Goal: Transaction & Acquisition: Purchase product/service

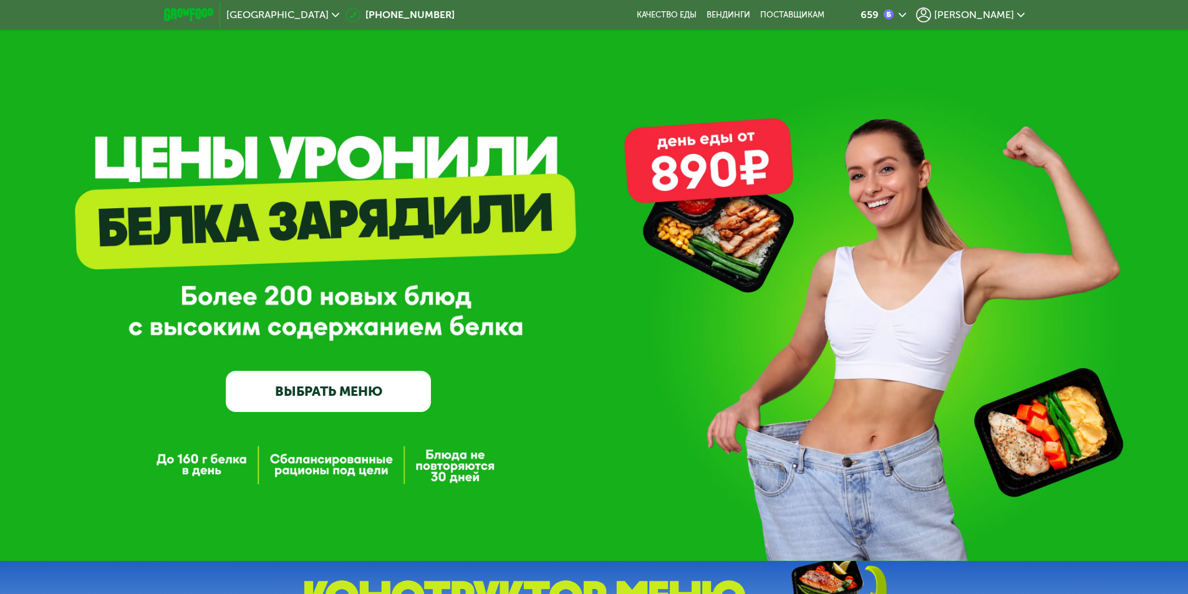
click at [1012, 19] on span "[PERSON_NAME]" at bounding box center [974, 15] width 80 height 10
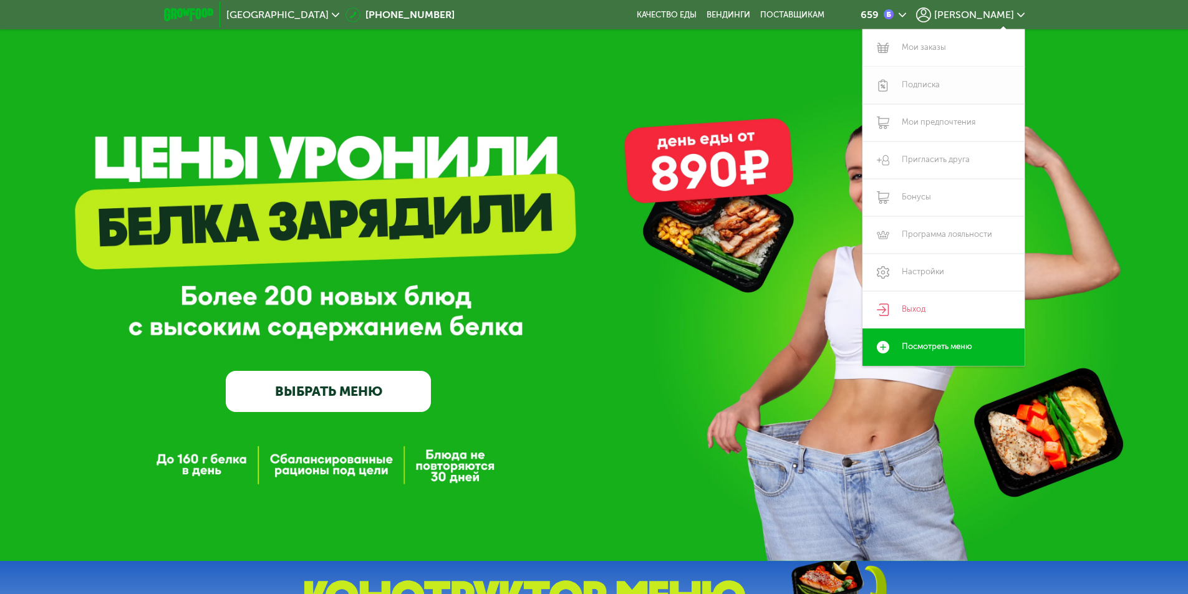
click at [929, 84] on link "Подписка" at bounding box center [943, 85] width 162 height 37
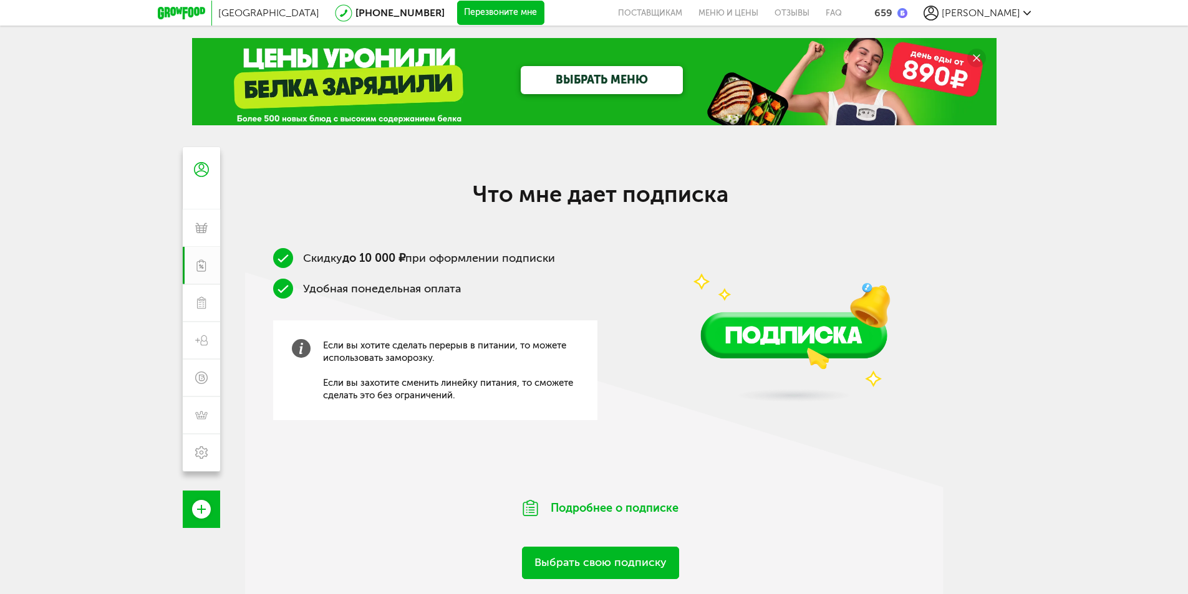
click at [1009, 16] on span "[PERSON_NAME]" at bounding box center [981, 13] width 79 height 12
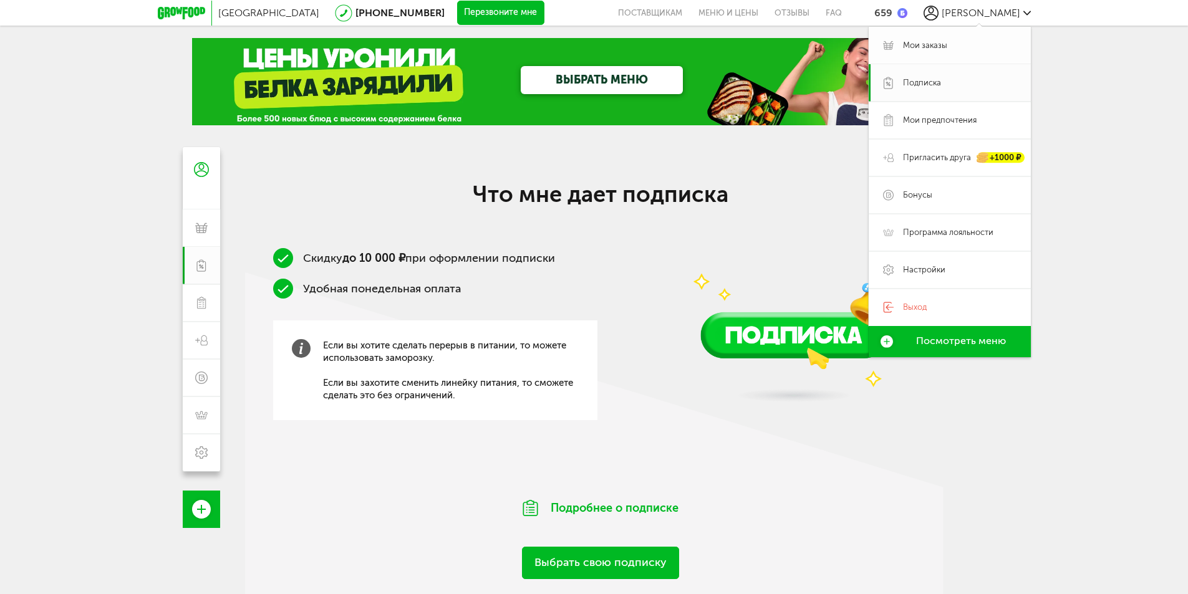
click at [939, 51] on link "Мои заказы" at bounding box center [950, 45] width 162 height 37
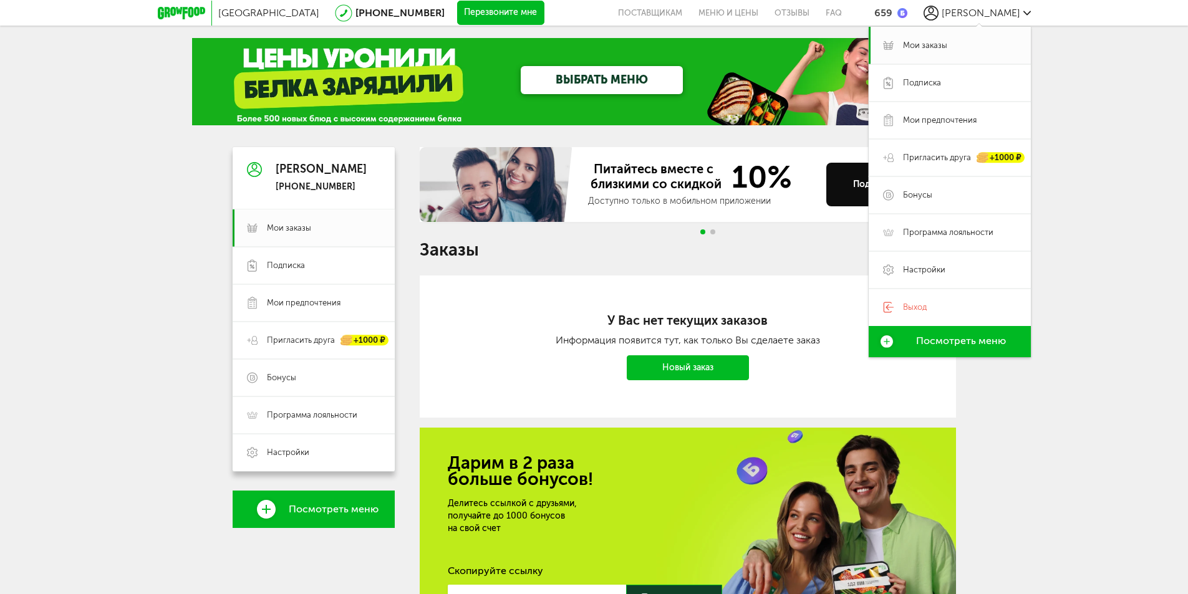
click at [1015, 473] on div "Москва 8 (800) 555-21-78 Перезвоните мне поставщикам Меню и цены Отзывы FAQ 659…" at bounding box center [594, 376] width 1188 height 753
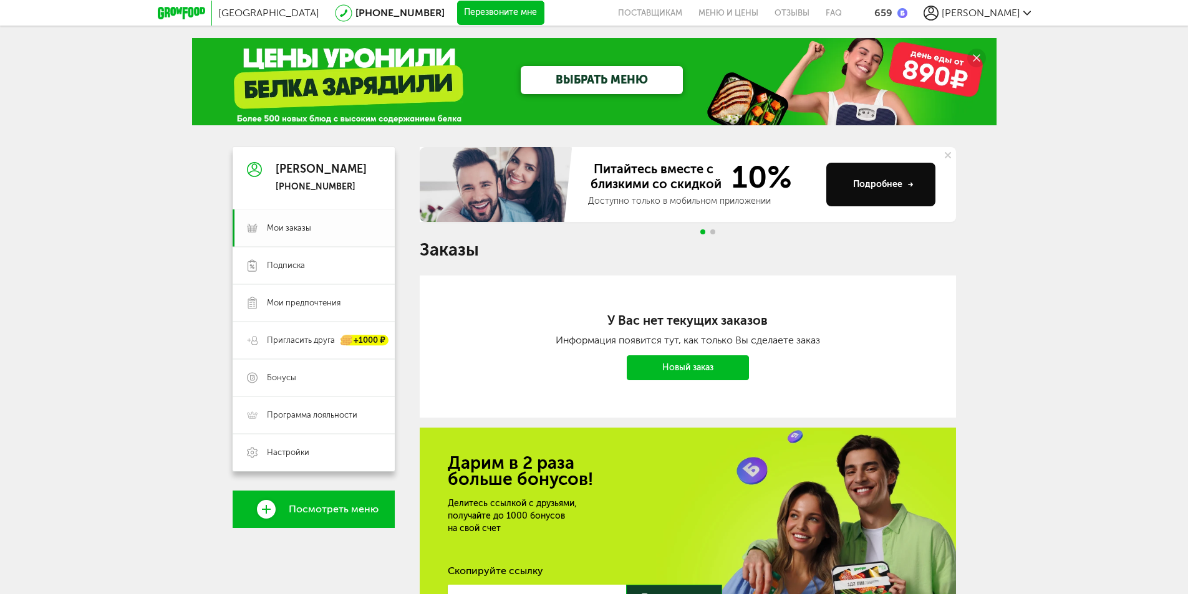
click at [297, 228] on span "Мои заказы" at bounding box center [289, 228] width 44 height 11
click at [292, 268] on span "Подписка" at bounding box center [286, 265] width 38 height 11
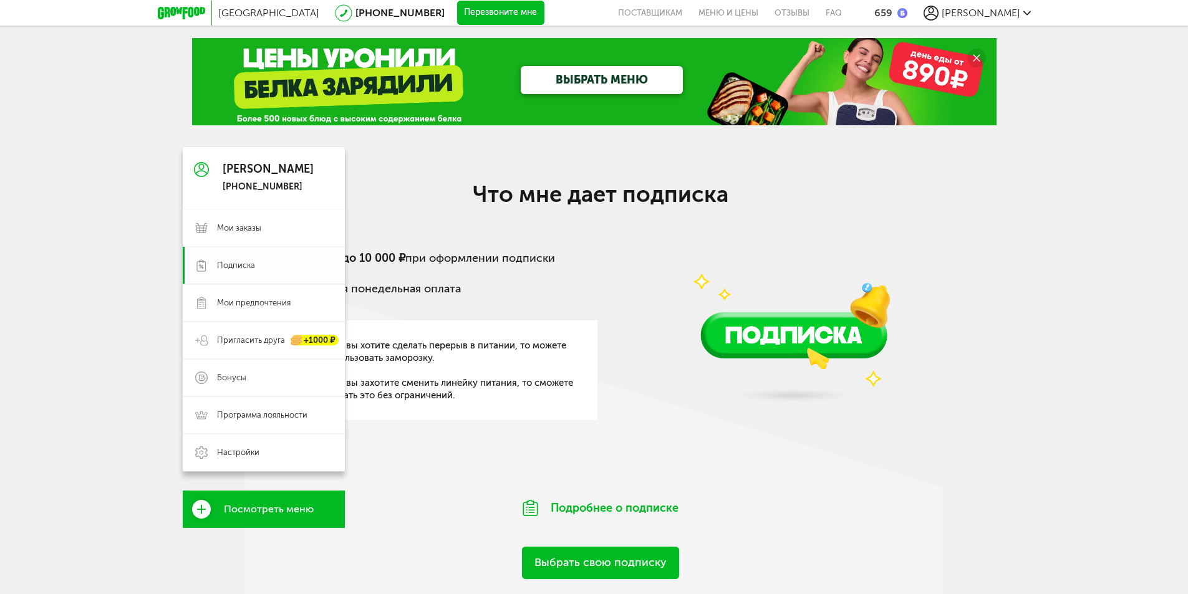
click at [251, 263] on span "Подписка" at bounding box center [236, 265] width 38 height 11
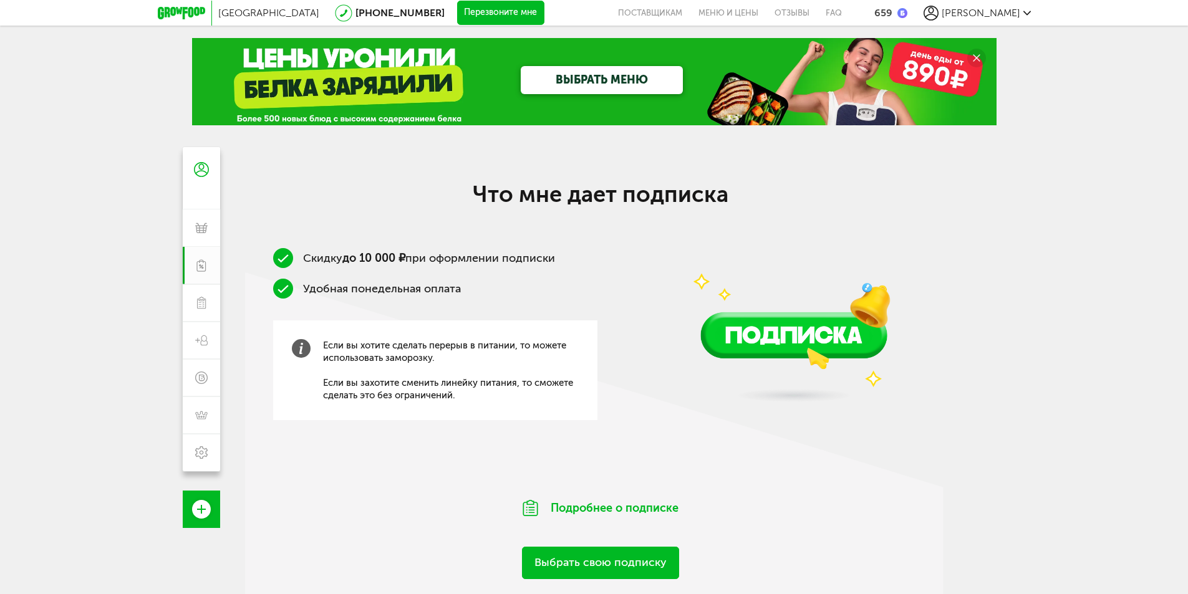
click at [1012, 11] on span "Кирилл" at bounding box center [981, 13] width 79 height 12
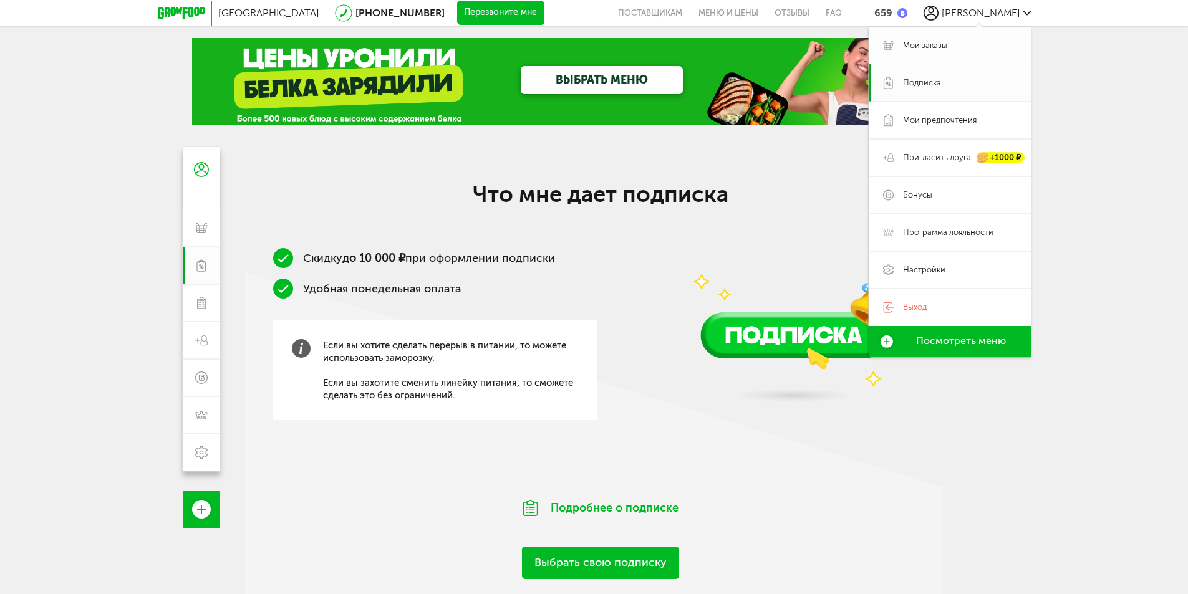
click at [933, 42] on span "Мои заказы" at bounding box center [925, 45] width 44 height 11
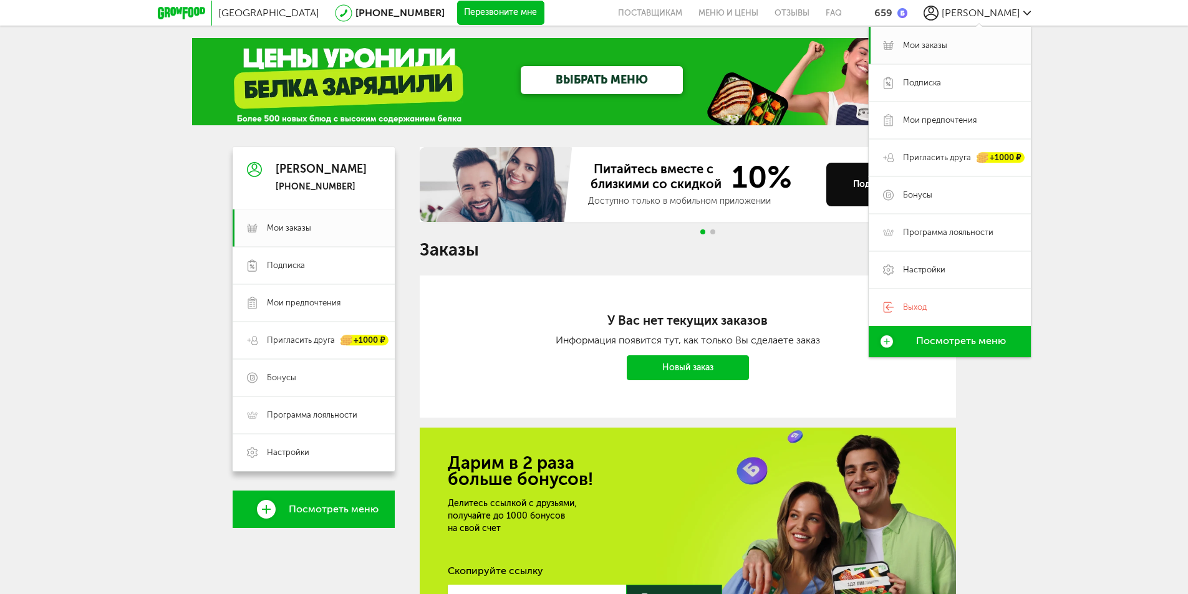
click at [1123, 425] on div "Москва 8 (800) 555-21-78 Перезвоните мне поставщикам Меню и цены Отзывы FAQ 659…" at bounding box center [594, 376] width 1188 height 753
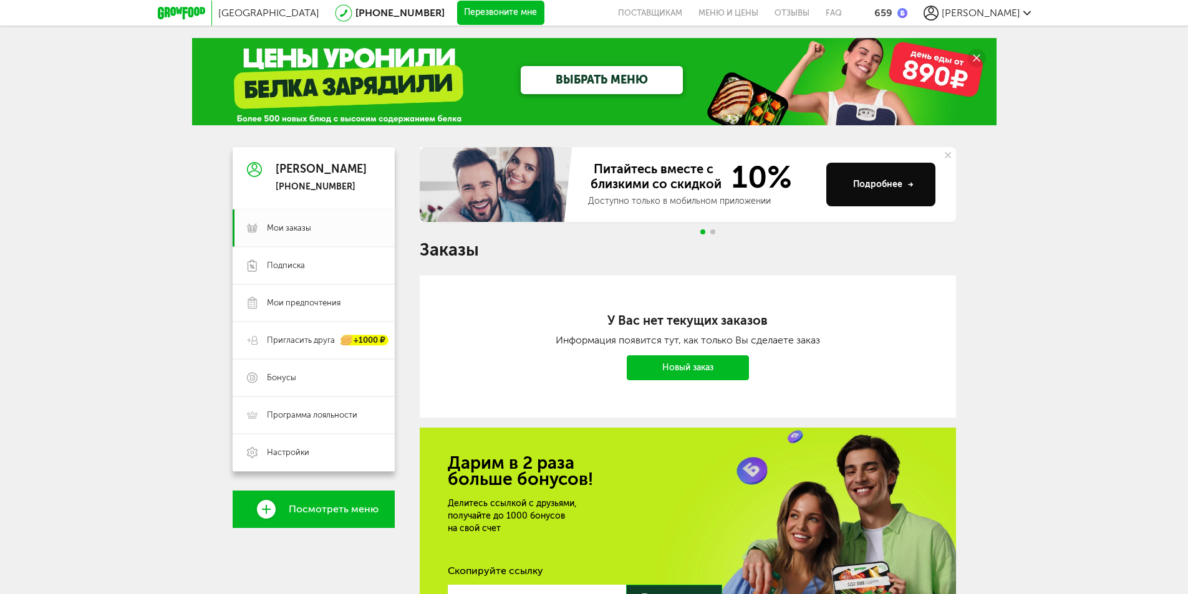
click at [713, 232] on span "Go to slide 2" at bounding box center [712, 231] width 5 height 5
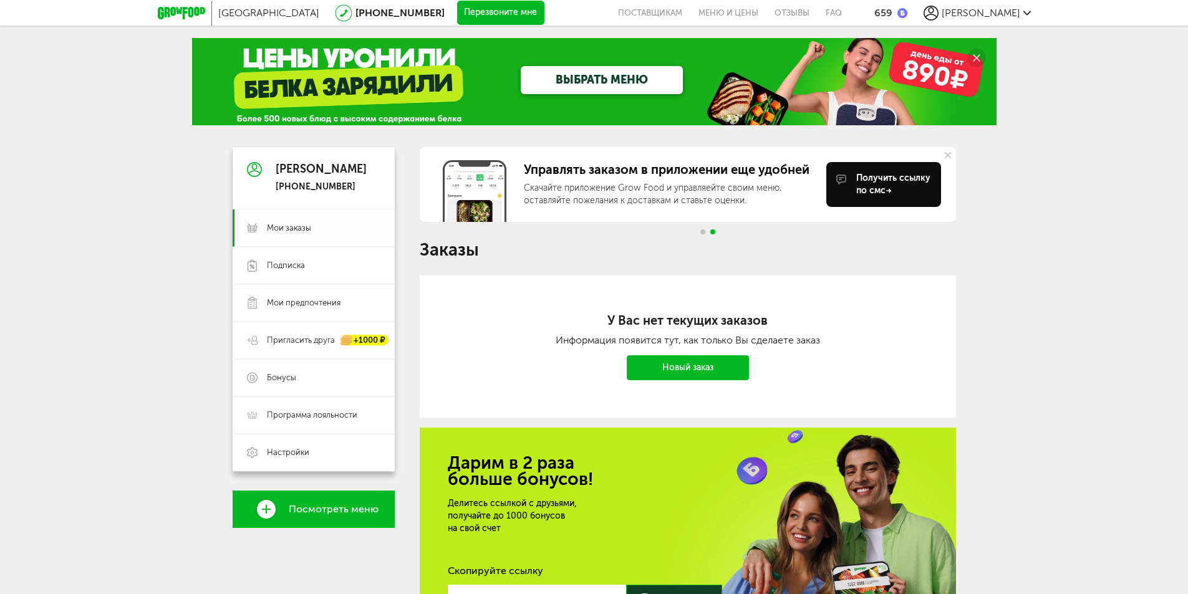
click at [276, 225] on span "Мои заказы" at bounding box center [289, 228] width 44 height 11
click at [315, 54] on div "ВЫБРАТЬ МЕНЮ" at bounding box center [594, 81] width 804 height 87
click at [609, 80] on link "ВЫБРАТЬ МЕНЮ" at bounding box center [602, 80] width 162 height 28
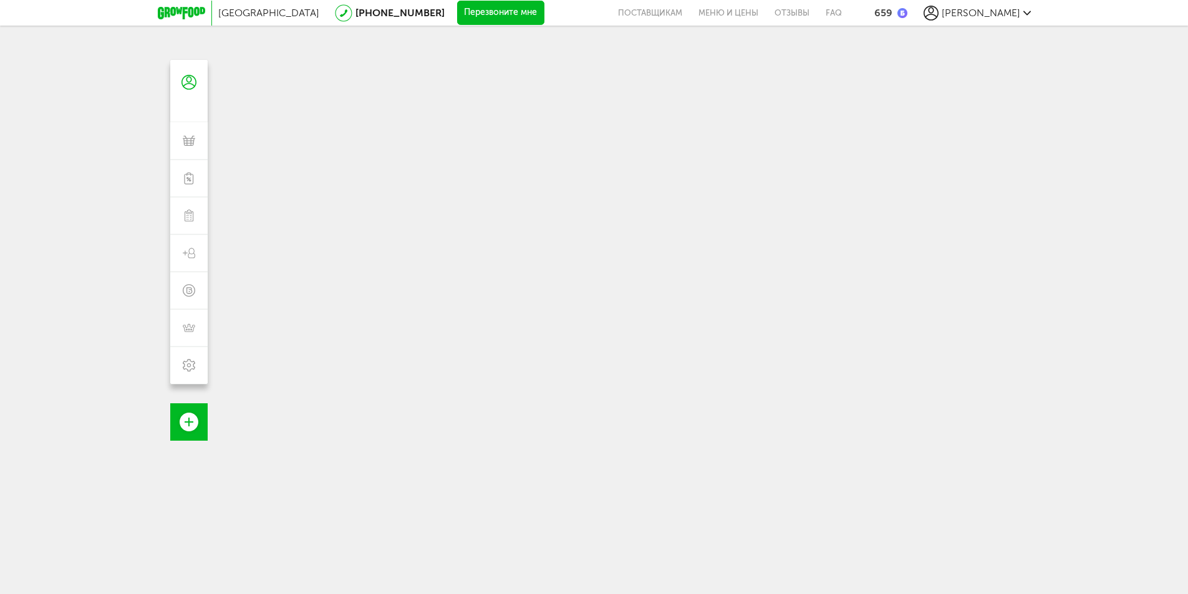
click at [178, 7] on icon at bounding box center [181, 13] width 47 height 12
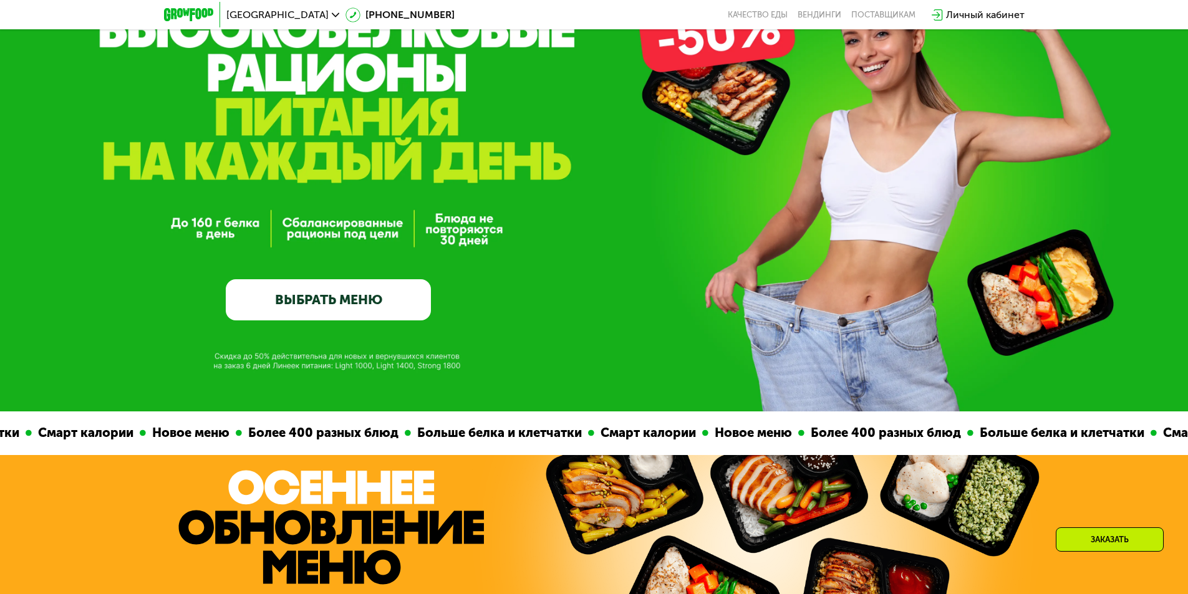
scroll to position [561, 0]
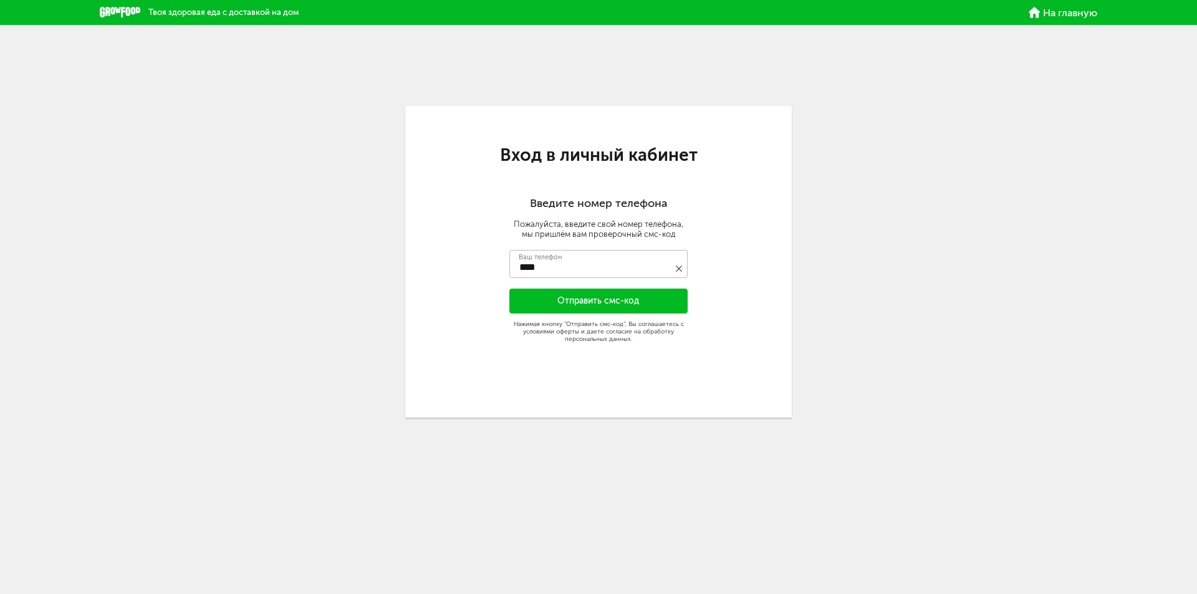
click at [572, 271] on input "****" at bounding box center [598, 264] width 178 height 28
type input "**********"
click at [592, 298] on button "Отправить смс-код" at bounding box center [598, 301] width 178 height 25
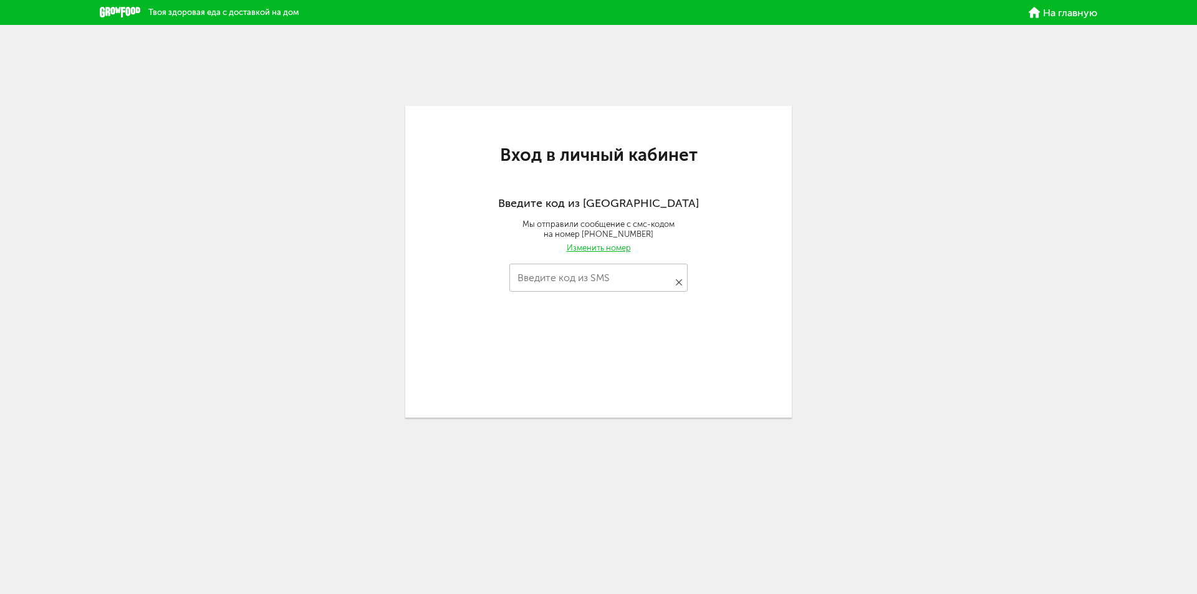
click at [566, 277] on input "Введите код из SMS" at bounding box center [598, 278] width 178 height 28
click at [600, 284] on input "Введите код из SMS" at bounding box center [598, 278] width 178 height 28
type input "****"
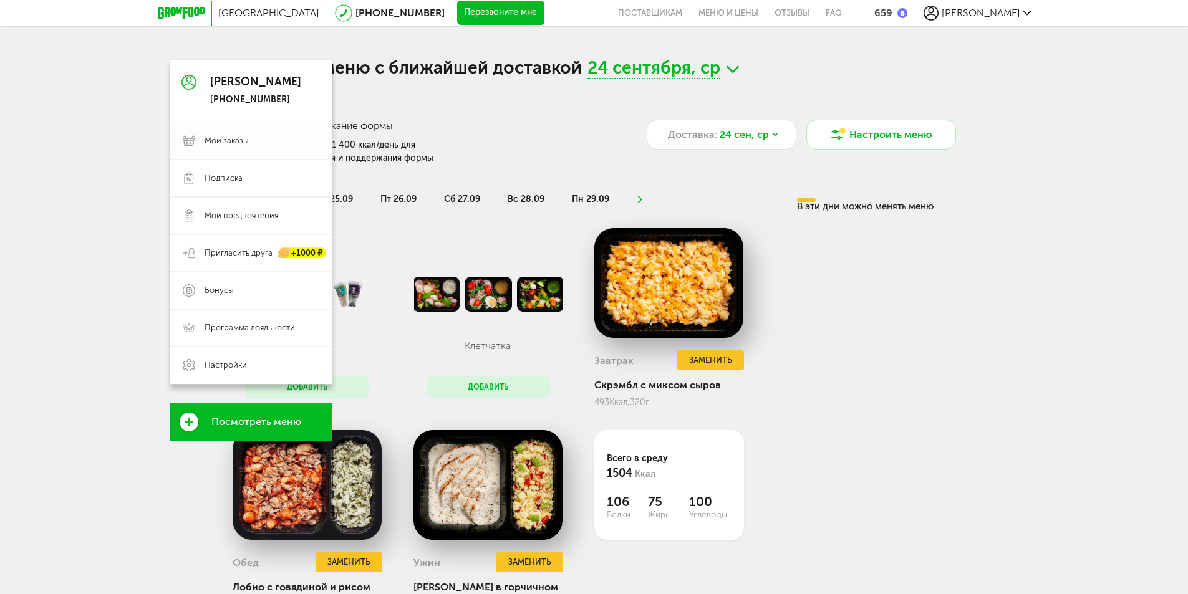
click at [236, 140] on span "Мои заказы" at bounding box center [227, 140] width 44 height 11
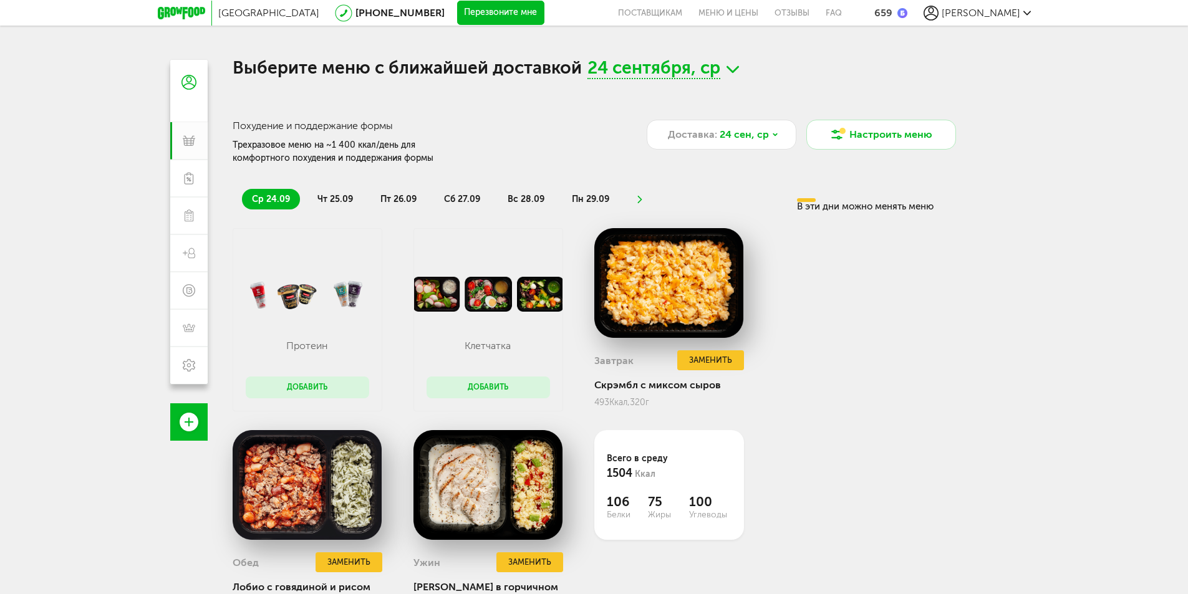
click at [132, 202] on div "Москва 8 (800) 555-21-78 Перезвоните мне поставщикам Меню и цены Отзывы FAQ 659…" at bounding box center [594, 352] width 1188 height 704
click at [673, 67] on span "24 сентября, ср" at bounding box center [653, 69] width 133 height 19
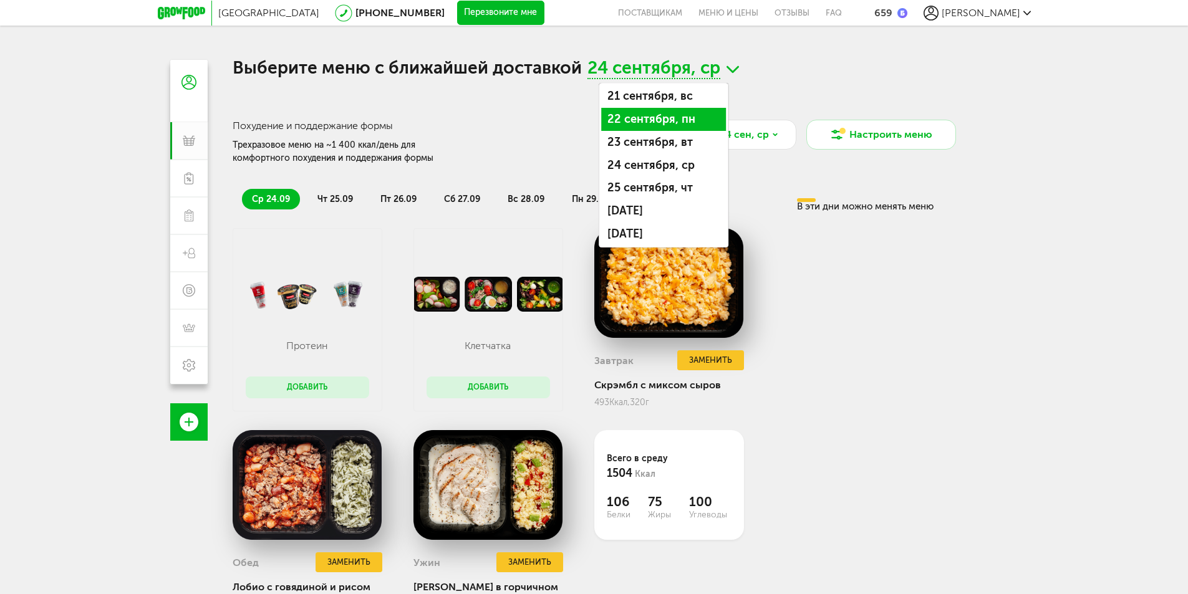
click at [644, 122] on li "22 сентября, пн" at bounding box center [663, 119] width 125 height 23
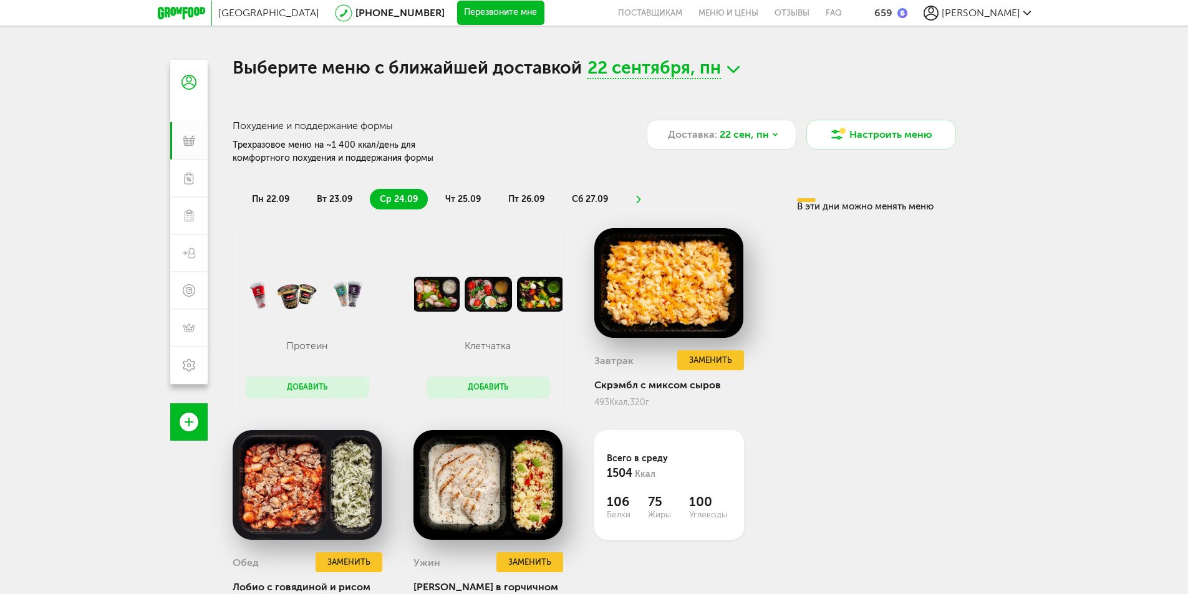
click at [887, 311] on div "Протеин Добавить Клетчатка Добавить Завтрак Заменить Скрэмбл с миксом сыров 493…" at bounding box center [594, 444] width 723 height 433
click at [181, 11] on icon at bounding box center [181, 13] width 47 height 12
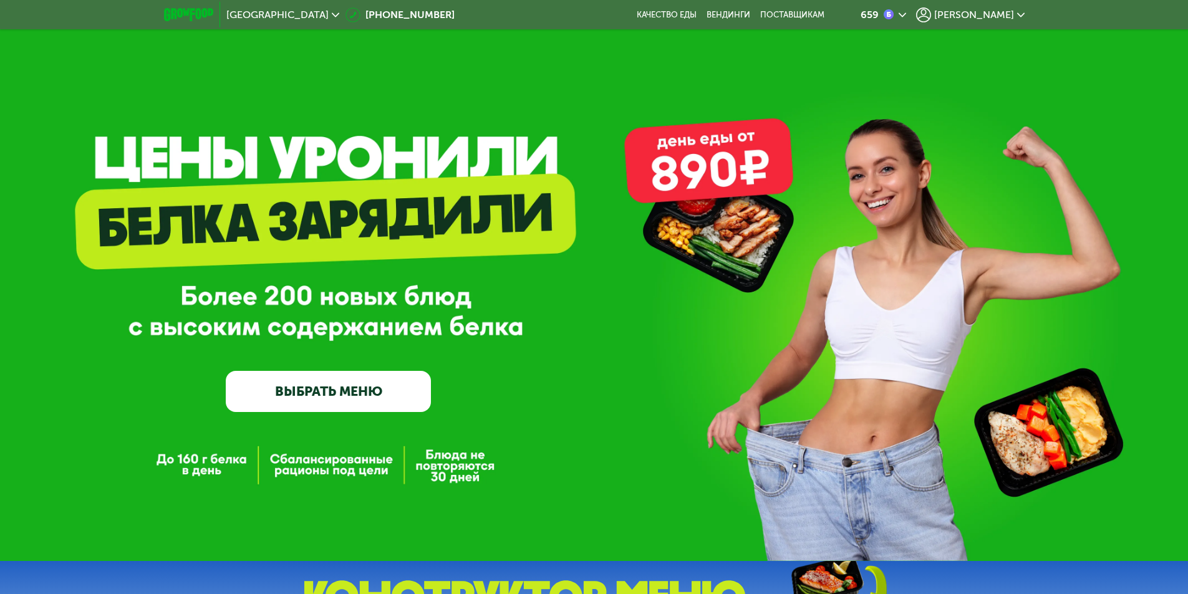
click at [344, 404] on link "ВЫБРАТЬ МЕНЮ" at bounding box center [328, 391] width 205 height 41
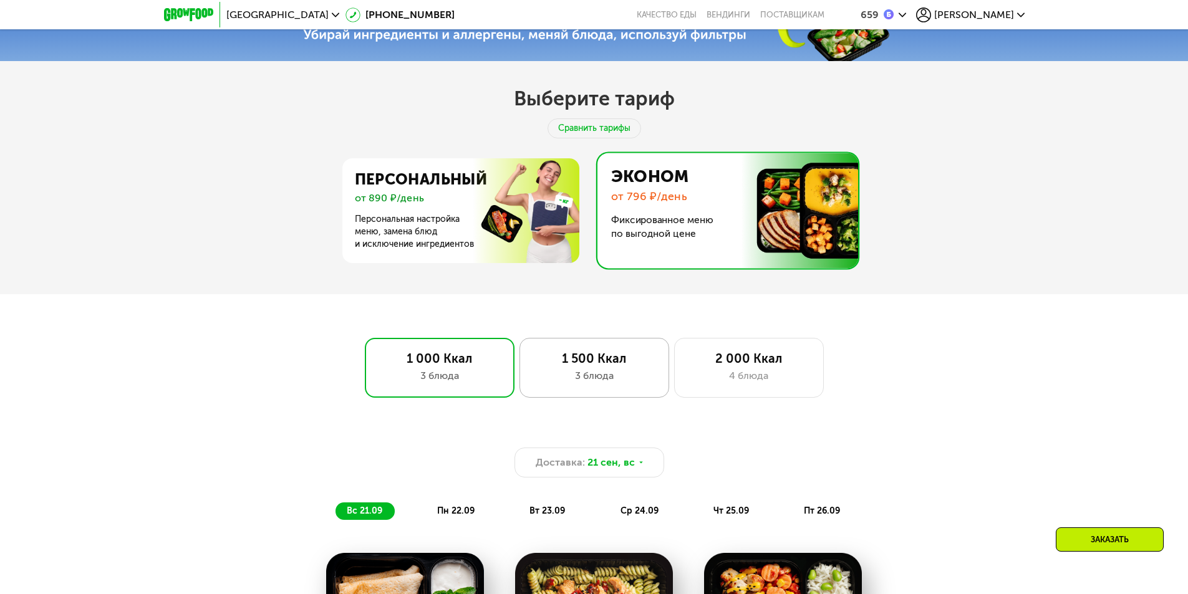
scroll to position [533, 0]
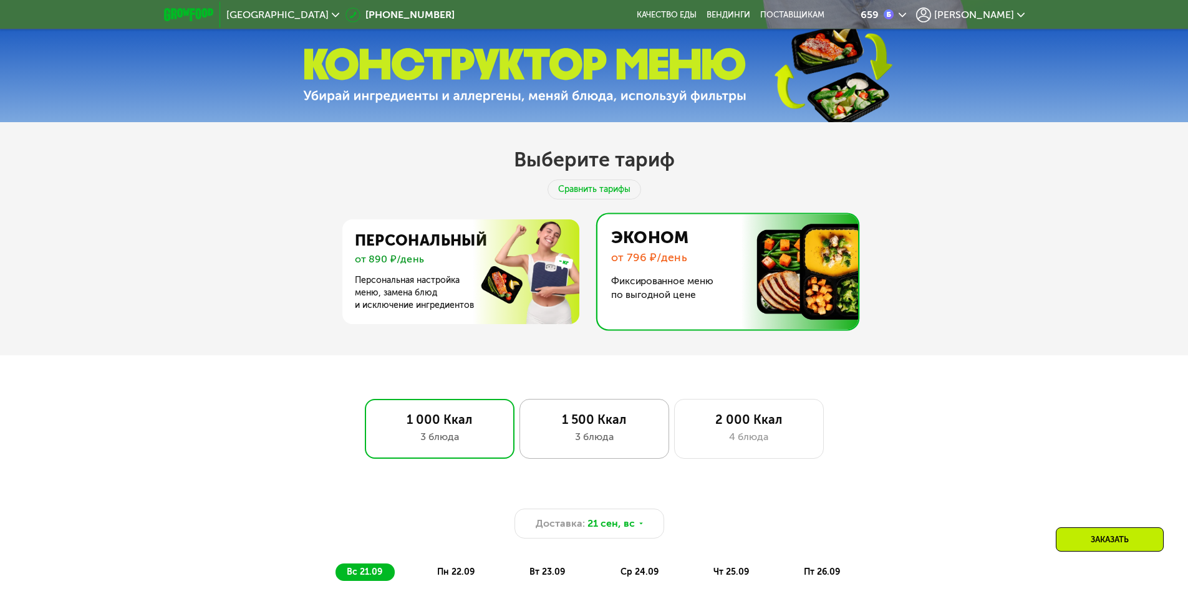
click at [597, 421] on div "1 500 Ккал" at bounding box center [594, 419] width 123 height 15
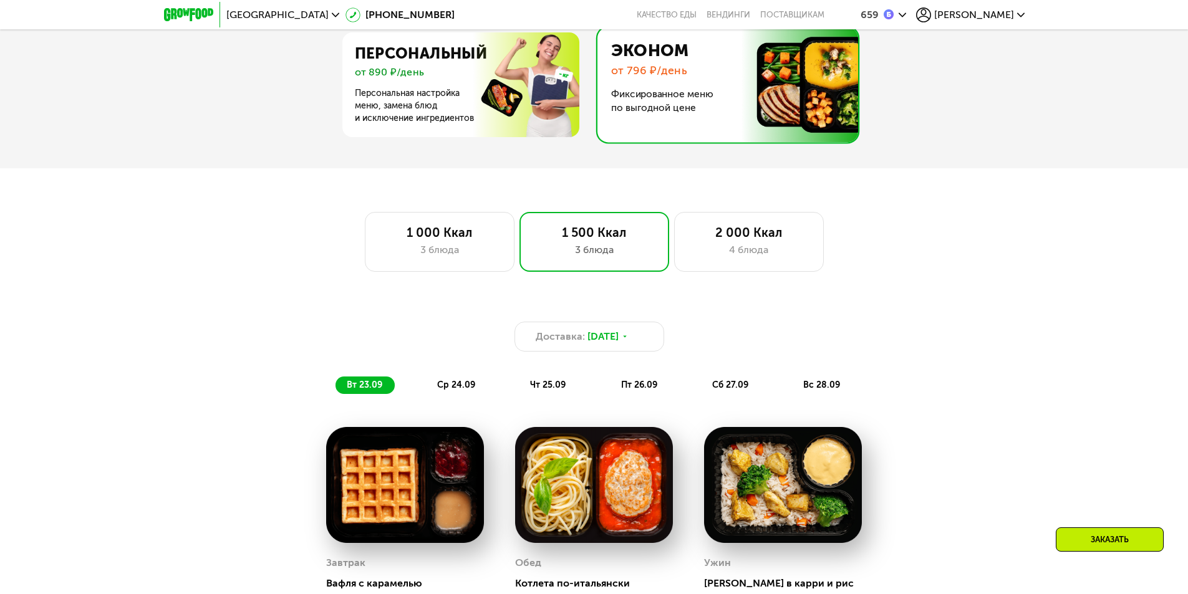
scroll to position [345, 0]
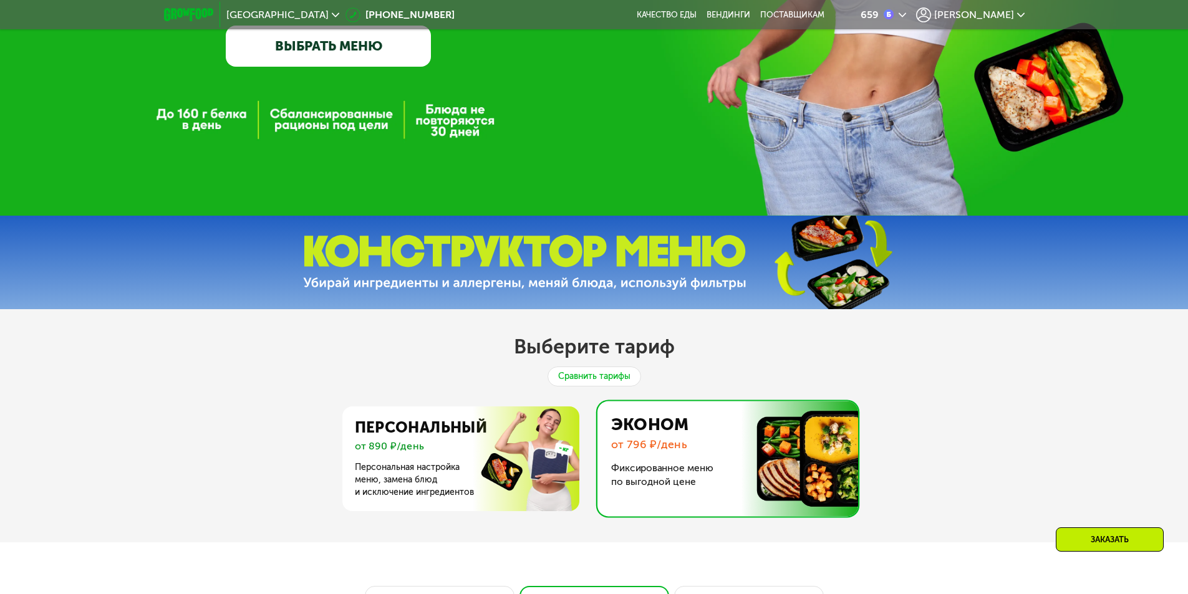
click at [610, 378] on div "Сравнить тарифы" at bounding box center [594, 377] width 94 height 20
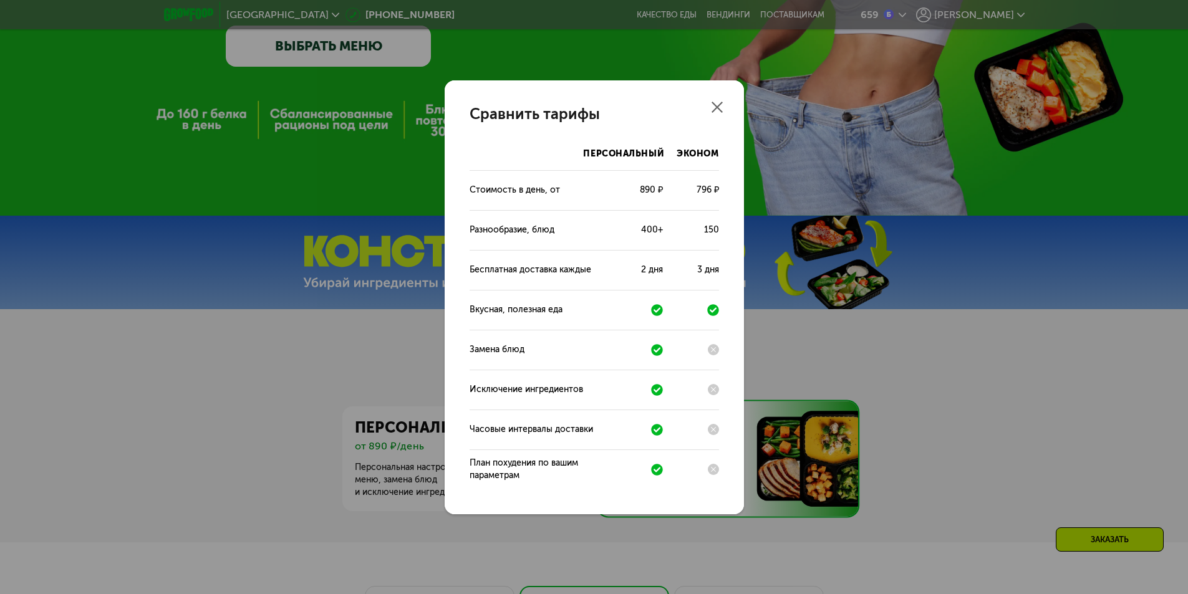
click at [915, 391] on div "Сравнить тарифы Персональный Эконом Стоимость в день, от 890 ₽ 796 ₽ Разнообраз…" at bounding box center [594, 297] width 1188 height 594
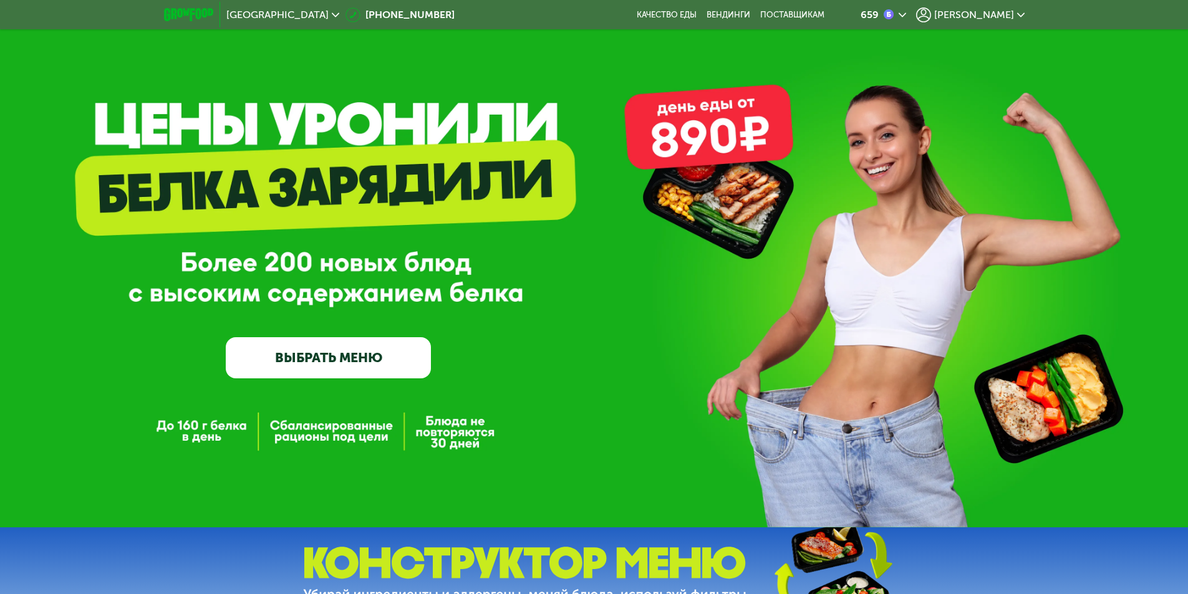
click at [349, 368] on link "ВЫБРАТЬ МЕНЮ" at bounding box center [328, 357] width 205 height 41
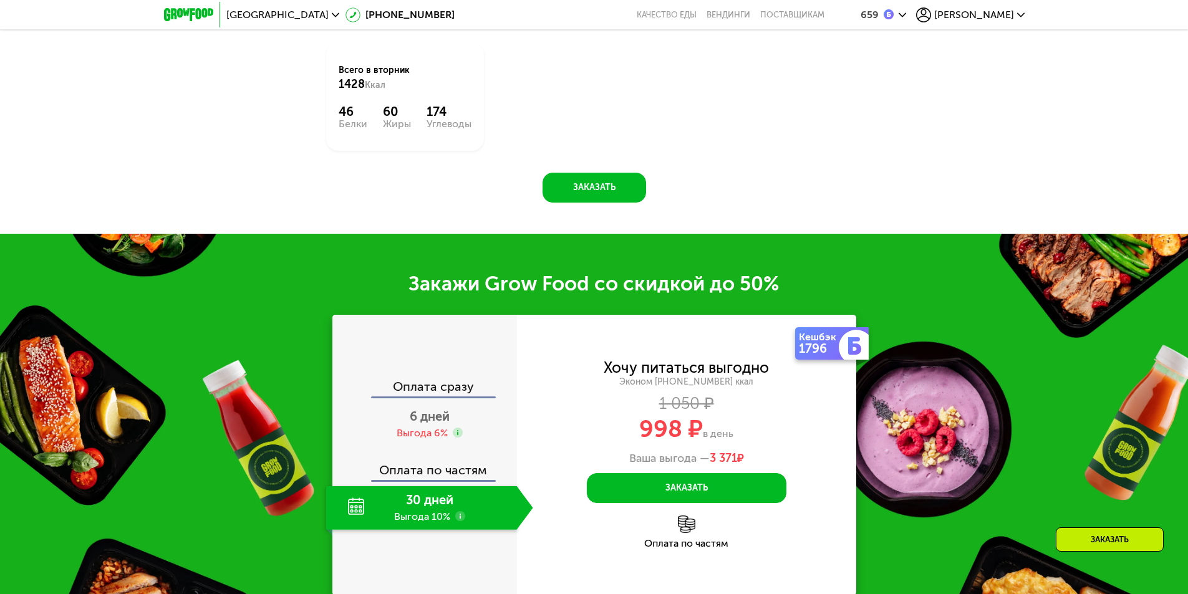
scroll to position [1530, 0]
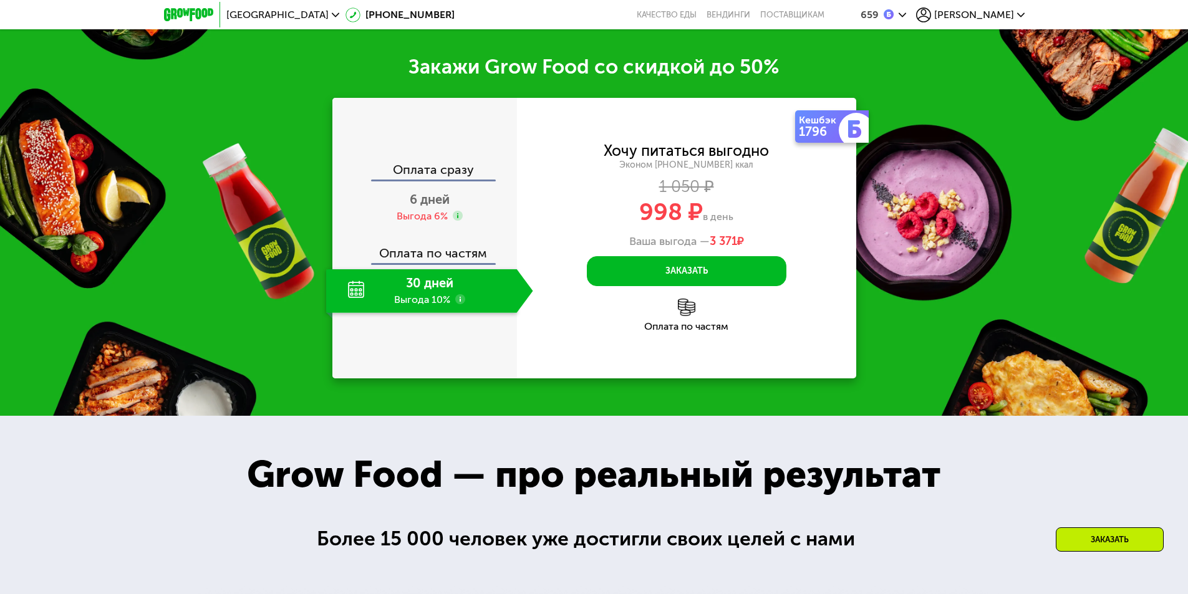
click at [465, 293] on div "30 дней Выгода 10%" at bounding box center [421, 291] width 191 height 44
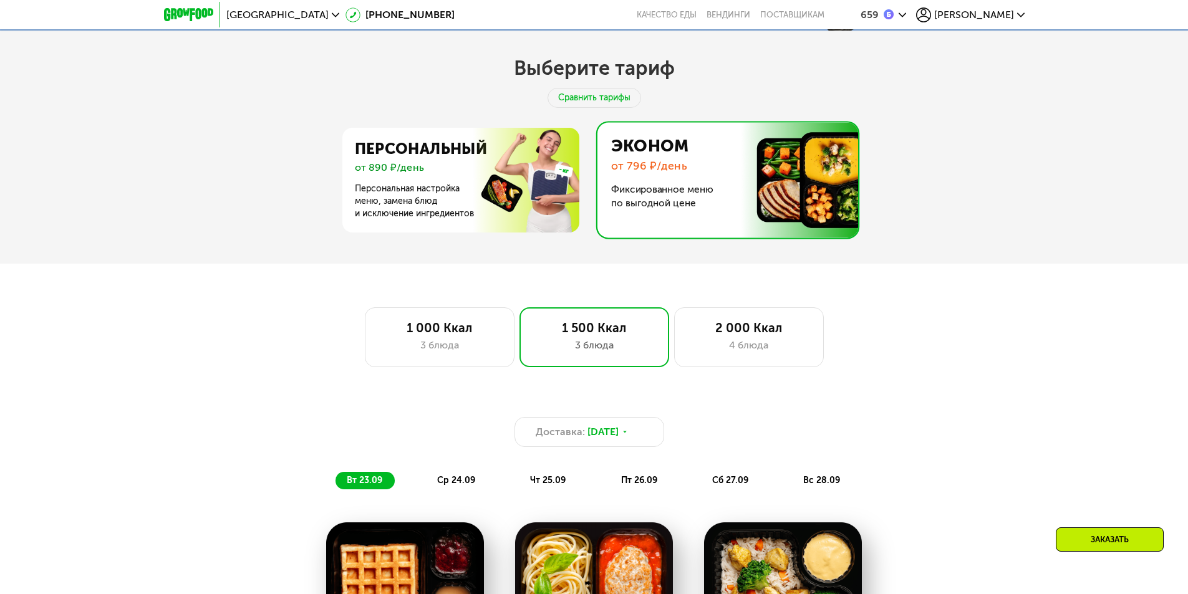
scroll to position [595, 0]
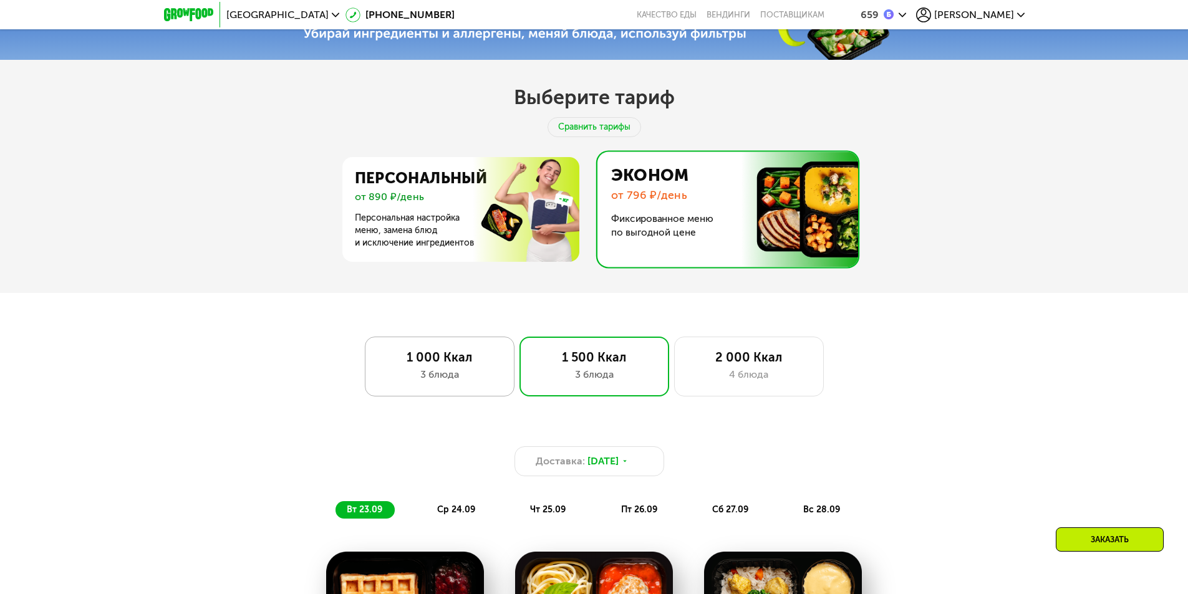
click at [463, 370] on div "1 000 Ккал 3 блюда" at bounding box center [440, 367] width 150 height 60
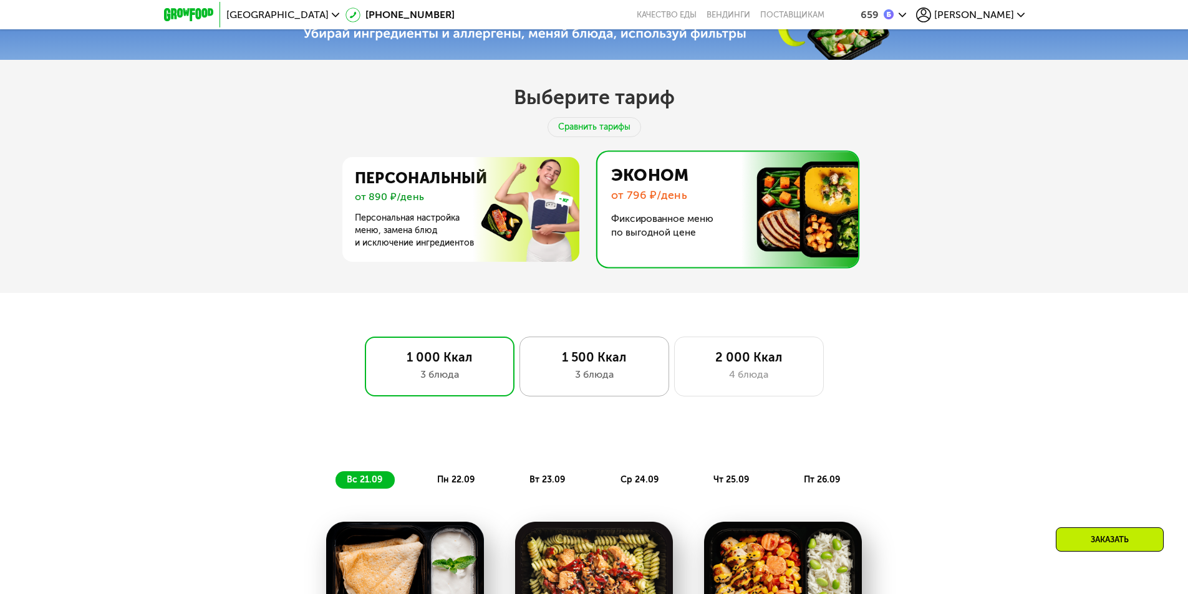
click at [627, 364] on div "1 500 Ккал" at bounding box center [594, 357] width 123 height 15
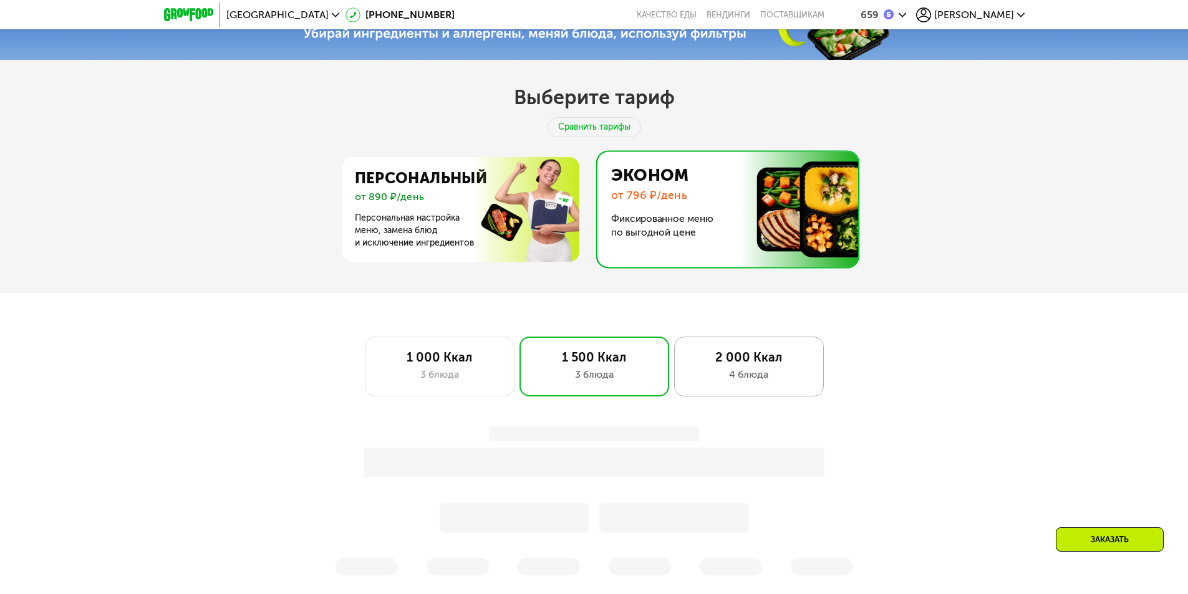
click at [726, 362] on div "2 000 Ккал" at bounding box center [748, 357] width 123 height 15
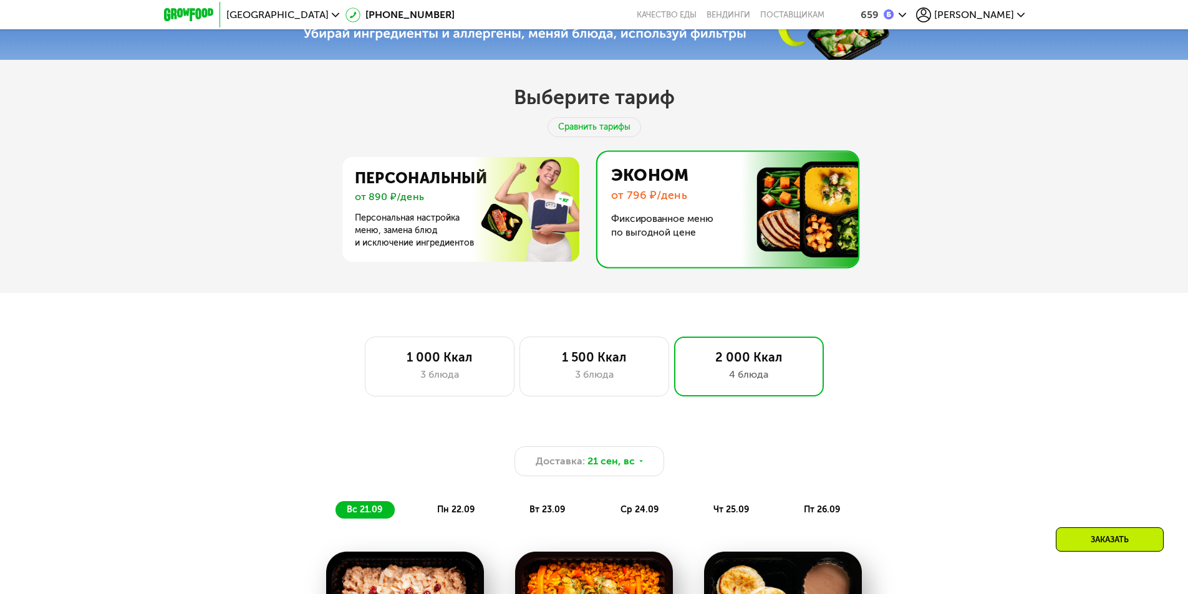
click at [995, 29] on div "Москва 8 (800) 555-21-78 Качество еды Вендинги поставщикам 659 Кирилл" at bounding box center [594, 14] width 1188 height 29
click at [992, 22] on div "[PERSON_NAME]" at bounding box center [970, 14] width 109 height 15
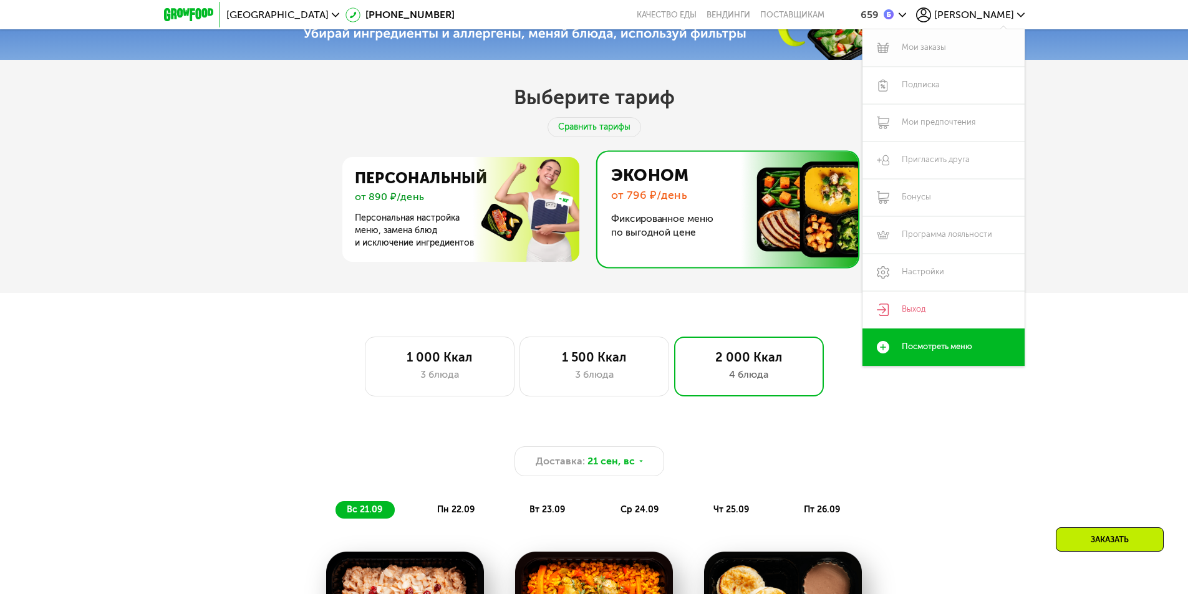
click at [930, 43] on link "Мои заказы" at bounding box center [943, 47] width 162 height 37
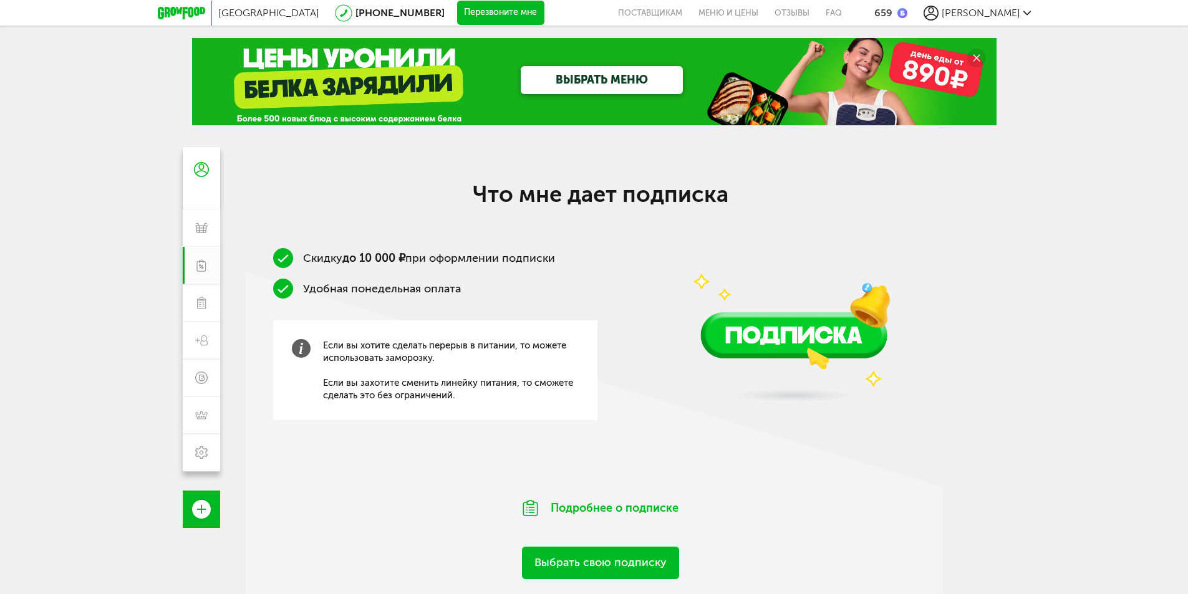
click at [100, 446] on div "Москва 8 (800) 555-21-78 Перезвоните мне поставщикам Меню и цены Отзывы FAQ 659…" at bounding box center [594, 395] width 1188 height 791
click at [579, 84] on link "ВЫБРАТЬ МЕНЮ" at bounding box center [602, 80] width 162 height 28
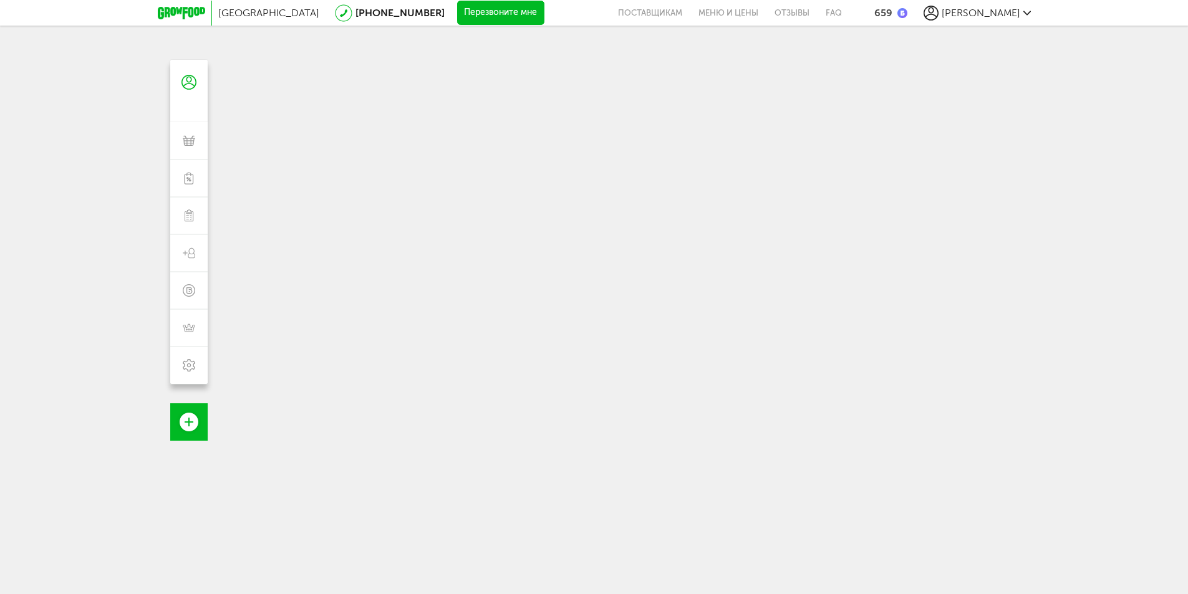
click at [176, 12] on icon at bounding box center [181, 13] width 47 height 12
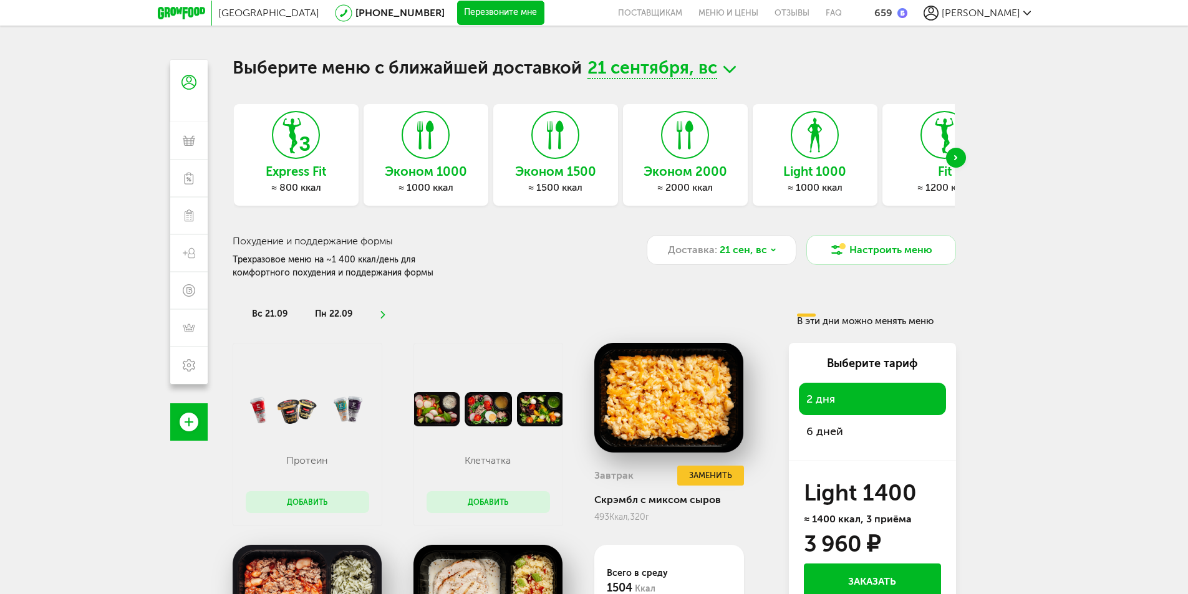
click at [557, 175] on h3 "Эконом 1500" at bounding box center [555, 172] width 125 height 14
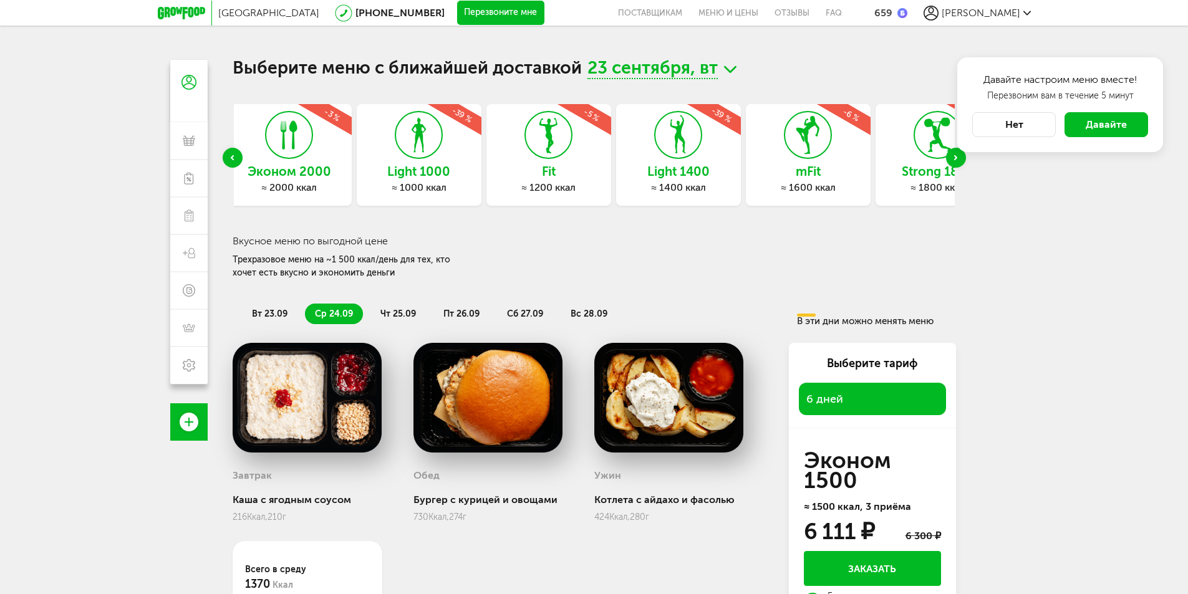
click at [703, 195] on div "Light 1400 ≈ 1400 ккал -39 %" at bounding box center [678, 155] width 125 height 102
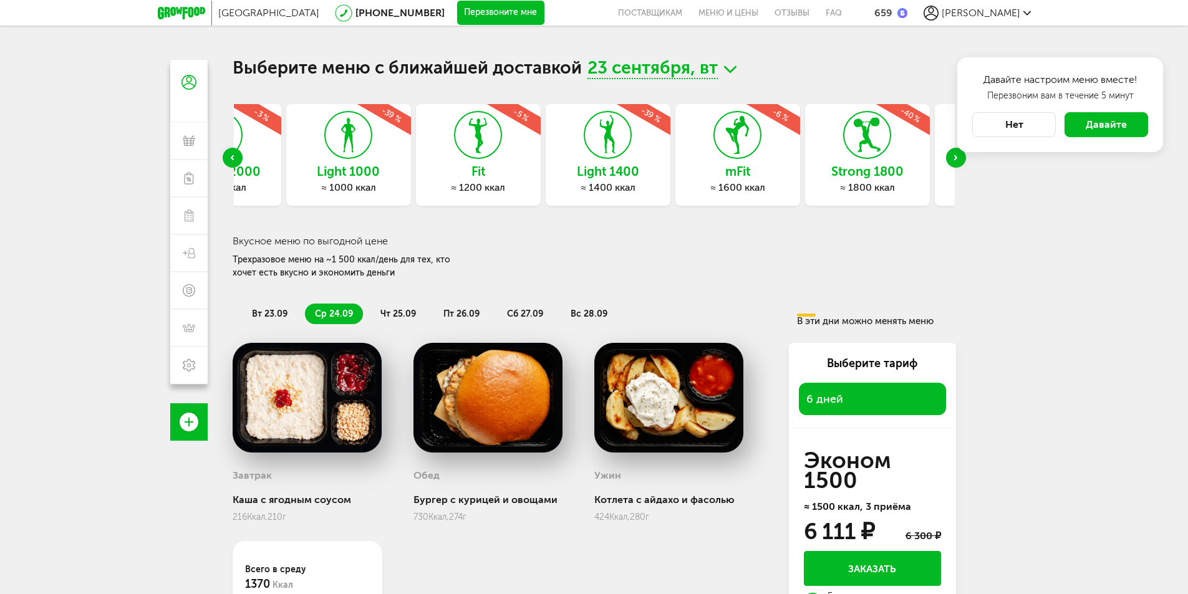
click at [714, 191] on div "mFit ≈ 1600 ккал -6 %" at bounding box center [737, 155] width 125 height 102
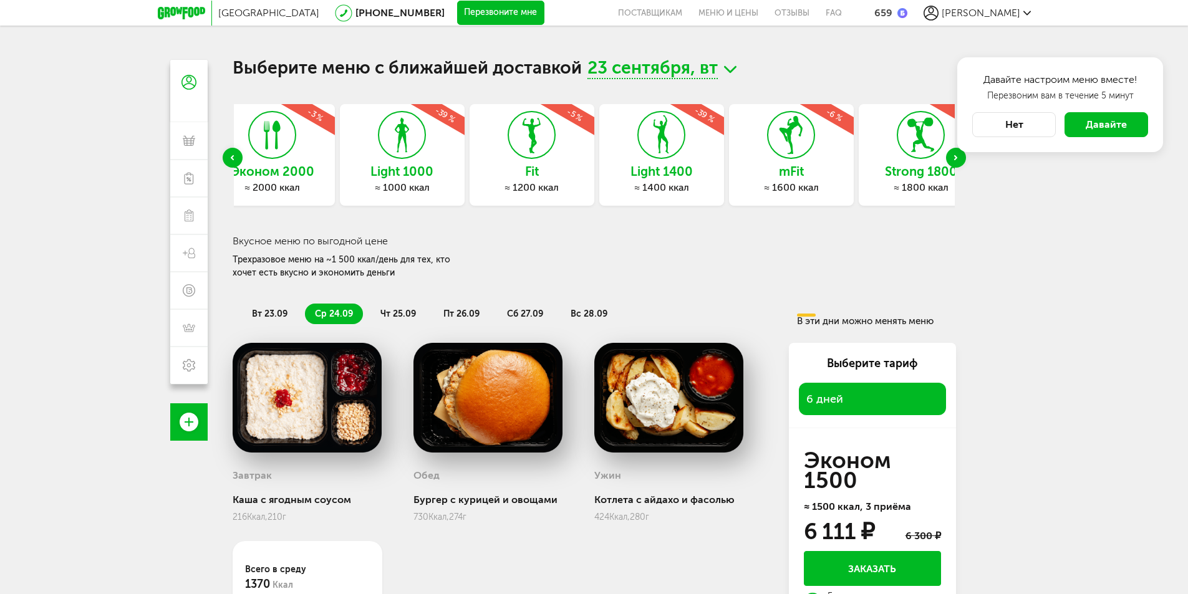
click at [670, 180] on div "Light 1400 ≈ 1400 ккал -39 %" at bounding box center [661, 155] width 125 height 102
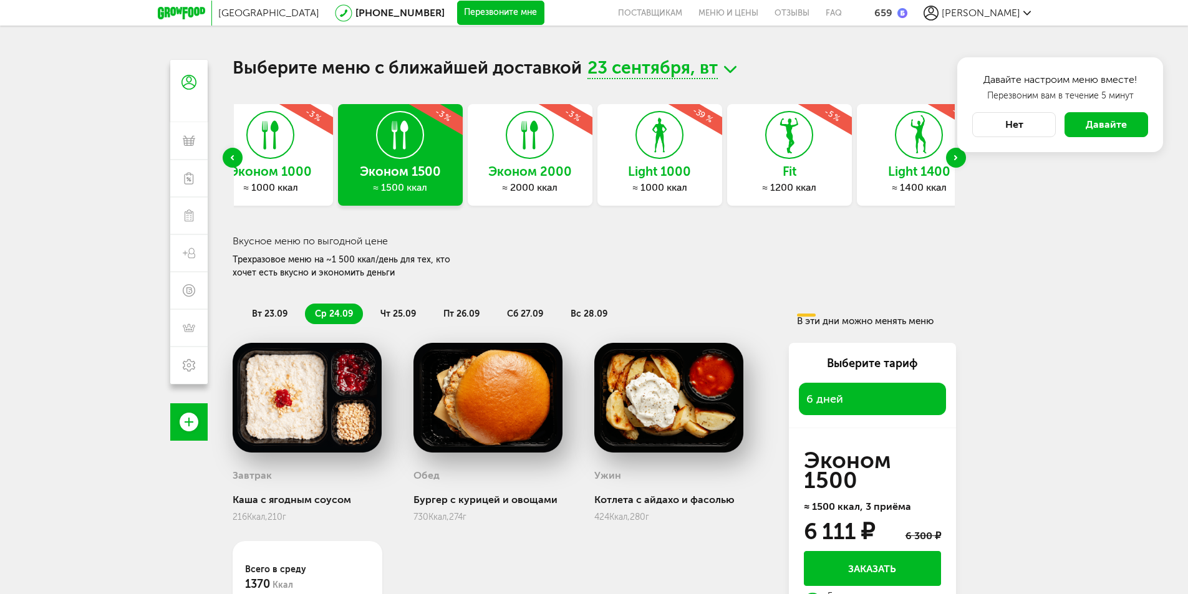
click at [748, 179] on div "Fit ≈ 1200 ккал -5 %" at bounding box center [789, 155] width 125 height 102
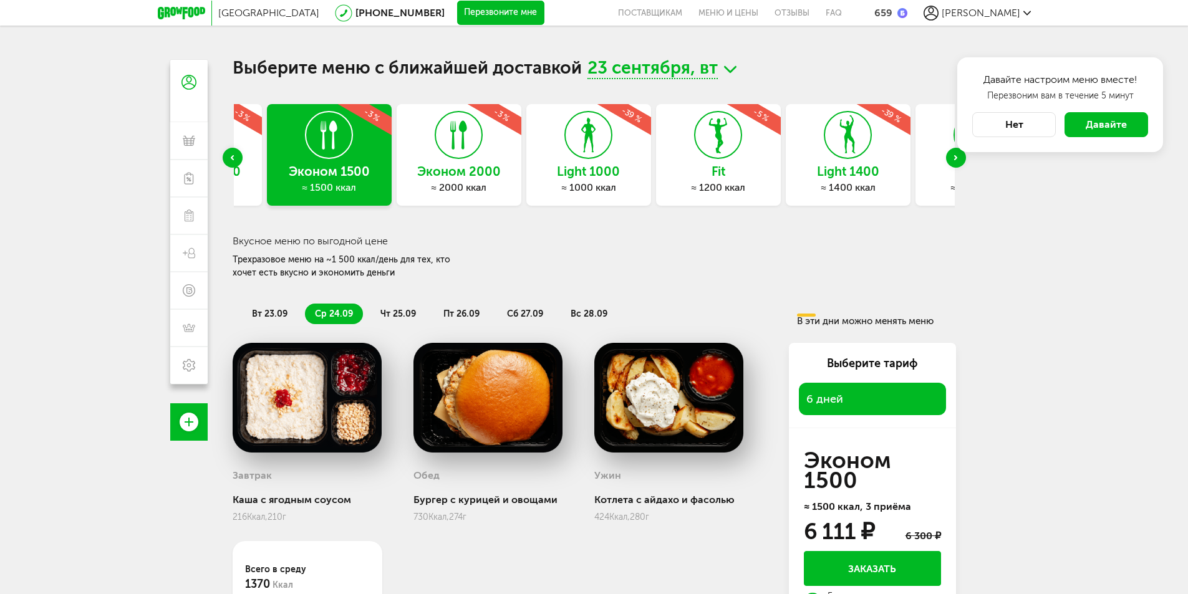
click at [635, 172] on div "Light 1000 ≈ 1000 ккал -39 %" at bounding box center [588, 155] width 125 height 102
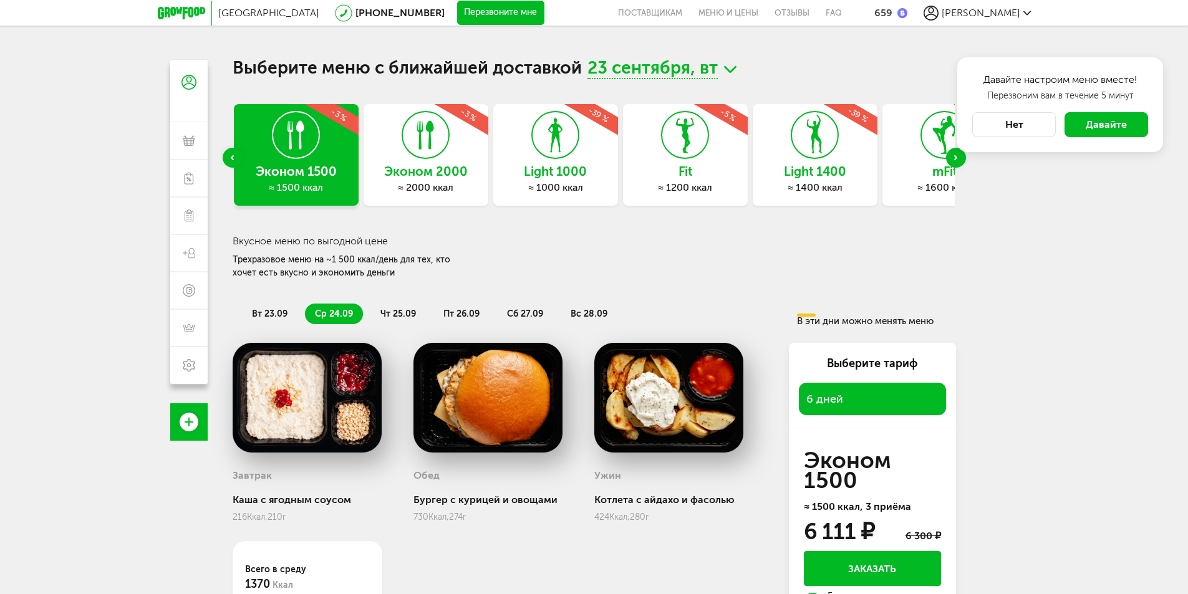
click at [813, 190] on div "≈ 1400 ккал" at bounding box center [815, 187] width 125 height 12
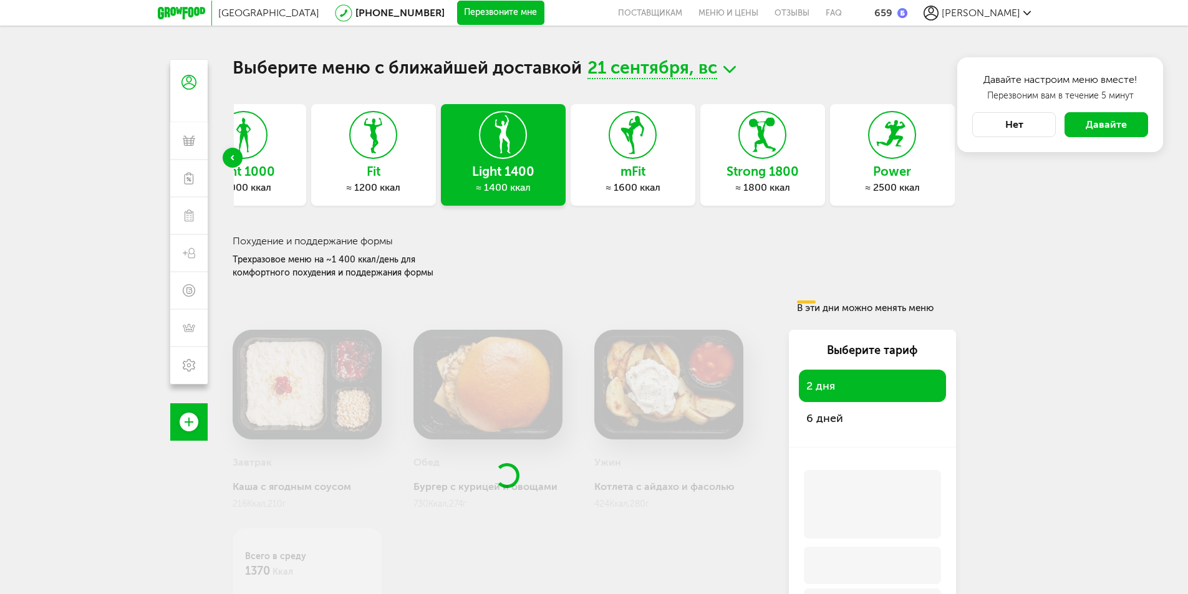
click at [1035, 127] on button "Нет" at bounding box center [1014, 124] width 84 height 25
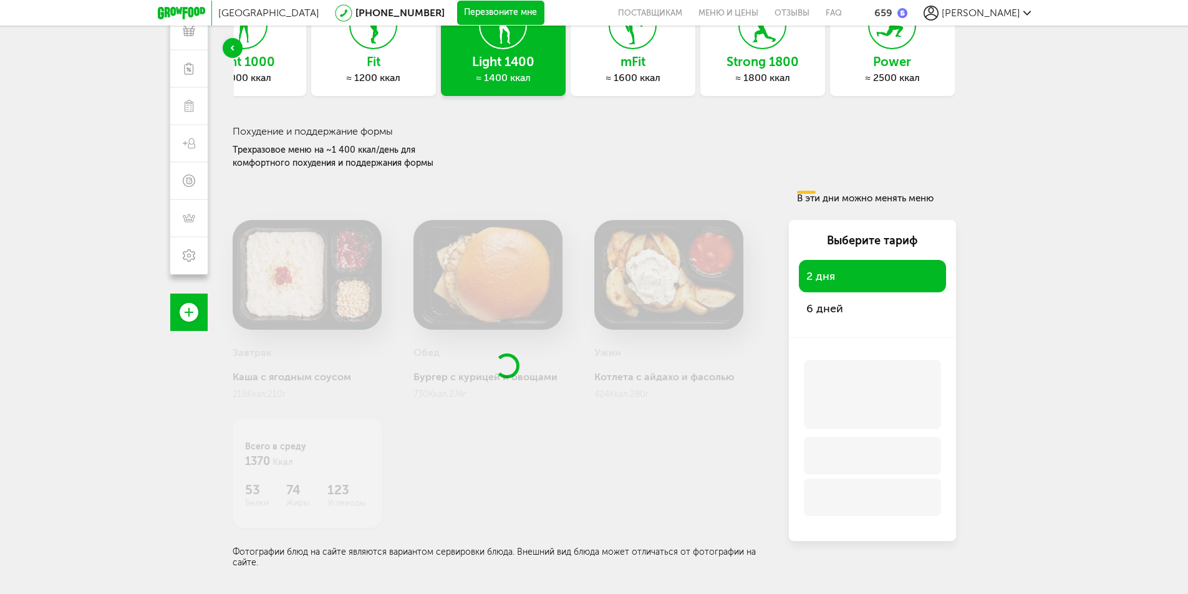
scroll to position [47, 0]
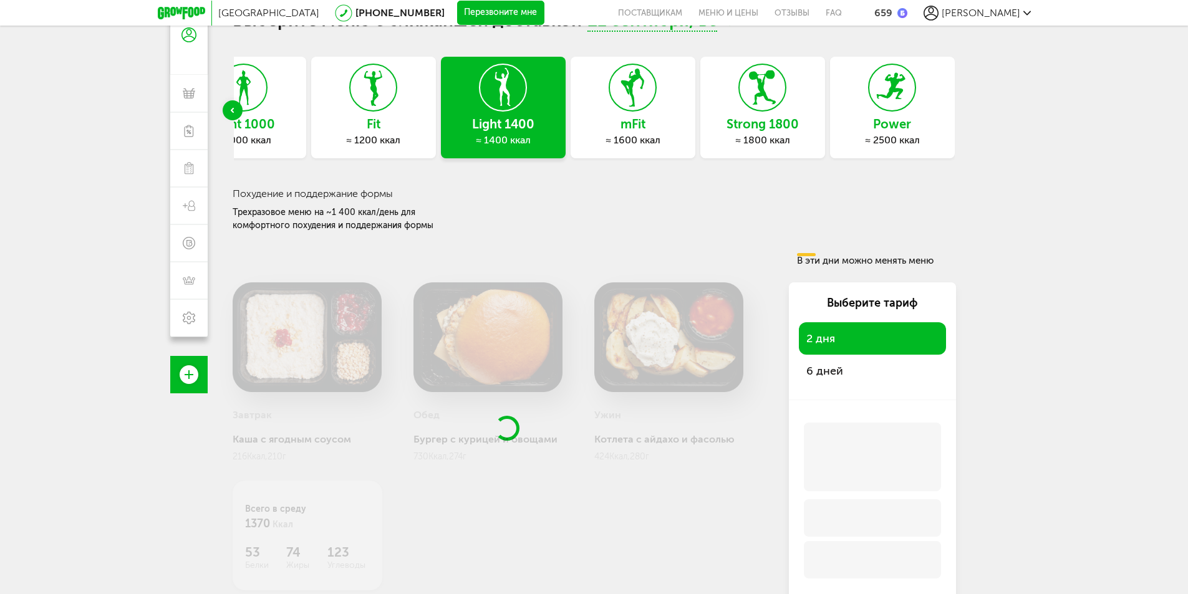
click at [755, 221] on div "Похудение и поддержание формы Трехразовое меню на ~1 400 ккал/день для комфортн…" at bounding box center [594, 210] width 723 height 45
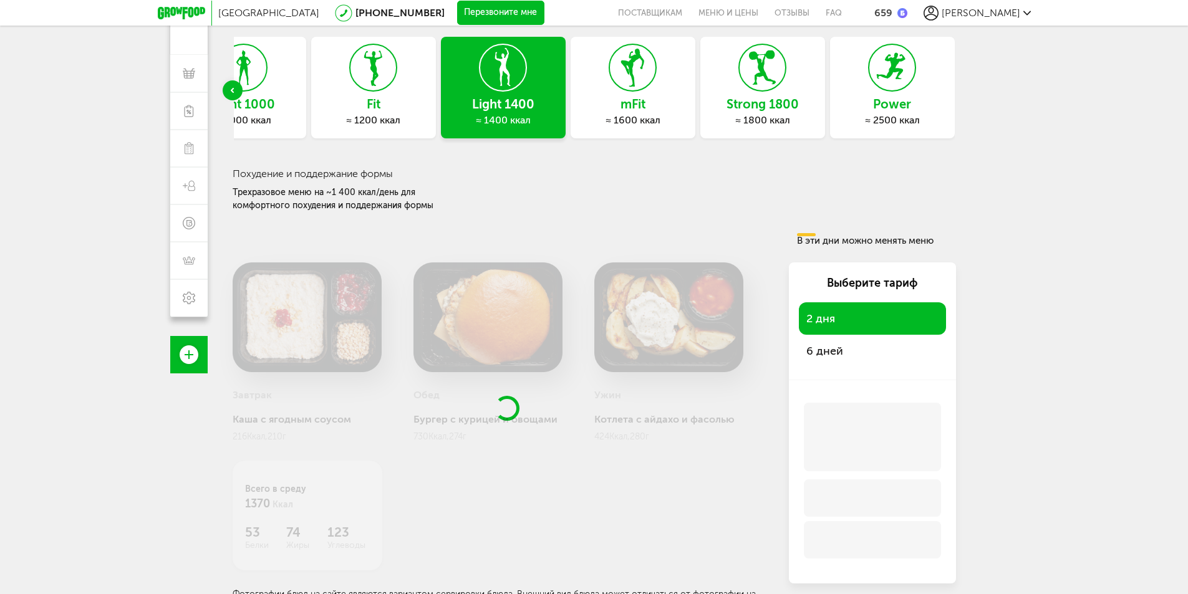
scroll to position [0, 0]
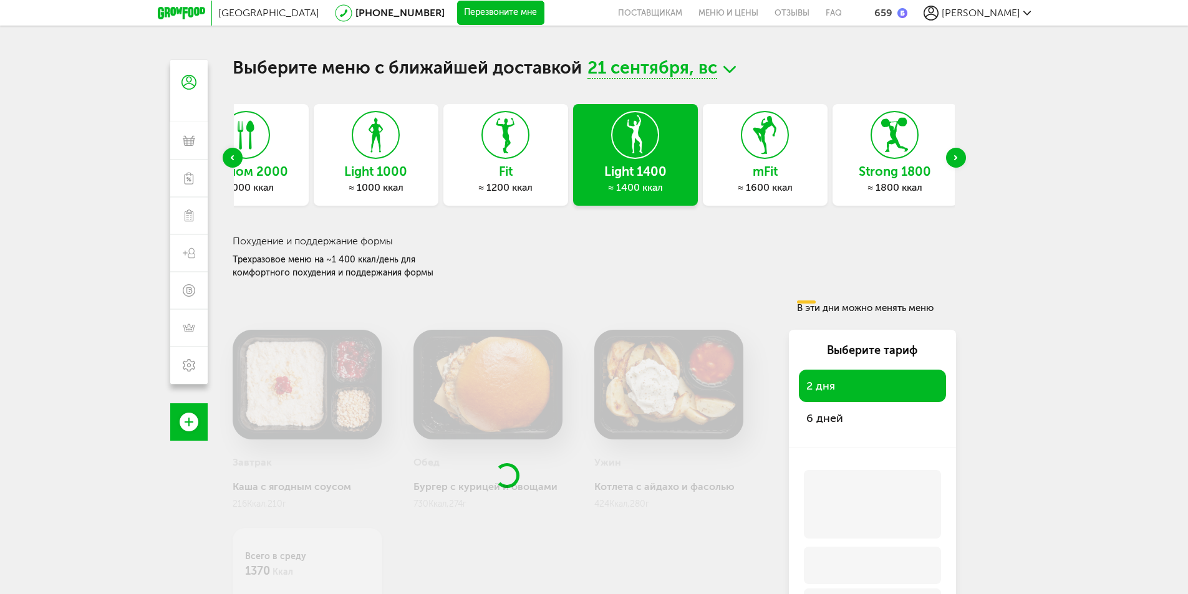
click at [528, 148] on icon at bounding box center [506, 135] width 46 height 47
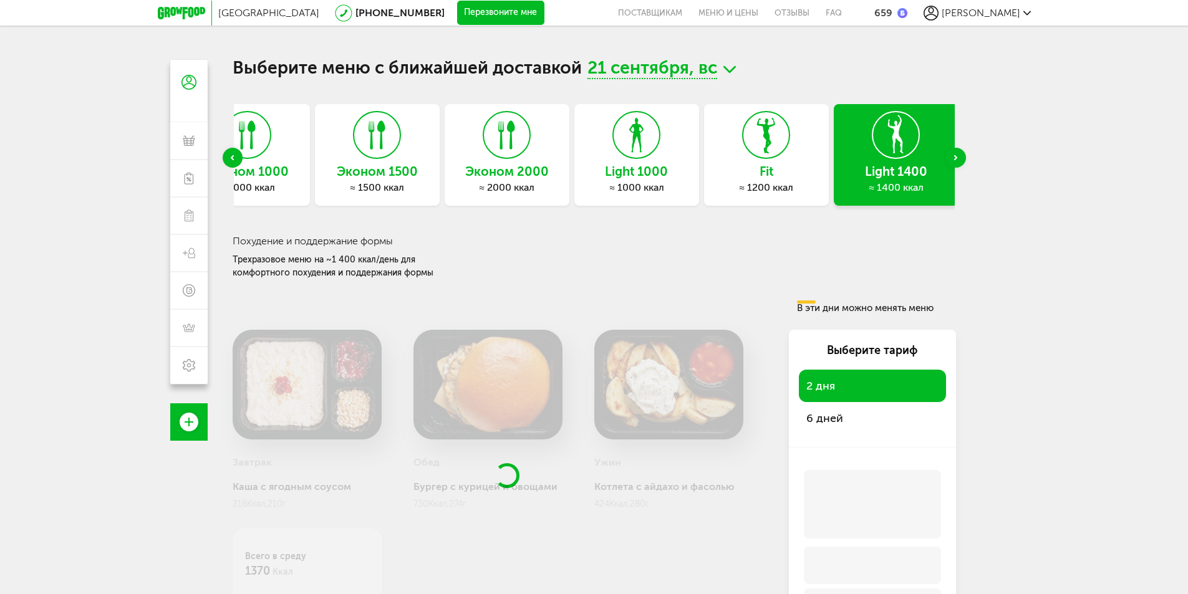
click at [672, 152] on div "Light 1000 ≈ 1000 ккал" at bounding box center [636, 155] width 125 height 102
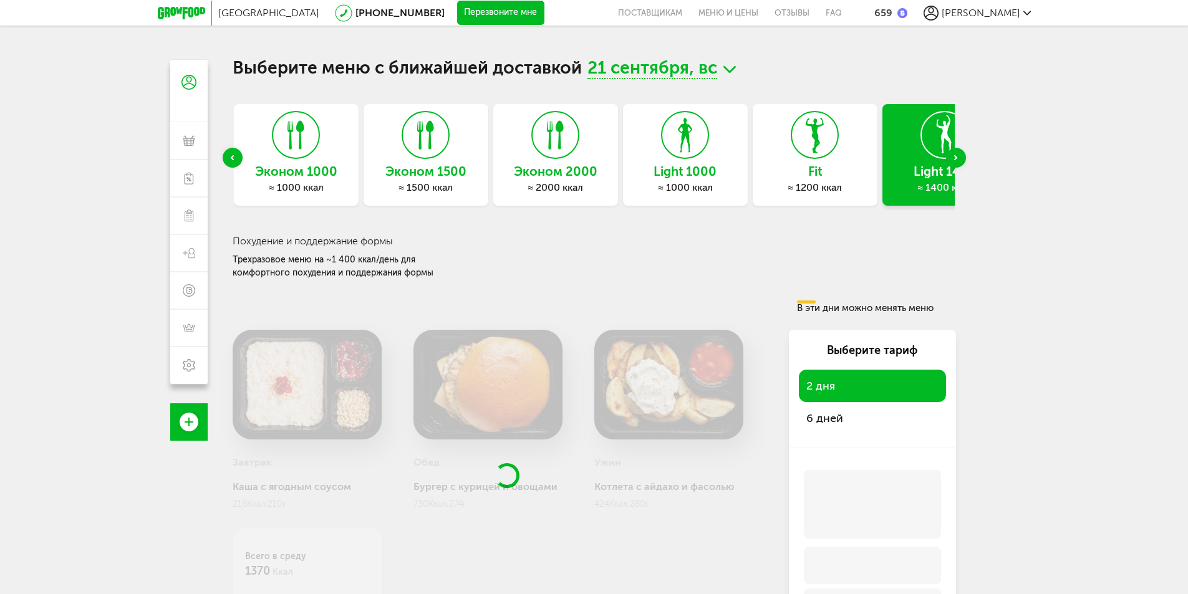
click at [422, 152] on icon at bounding box center [426, 135] width 46 height 47
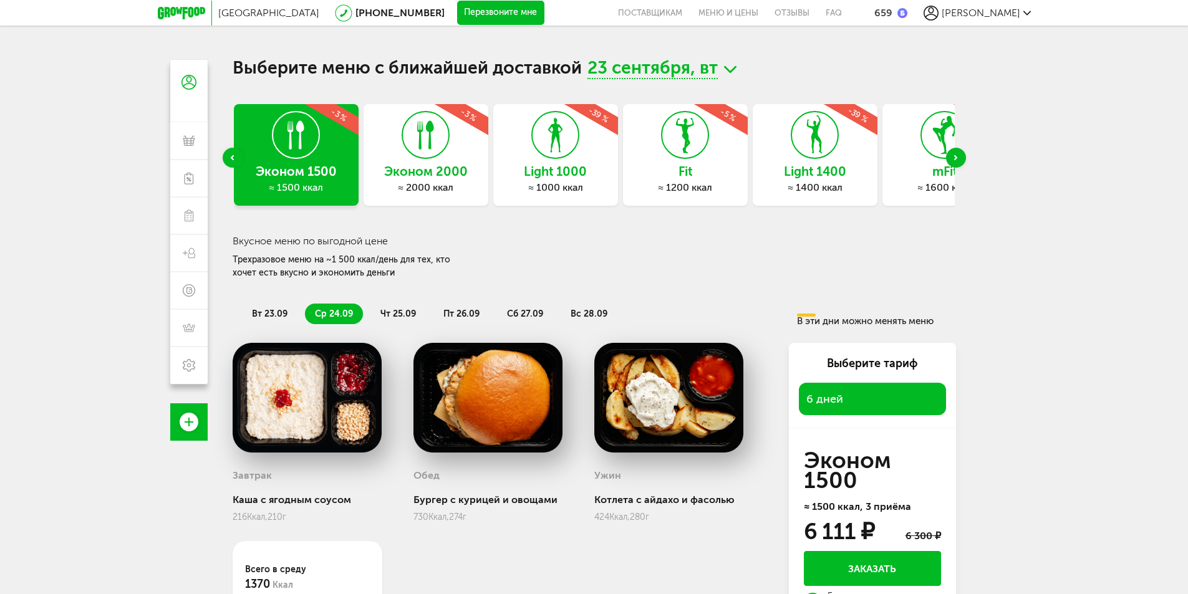
click at [836, 193] on div "≈ 1400 ккал" at bounding box center [815, 187] width 125 height 12
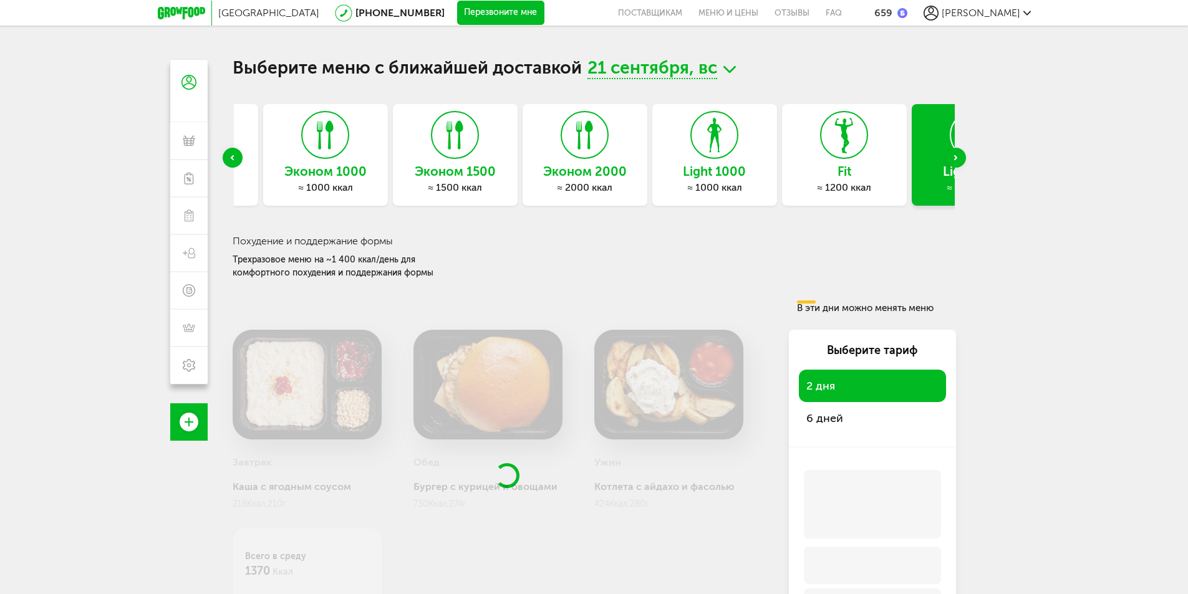
click at [899, 191] on div "Fit ≈ 1200 ккал" at bounding box center [844, 155] width 125 height 102
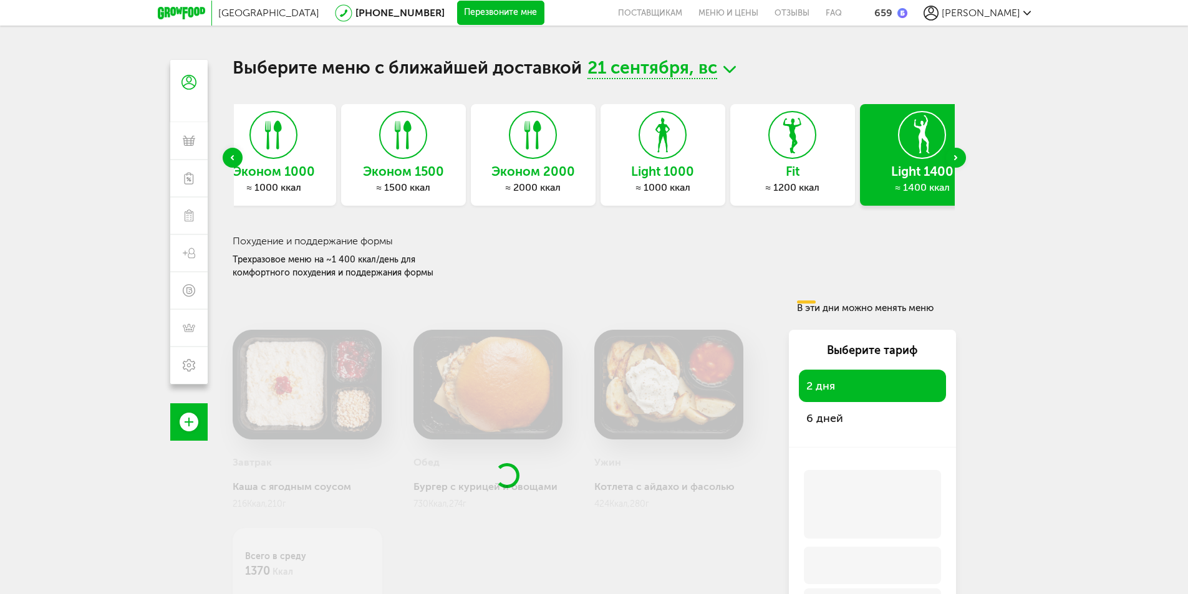
click at [404, 198] on div "Эконом 1500 ≈ 1500 ккал" at bounding box center [403, 155] width 125 height 102
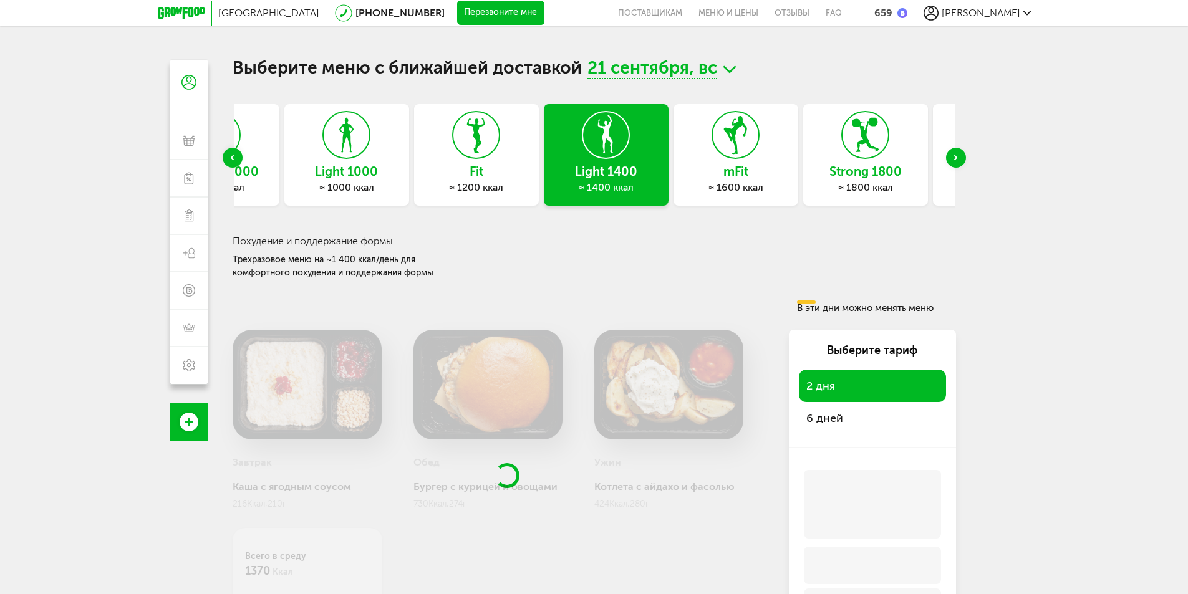
click at [355, 205] on div "Light 1000 ≈ 1000 ккал" at bounding box center [346, 155] width 125 height 102
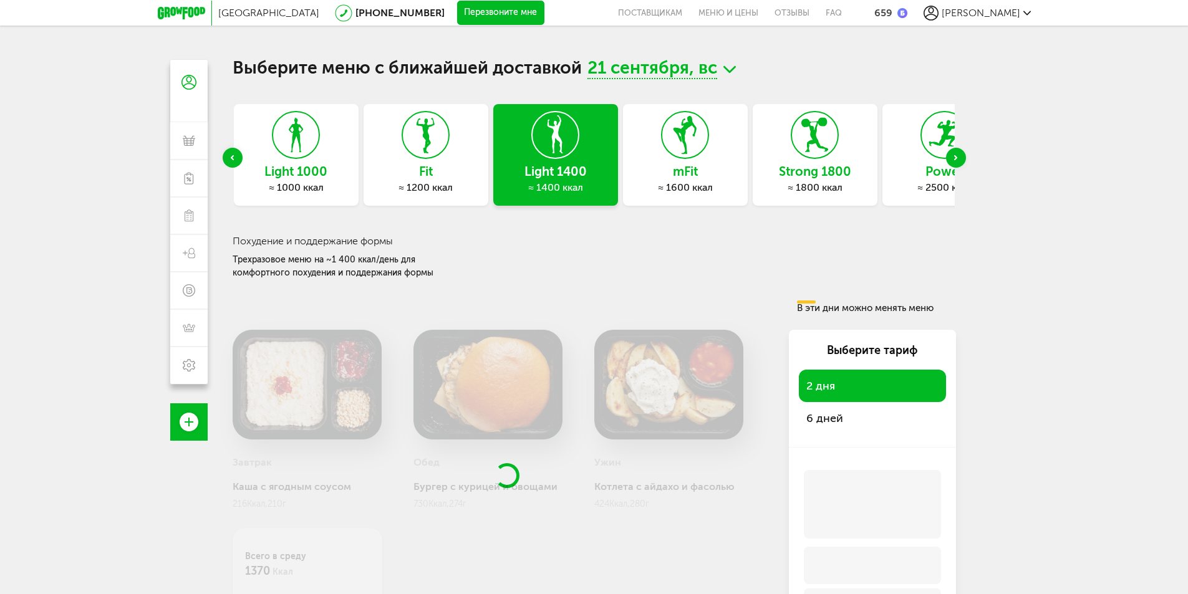
click at [686, 69] on span "21 сентября, вс" at bounding box center [652, 69] width 130 height 19
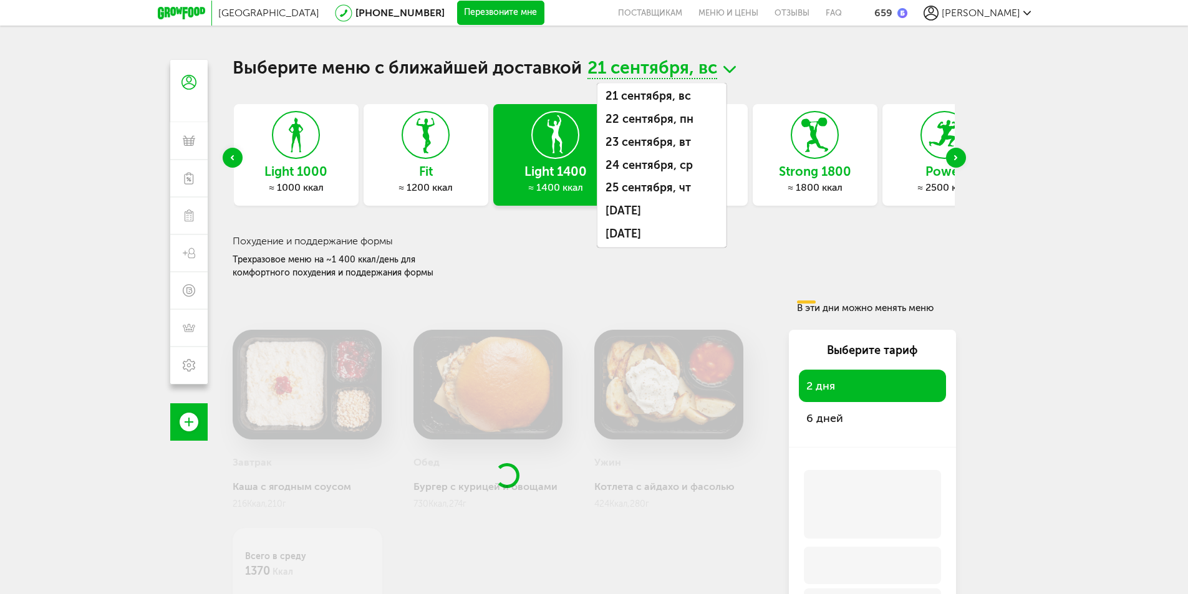
click at [861, 275] on div "Похудение и поддержание формы Трехразовое меню на ~1 400 ккал/день для комфортн…" at bounding box center [594, 257] width 723 height 45
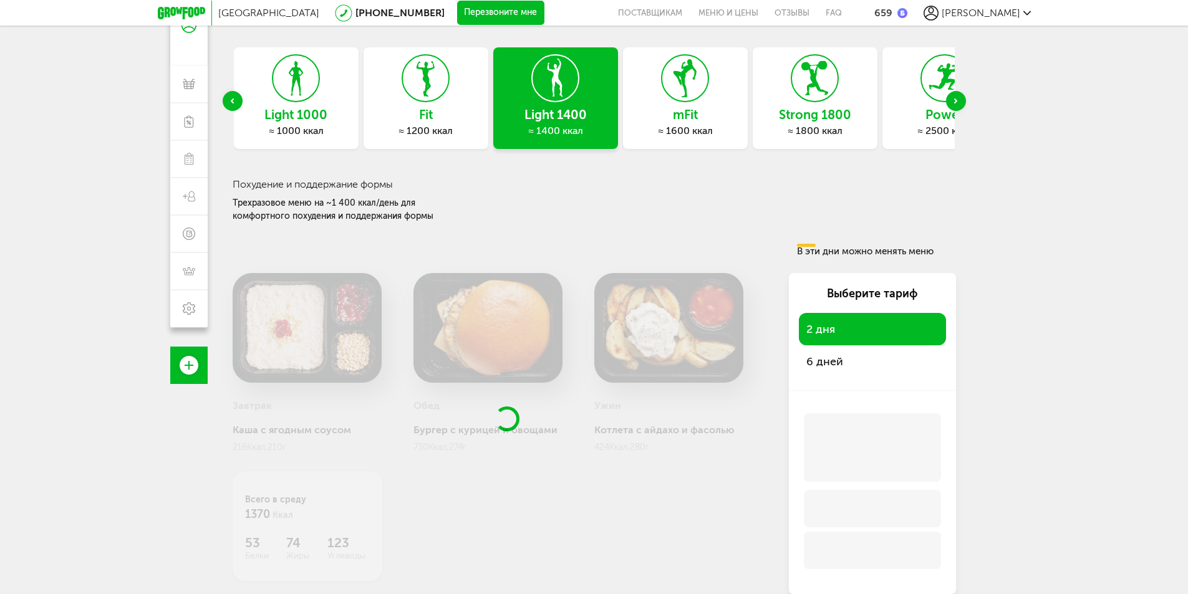
scroll to position [110, 0]
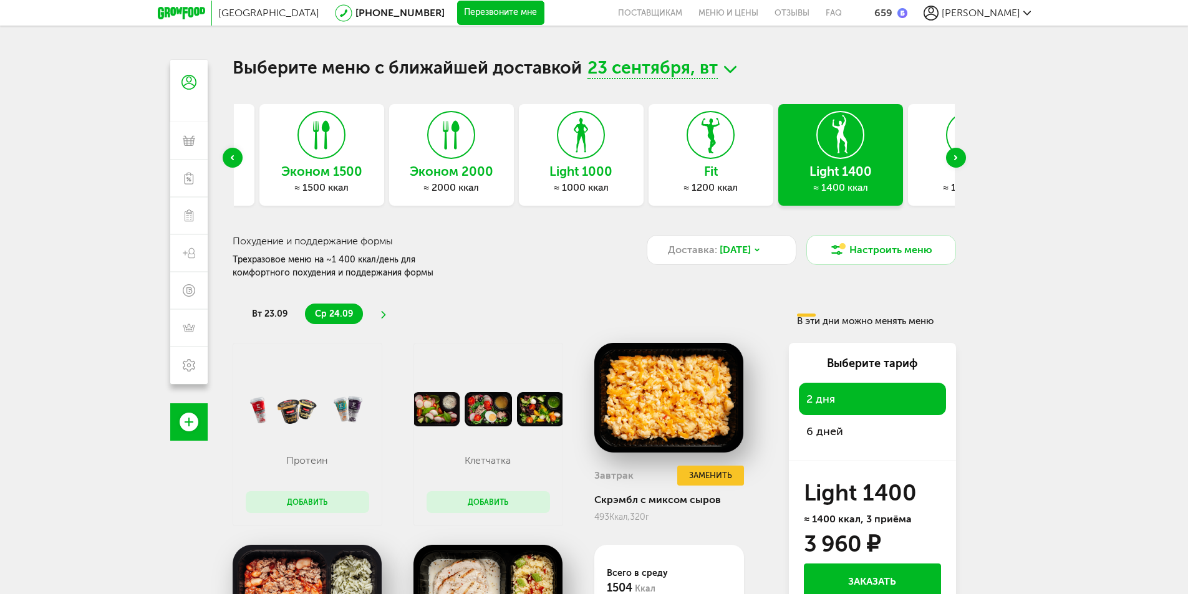
click at [500, 173] on div "Эконом 2000 ≈ 2000 ккал" at bounding box center [451, 155] width 125 height 102
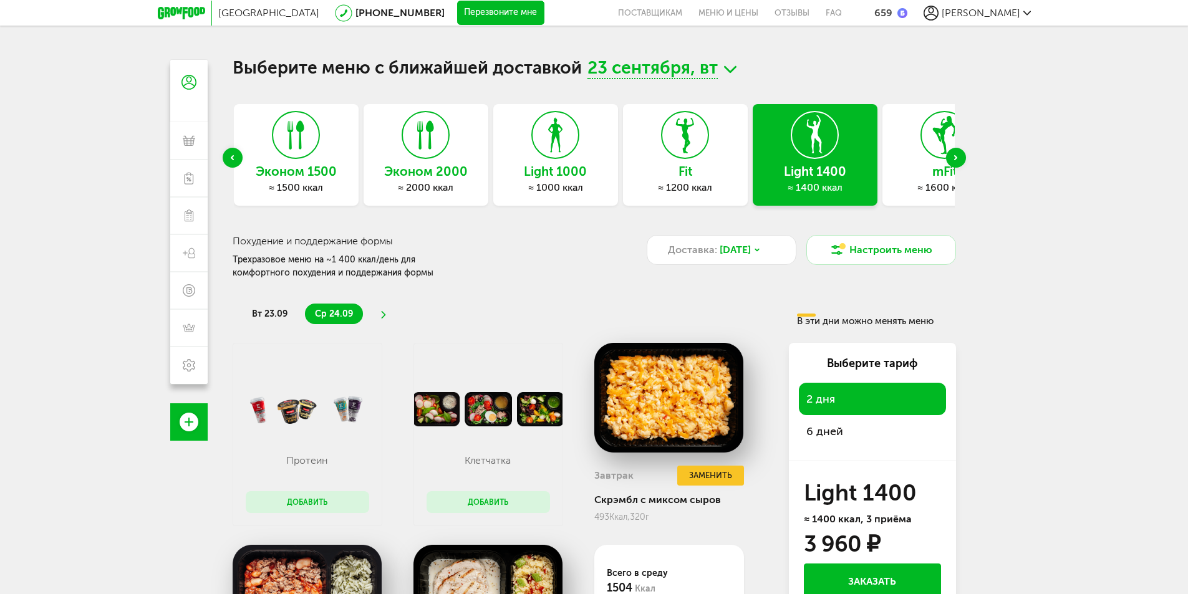
click at [845, 181] on div "Light 1400 ≈ 1400 ккал" at bounding box center [815, 155] width 125 height 102
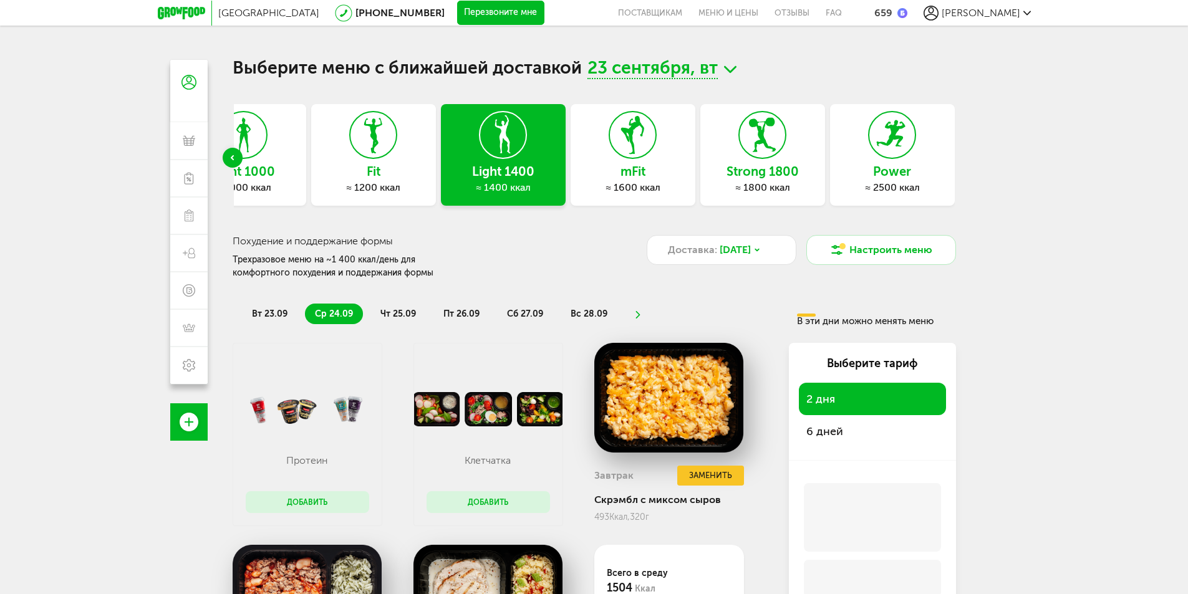
click at [809, 294] on div "вт 23.09 ср 24.09 чт 25.09 пт 26.09 сб 27.09 вс 28.09 В эти дни можно менять ме…" at bounding box center [594, 309] width 723 height 34
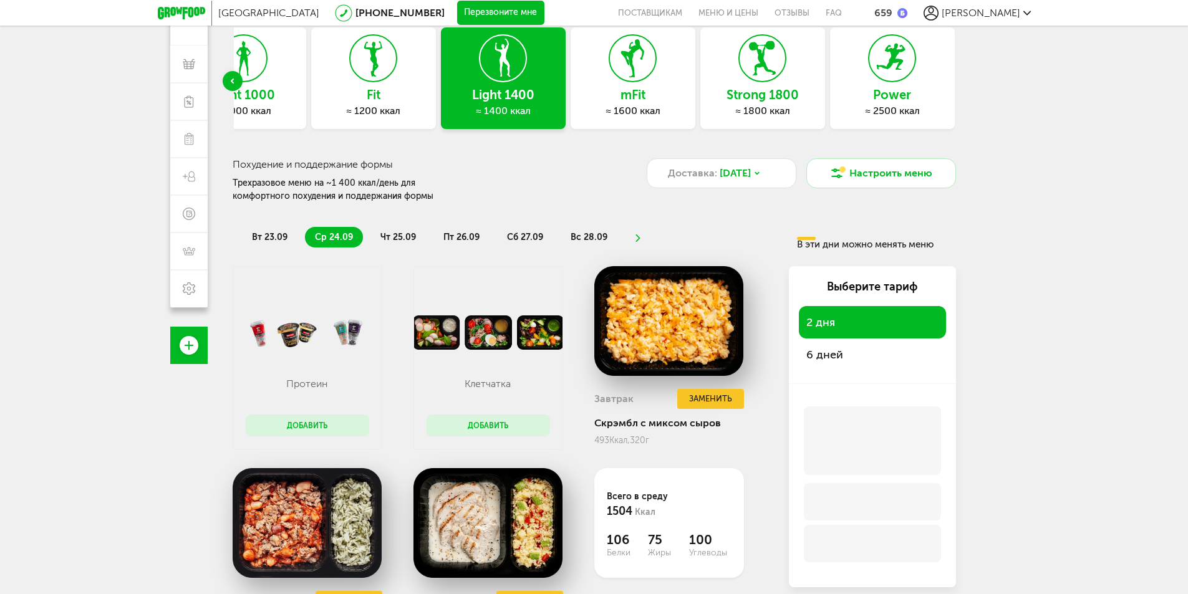
scroll to position [125, 0]
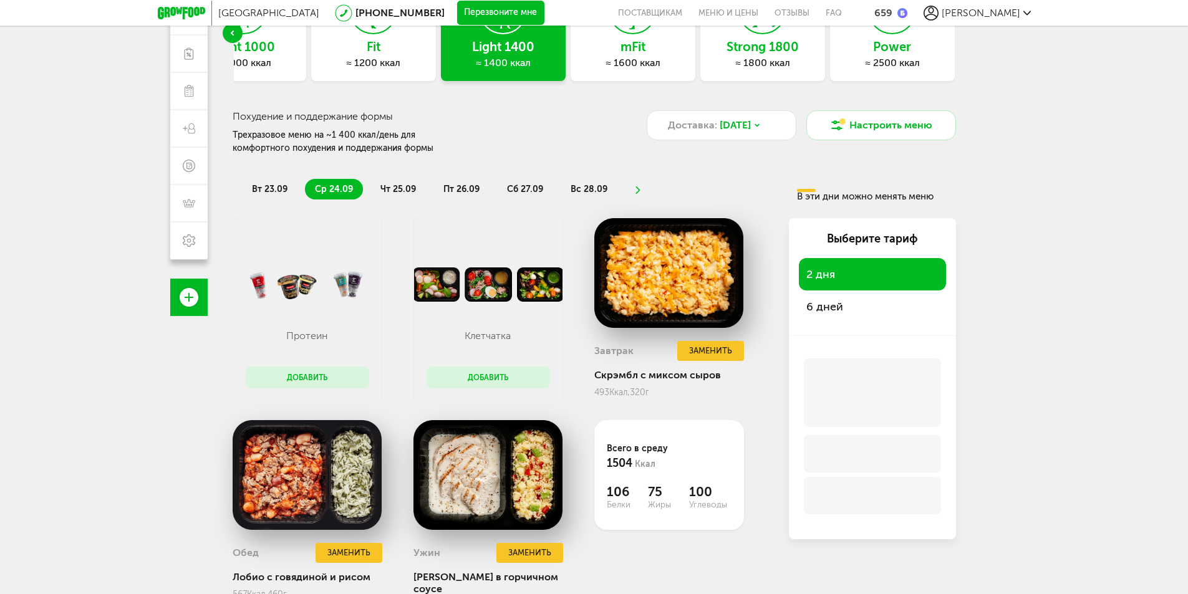
click at [837, 311] on span "6 дней" at bounding box center [872, 306] width 132 height 17
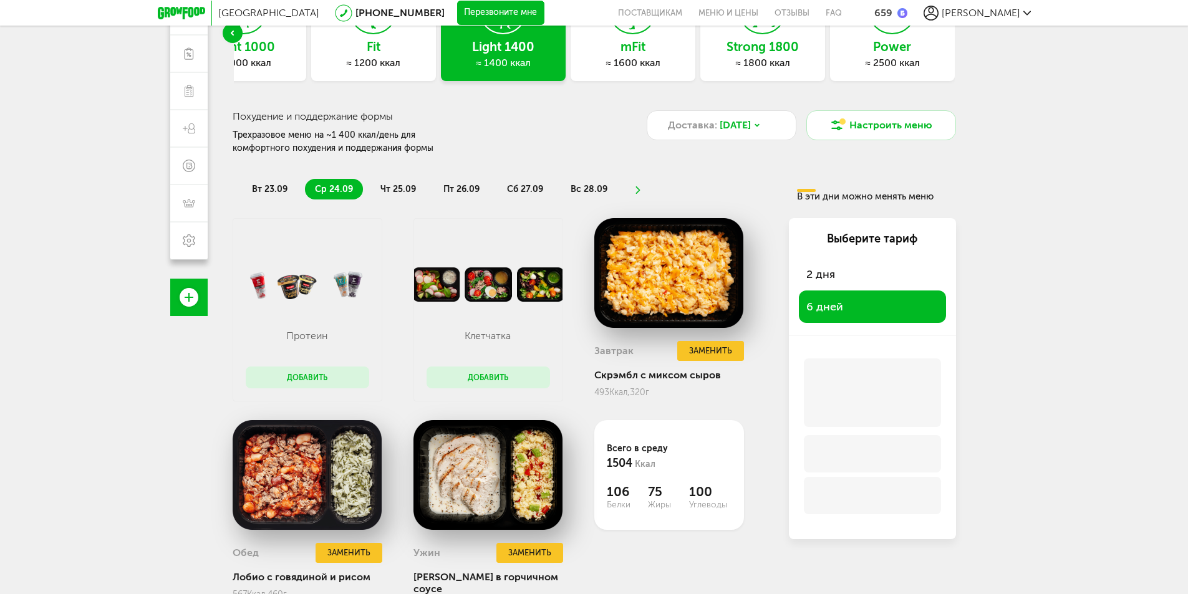
click at [844, 273] on span "2 дня" at bounding box center [872, 274] width 132 height 17
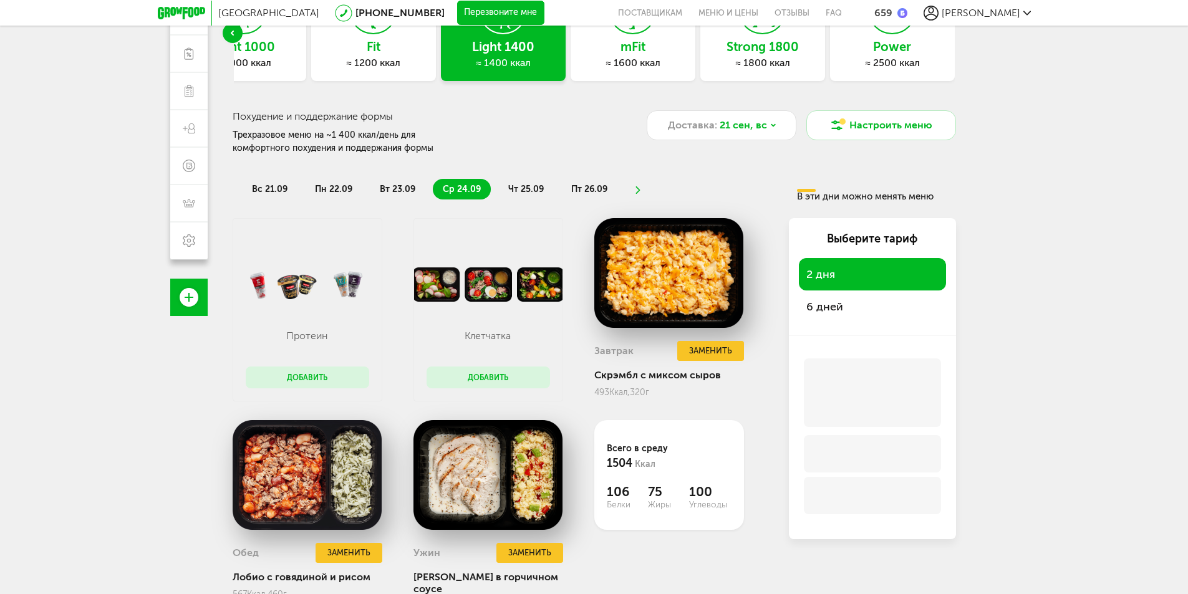
click at [843, 314] on span "6 дней" at bounding box center [872, 306] width 132 height 17
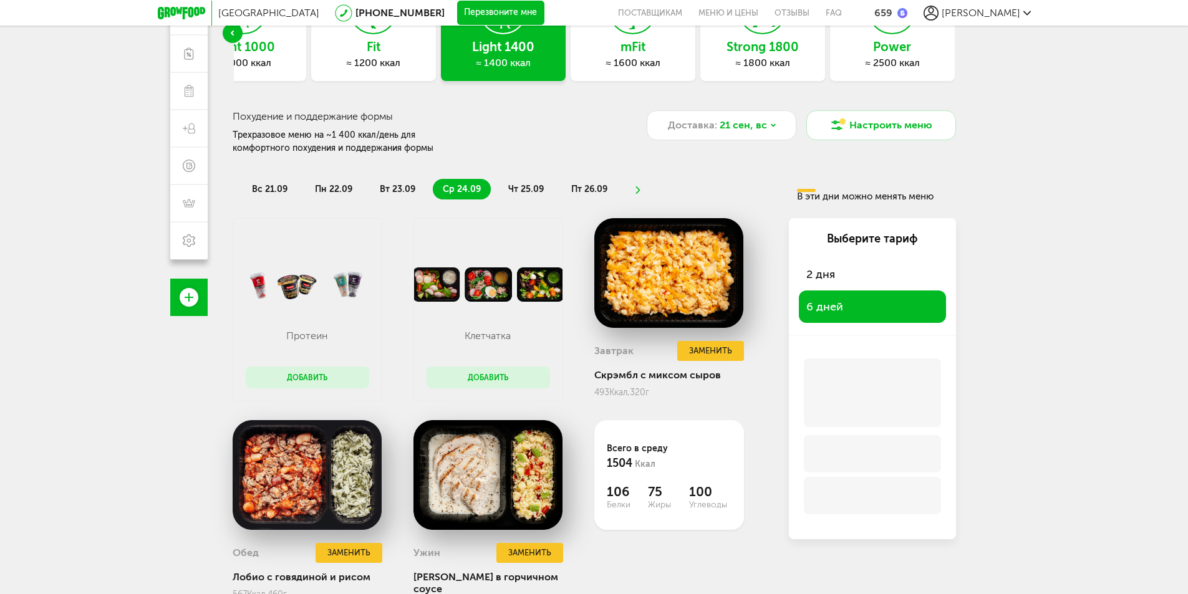
click at [833, 272] on span "2 дня" at bounding box center [872, 274] width 132 height 17
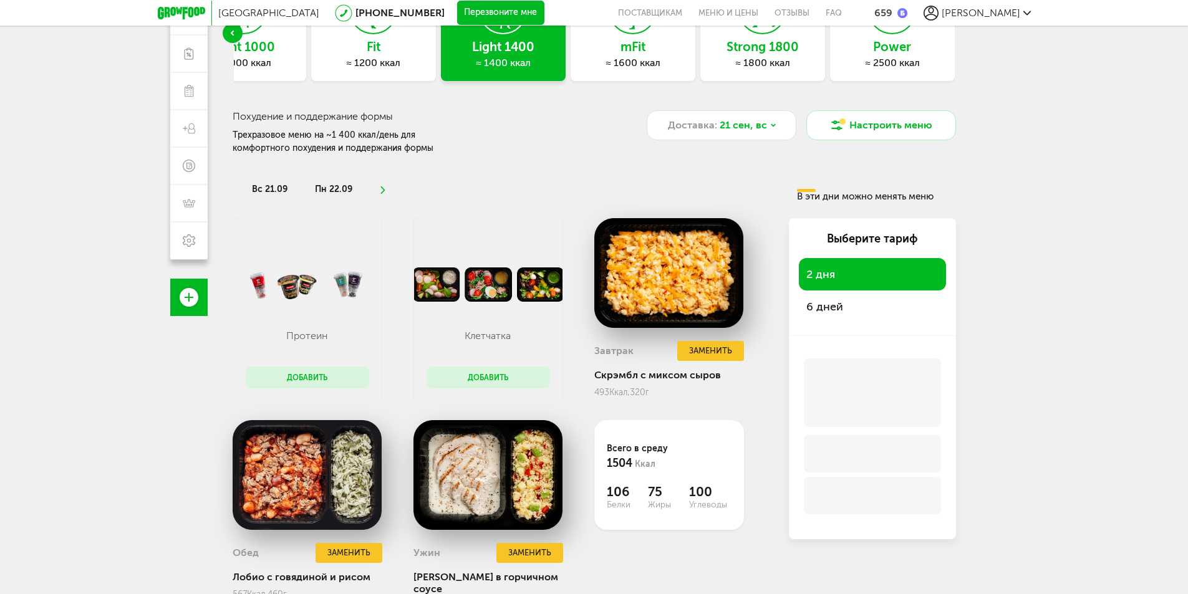
click at [832, 304] on span "6 дней" at bounding box center [872, 306] width 132 height 17
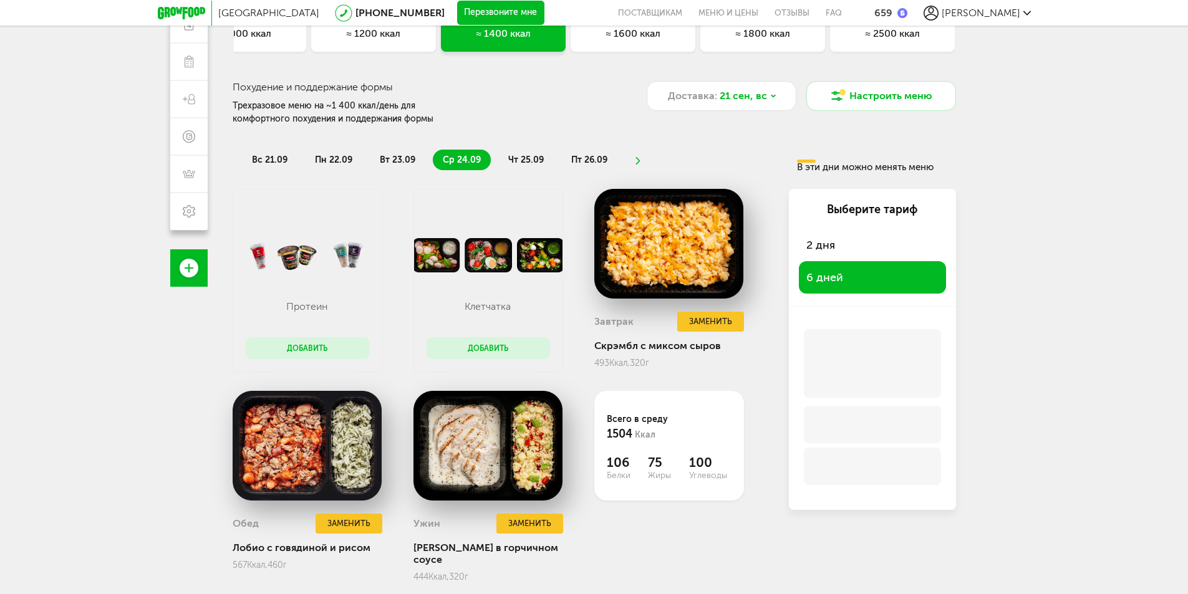
scroll to position [170, 0]
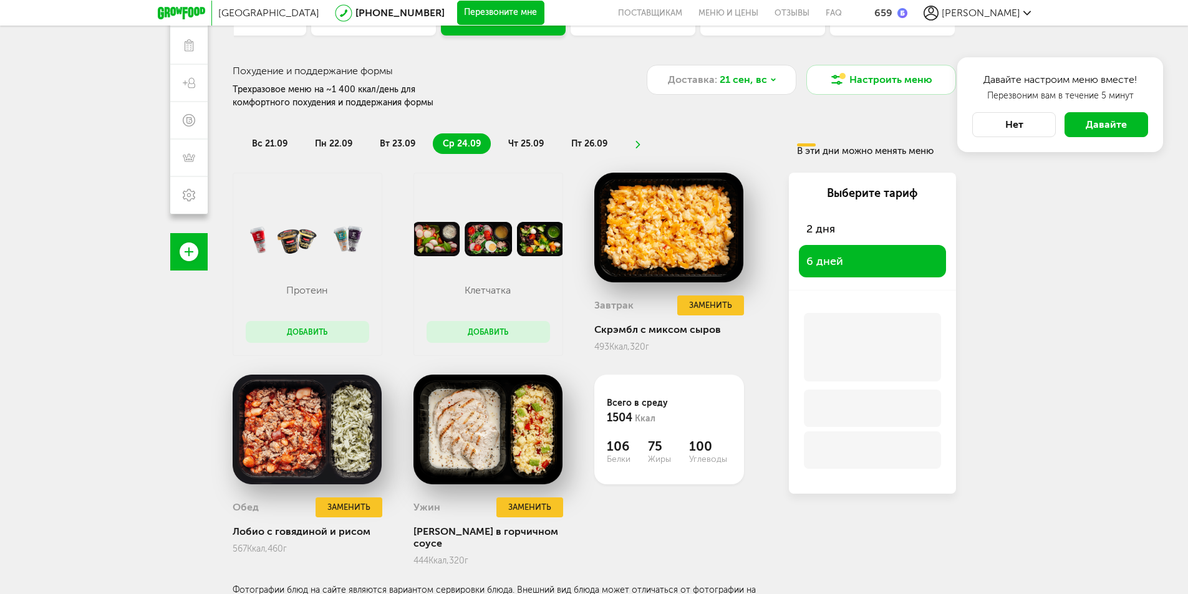
click at [1014, 116] on button "Нет" at bounding box center [1014, 124] width 84 height 25
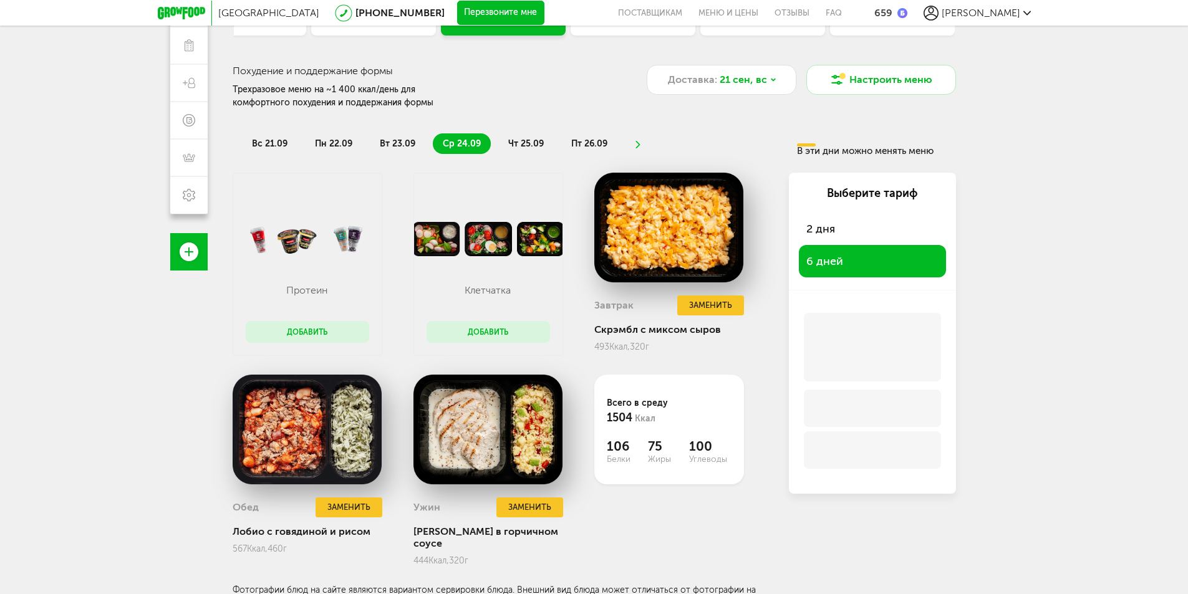
scroll to position [0, 0]
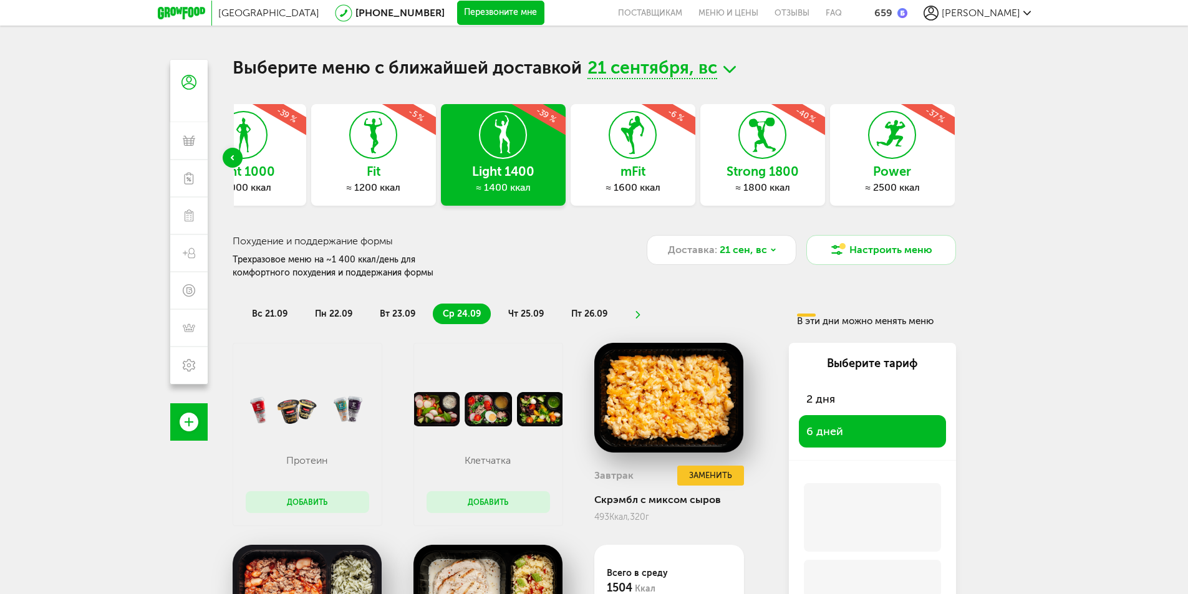
click at [999, 23] on div "Москва 8 (800) 555-21-78 Перезвоните мне поставщикам Меню и цены Отзывы FAQ 659…" at bounding box center [594, 13] width 873 height 26
click at [1003, 17] on span "[PERSON_NAME]" at bounding box center [981, 13] width 79 height 12
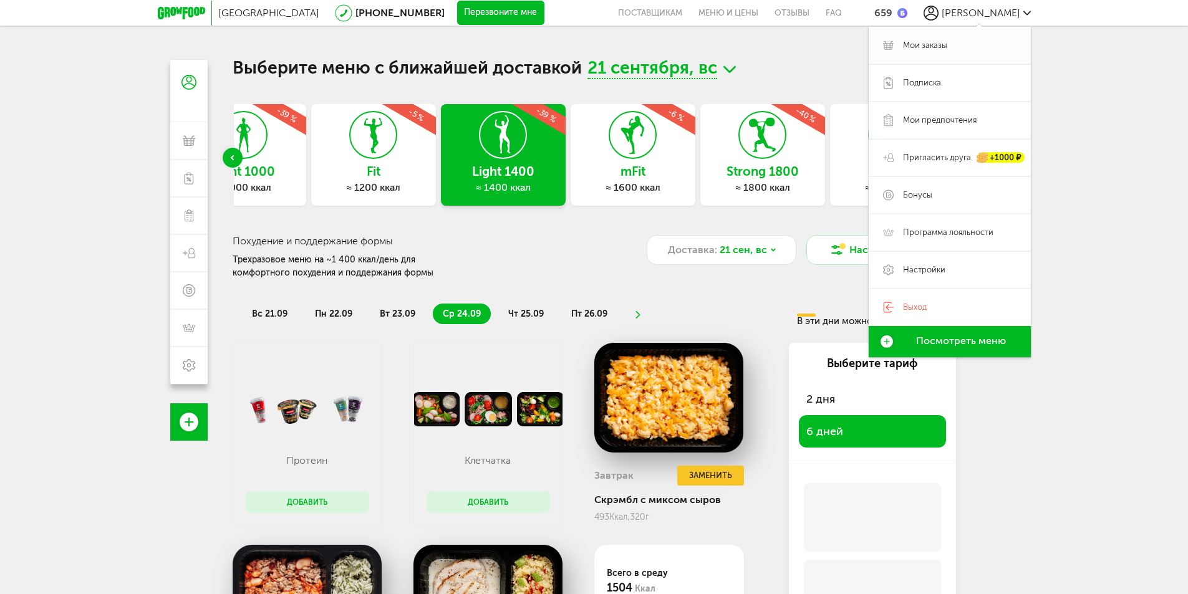
click at [933, 51] on span "Мои заказы" at bounding box center [925, 45] width 44 height 11
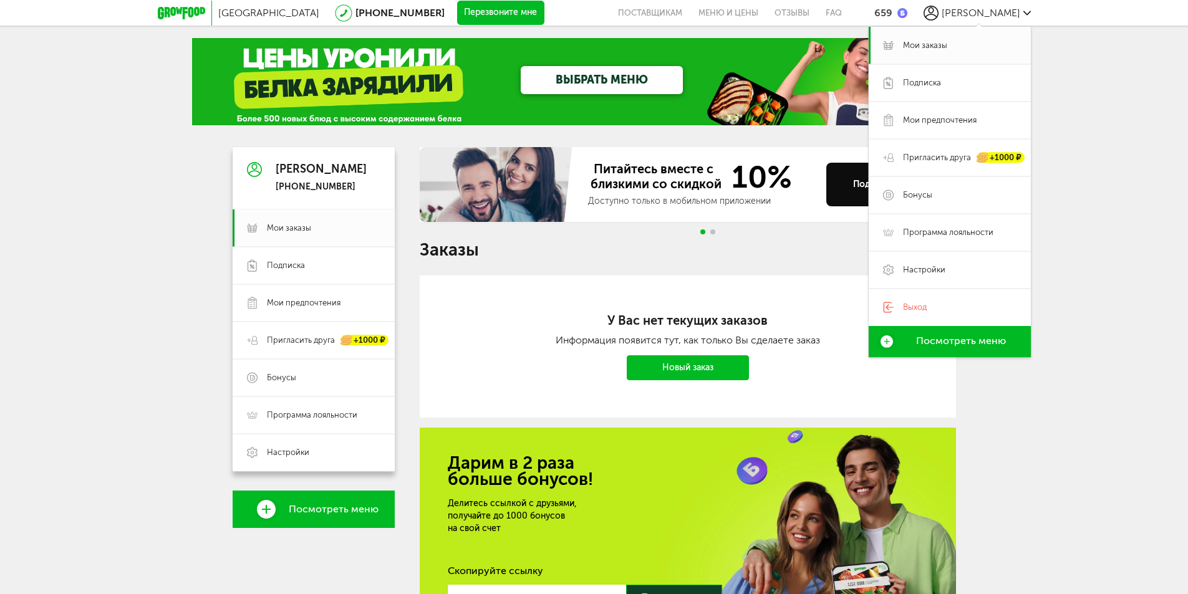
click at [1010, 408] on div "Москва 8 (800) 555-21-78 Перезвоните мне поставщикам Меню и цены Отзывы FAQ 659…" at bounding box center [594, 376] width 1188 height 753
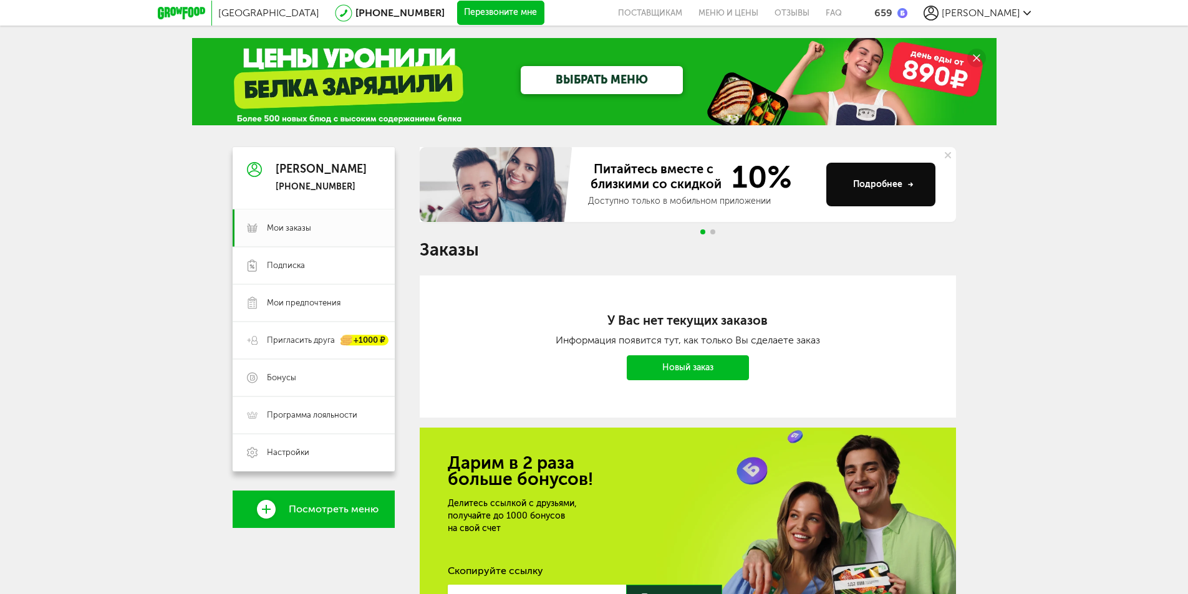
click at [714, 233] on span "Go to slide 2" at bounding box center [712, 231] width 5 height 5
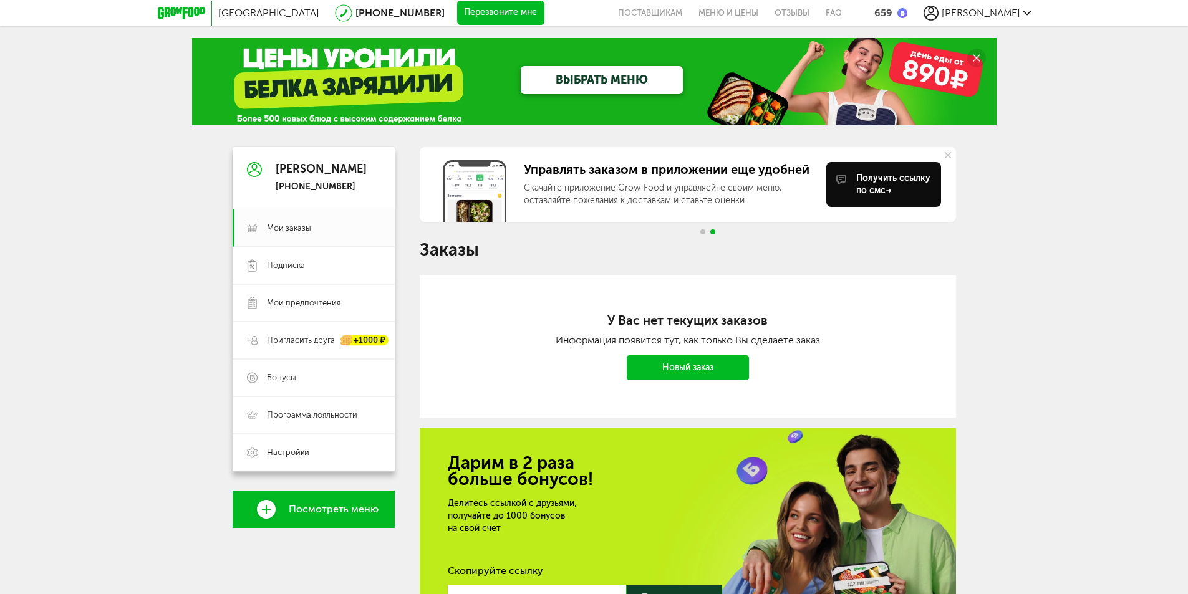
click at [343, 84] on div "ВЫБРАТЬ МЕНЮ" at bounding box center [594, 81] width 804 height 87
click at [766, 16] on link "Меню и цены" at bounding box center [728, 13] width 76 height 26
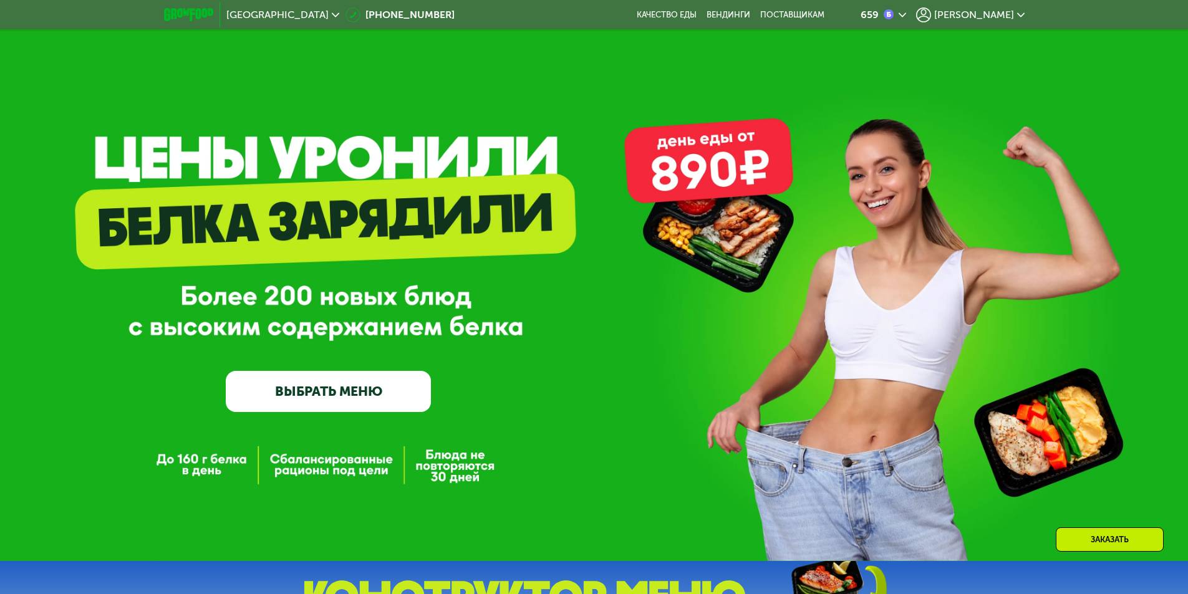
click at [350, 371] on link "ВЫБРАТЬ МЕНЮ" at bounding box center [328, 391] width 205 height 41
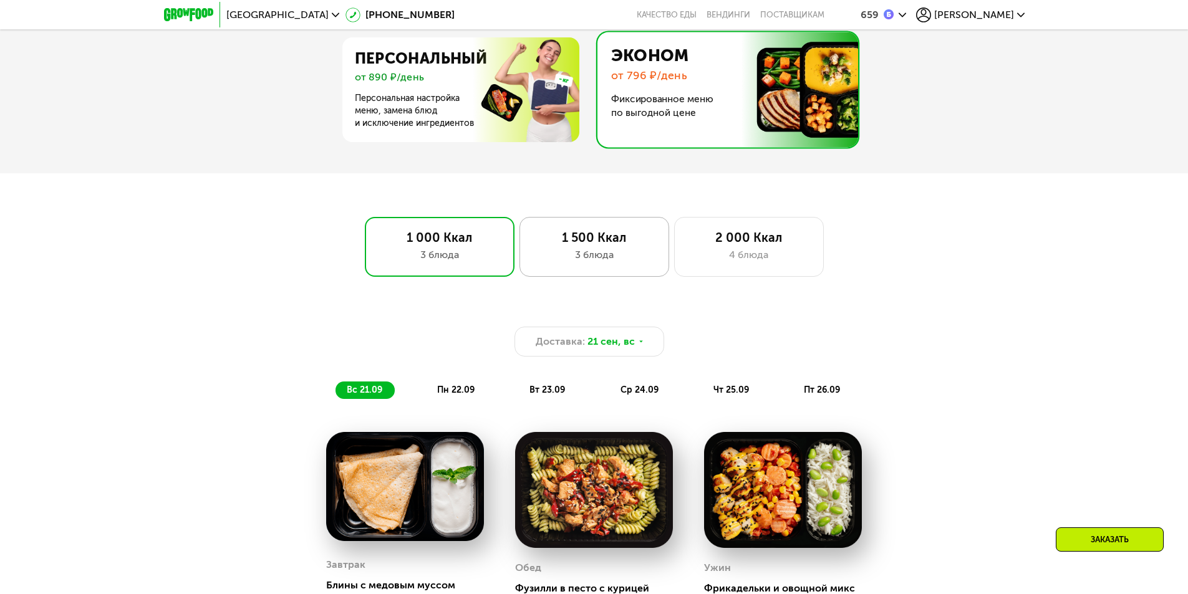
scroll to position [720, 0]
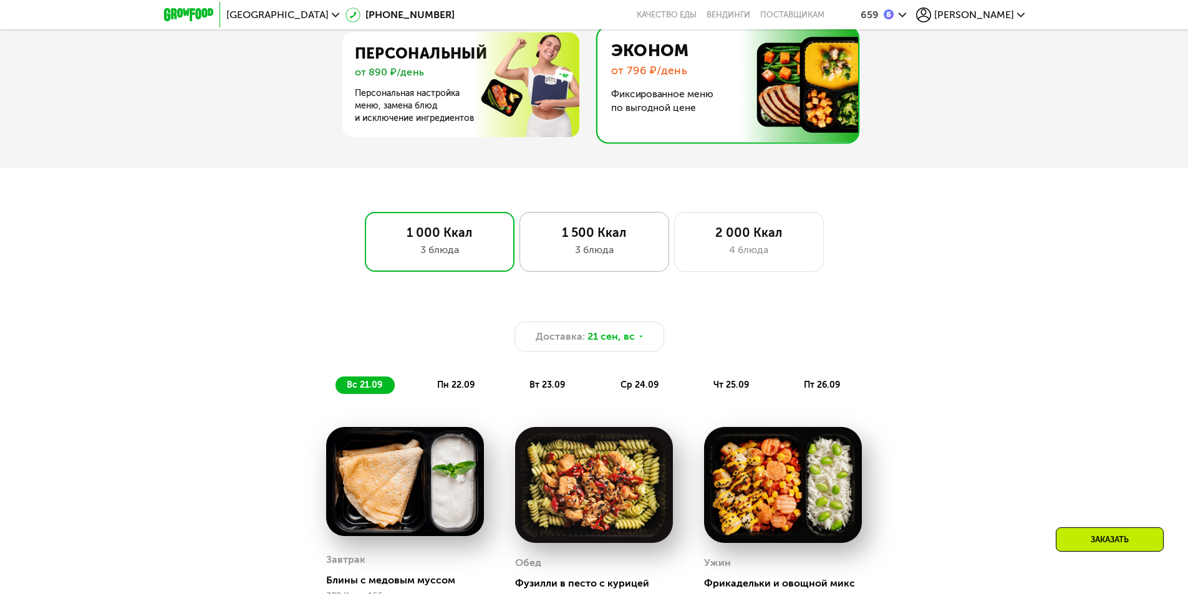
click at [604, 239] on div "1 500 Ккал" at bounding box center [594, 232] width 123 height 15
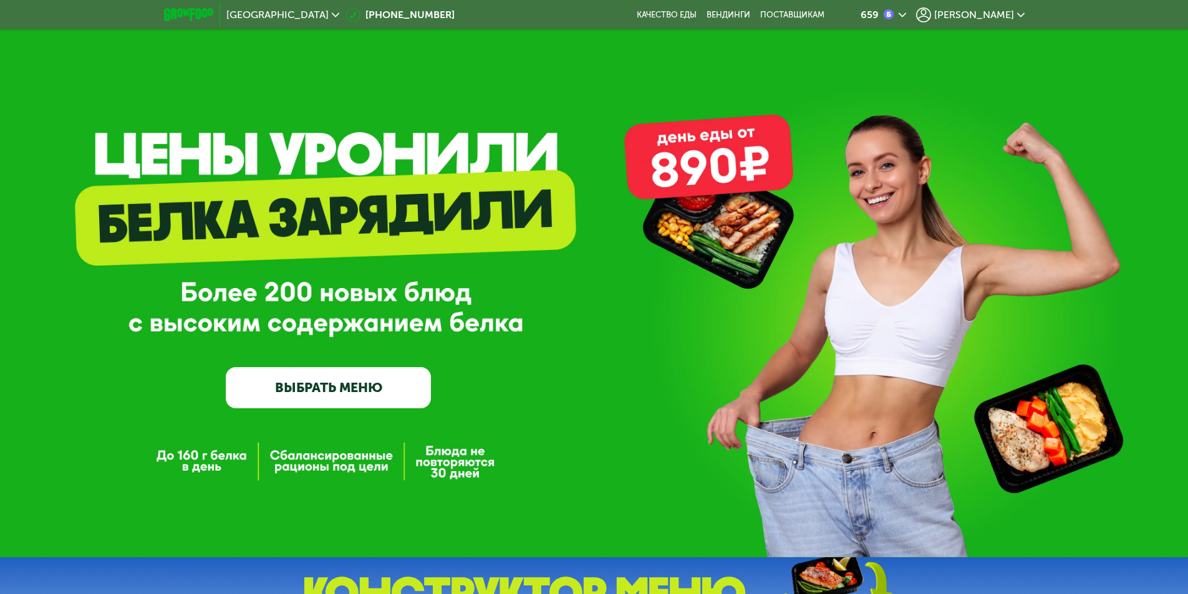
scroll to position [0, 0]
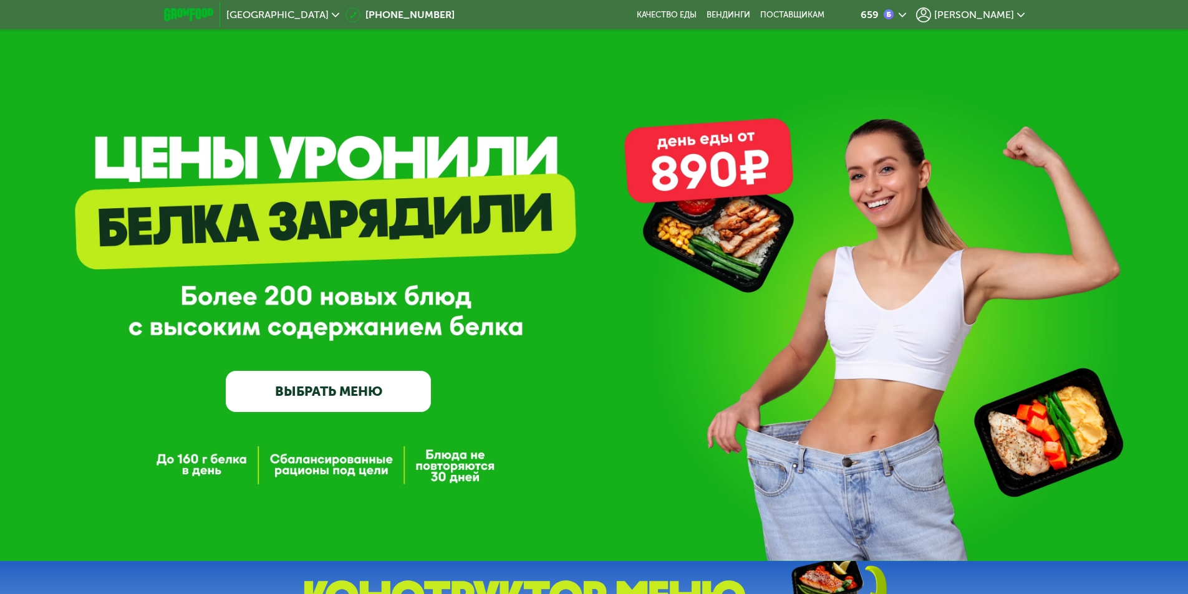
click at [720, 7] on div "Москва [PHONE_NUMBER] Качество еды [PERSON_NAME] поставщикам 659 [PERSON_NAME]" at bounding box center [594, 14] width 873 height 27
click at [697, 12] on link "Качество еды" at bounding box center [667, 15] width 60 height 10
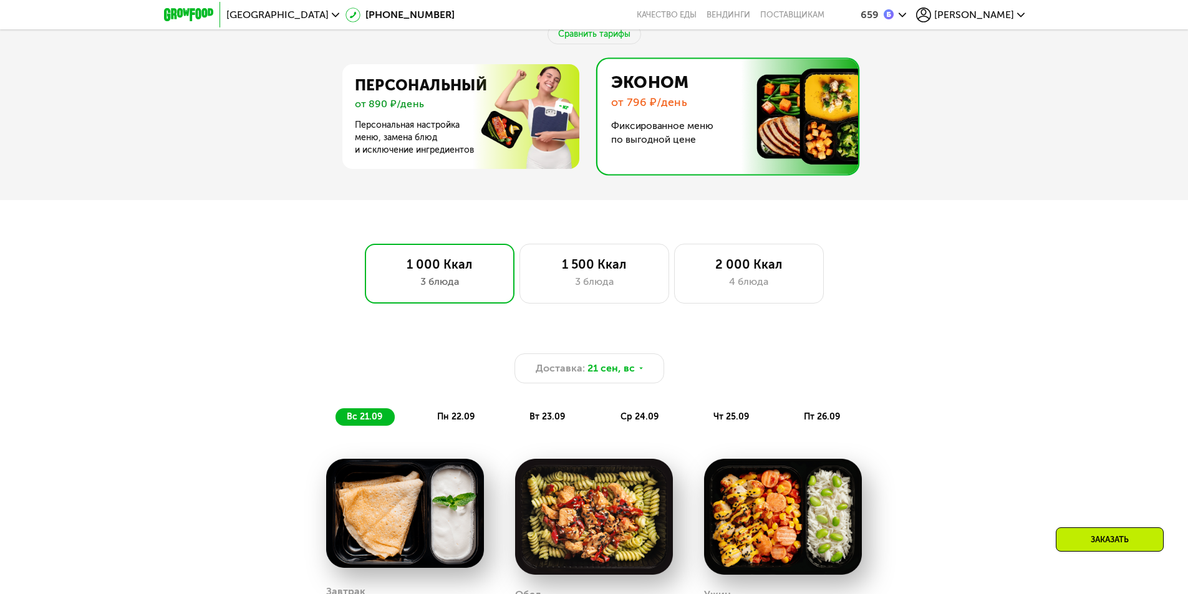
scroll to position [748, 0]
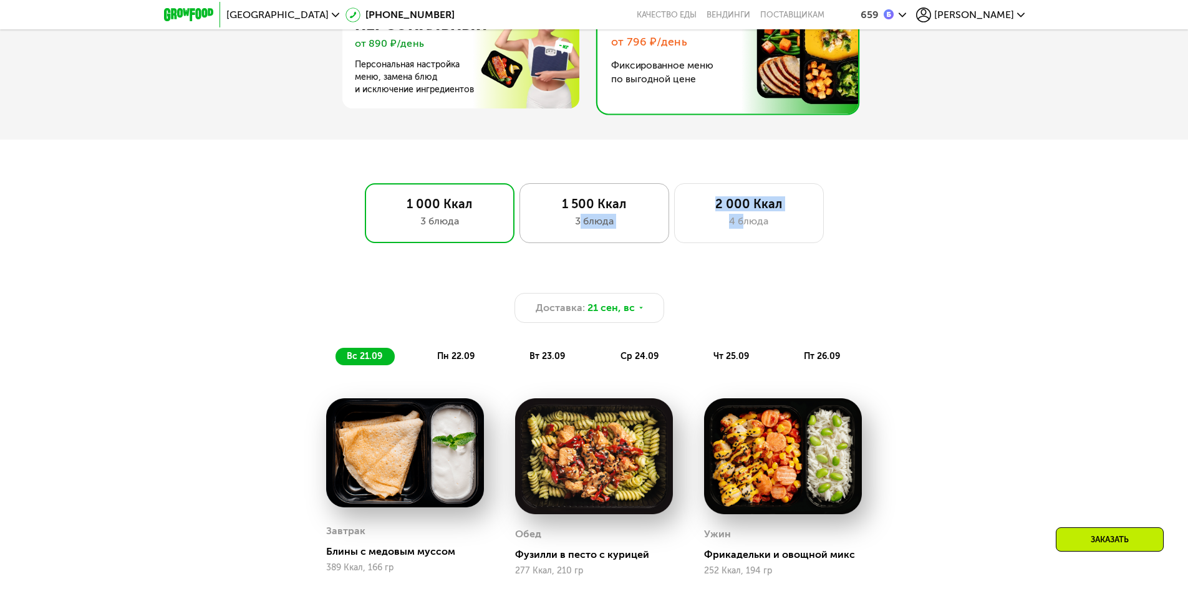
drag, startPoint x: 630, startPoint y: 234, endPoint x: 581, endPoint y: 238, distance: 50.0
click at [581, 238] on div "1 000 Ккал 3 блюда 1 500 Ккал 3 блюда 2 000 Ккал 4 блюда" at bounding box center [594, 213] width 1108 height 60
click at [1053, 304] on div "Доставка: [DATE] вс 21.09 пн 22.09 вт 23.09 ср 24.09 чт 25.09 пт 26.09 Завтрак …" at bounding box center [594, 527] width 1188 height 543
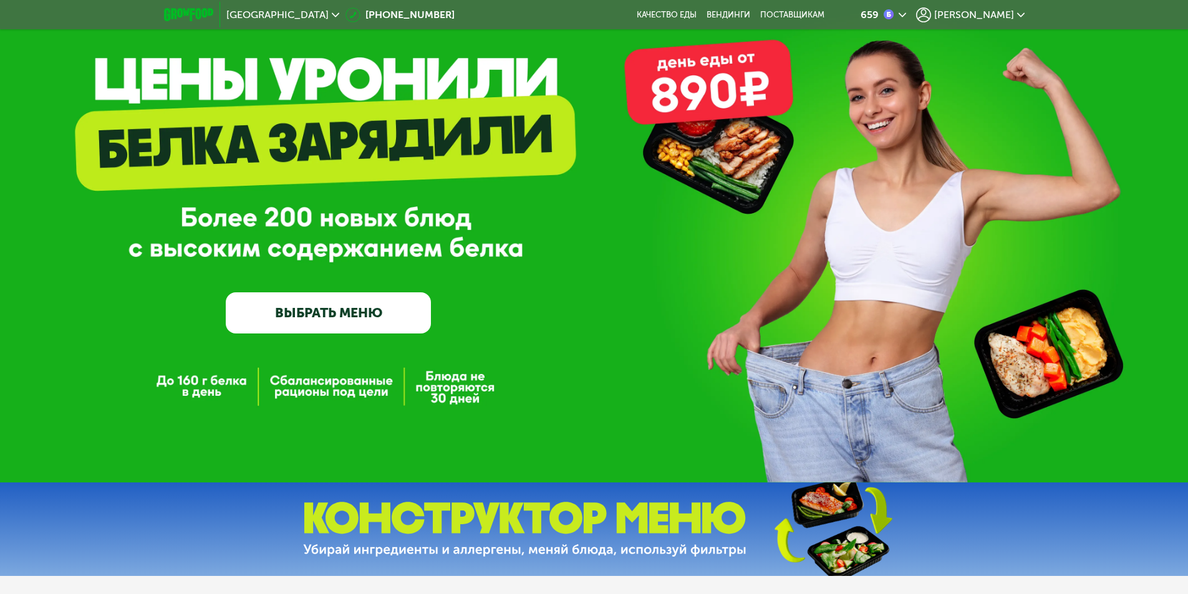
scroll to position [0, 0]
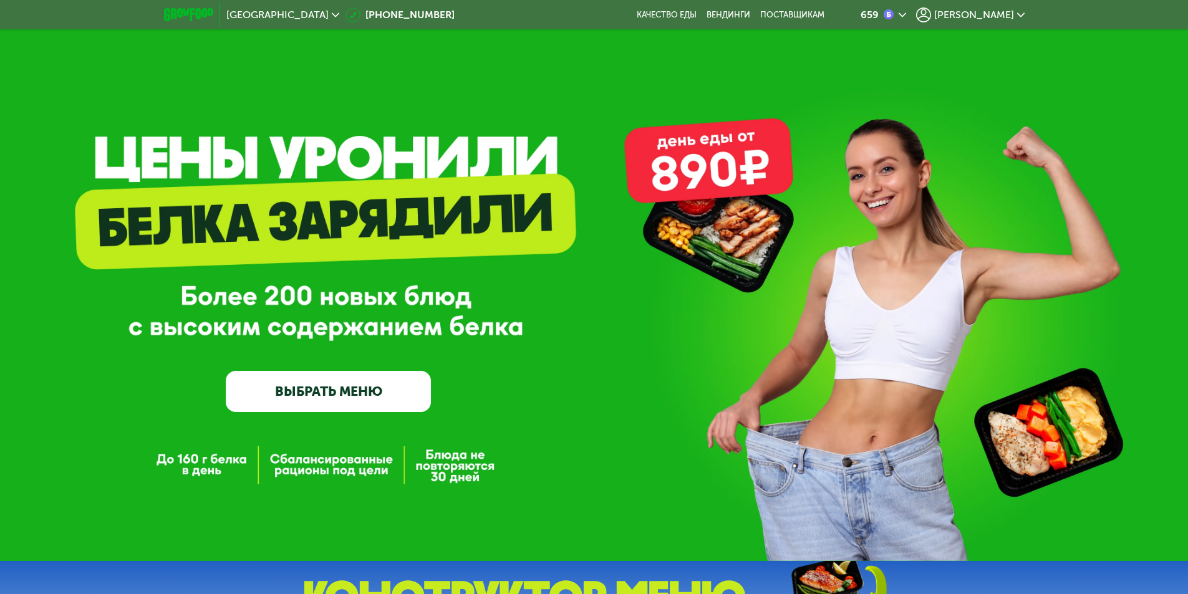
click at [354, 392] on link "ВЫБРАТЬ МЕНЮ" at bounding box center [328, 391] width 205 height 41
click at [258, 19] on span "[GEOGRAPHIC_DATA]" at bounding box center [277, 15] width 102 height 10
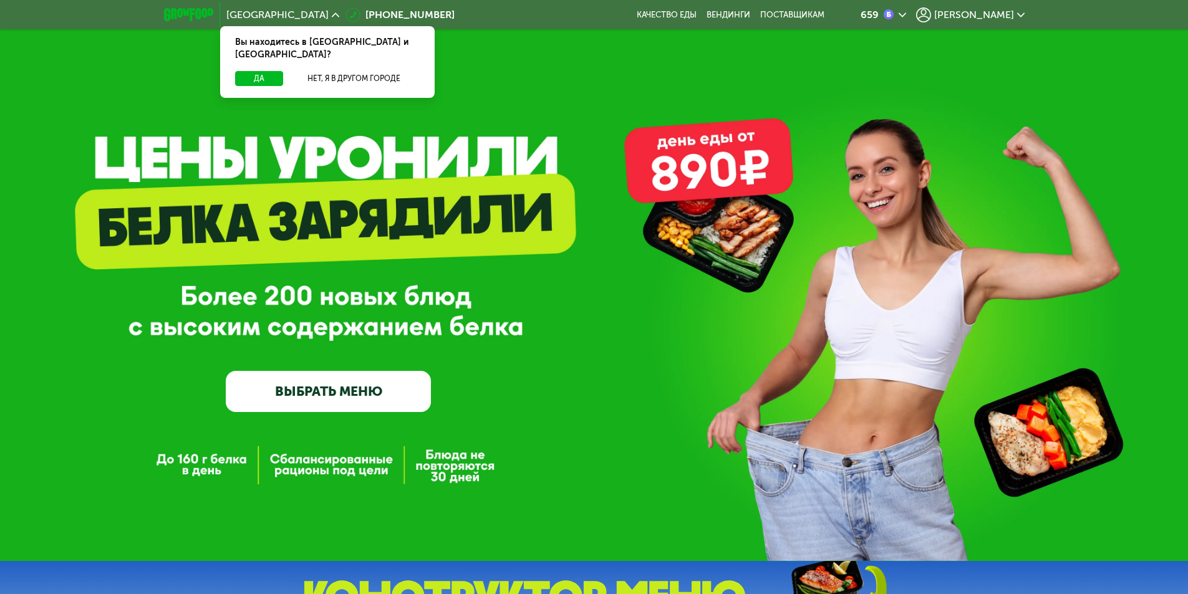
click at [676, 175] on div "GrowFood — доставка правильного питания ВЫБРАТЬ МЕНЮ" at bounding box center [594, 280] width 1188 height 561
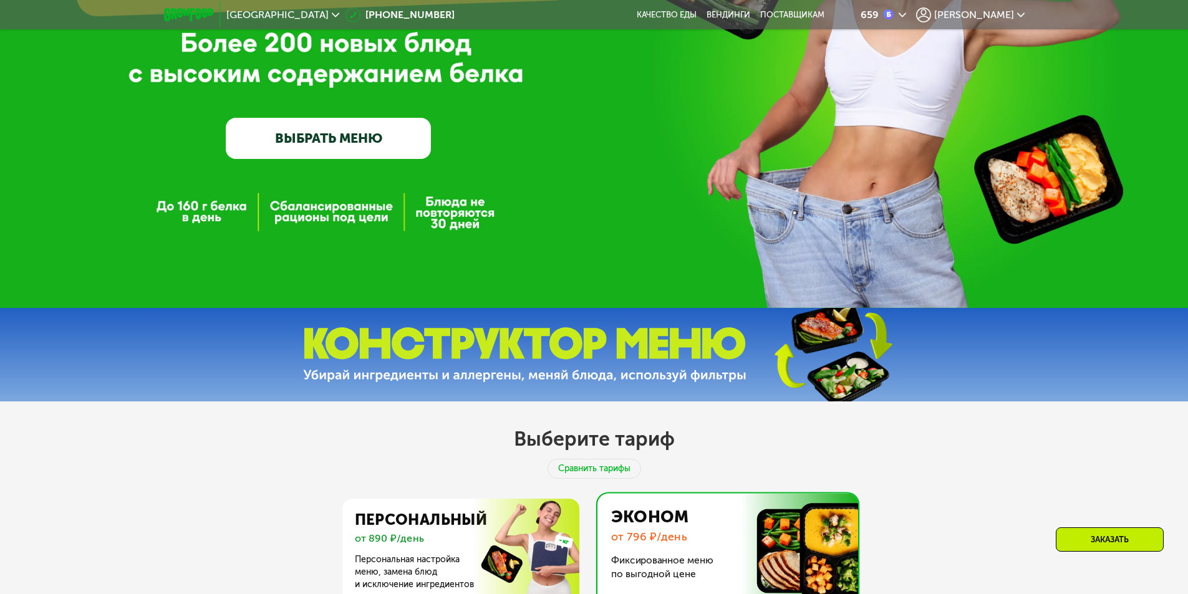
scroll to position [561, 0]
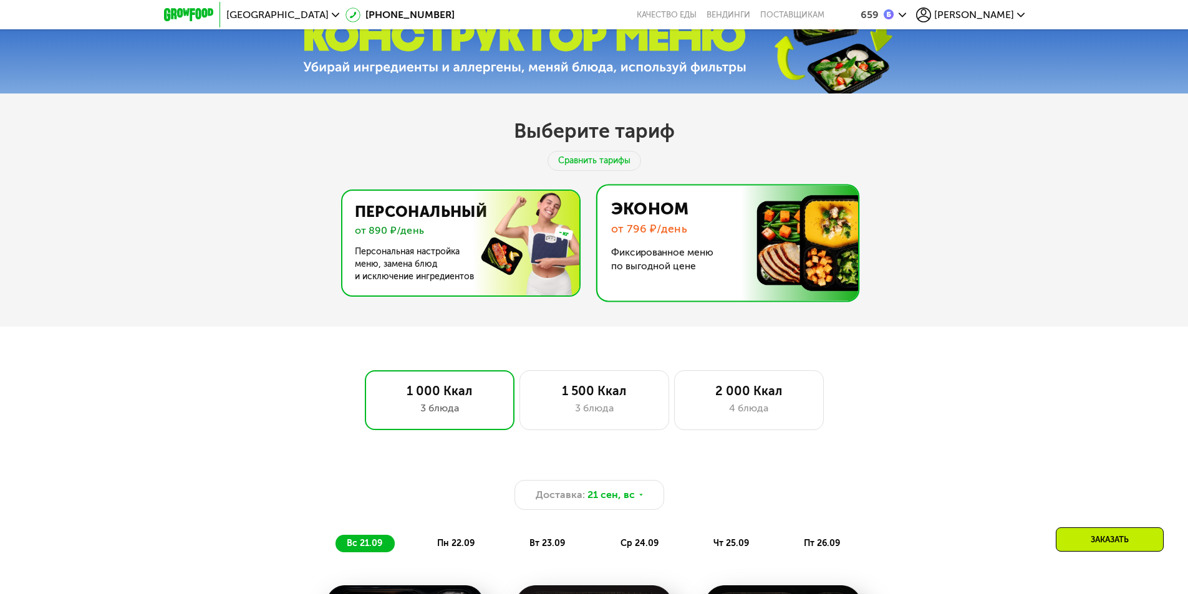
click at [444, 244] on img at bounding box center [457, 243] width 243 height 105
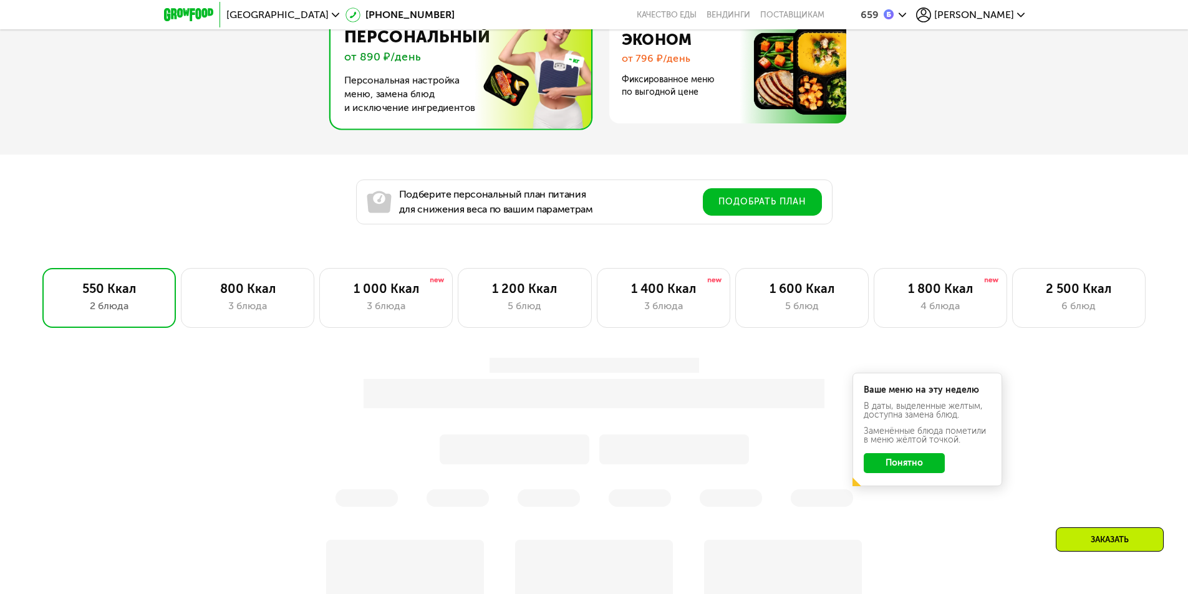
scroll to position [748, 0]
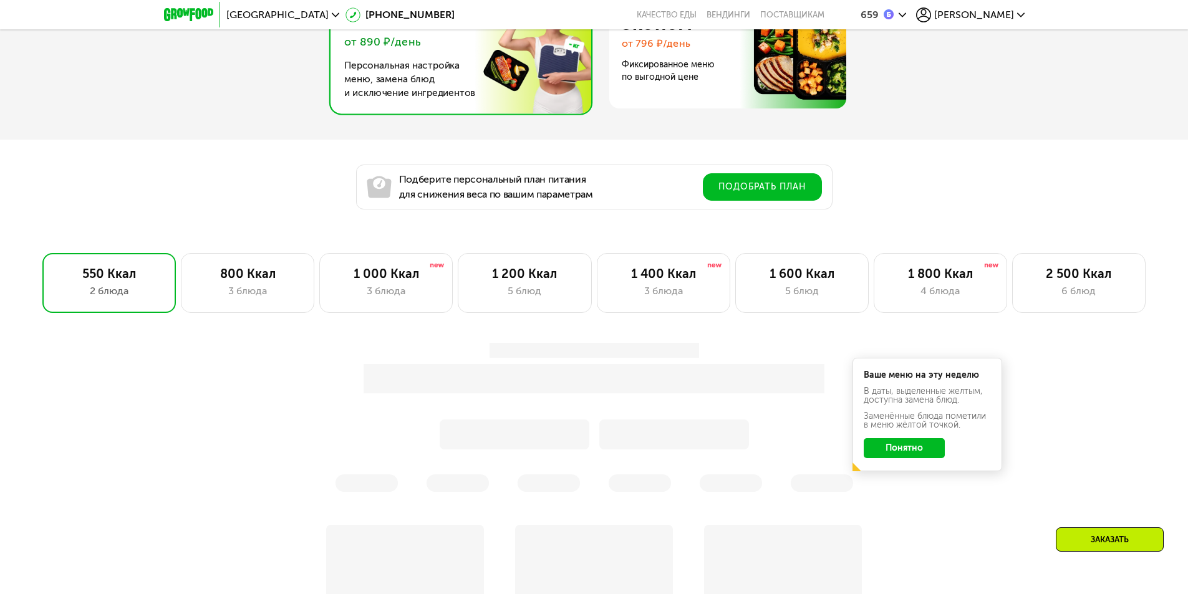
click at [654, 299] on div "3 блюда" at bounding box center [663, 291] width 107 height 15
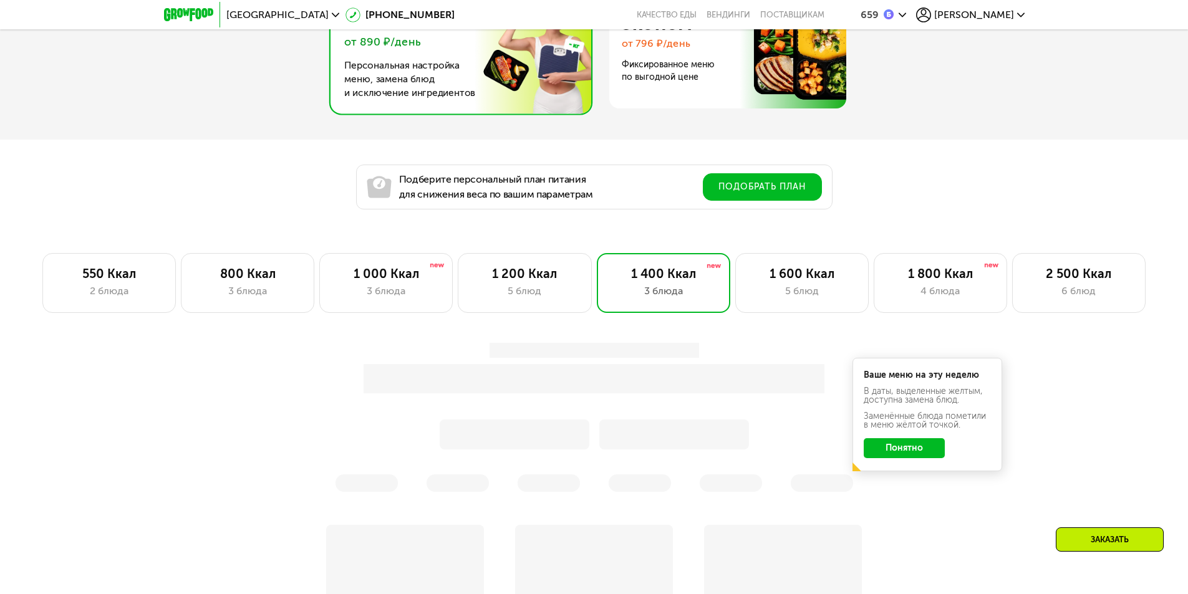
click at [925, 453] on div at bounding box center [594, 417] width 738 height 149
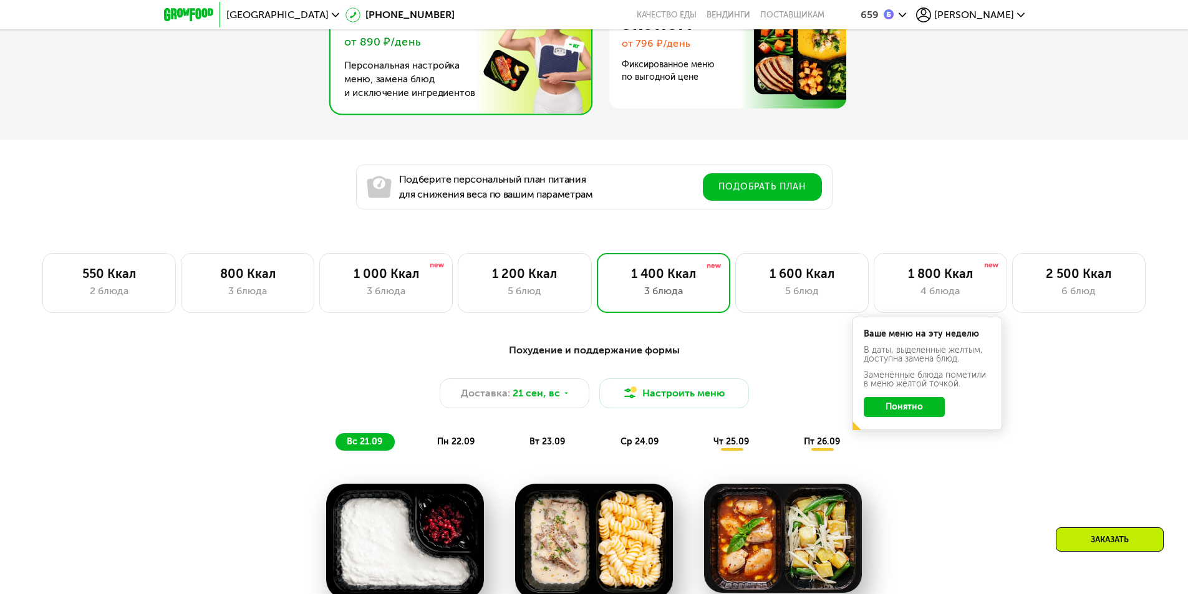
click at [919, 413] on button "Понятно" at bounding box center [904, 407] width 81 height 20
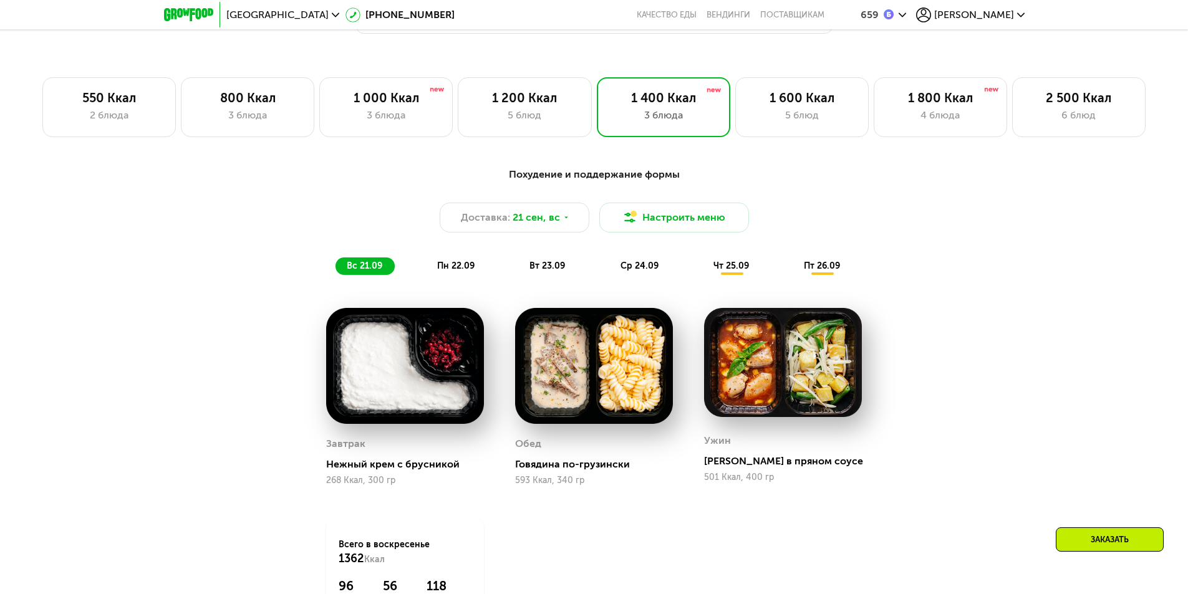
scroll to position [811, 0]
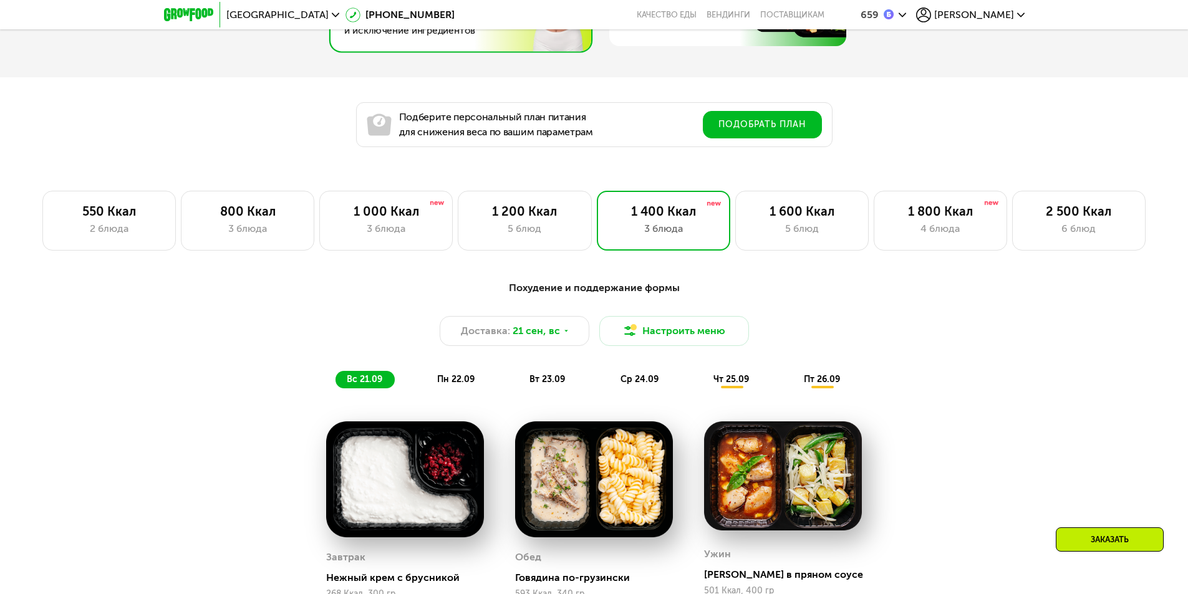
drag, startPoint x: 886, startPoint y: 314, endPoint x: 869, endPoint y: 305, distance: 19.0
click at [884, 312] on div "Похудение и поддержание формы Доставка: [DATE] Настроить меню вс 21.09 пн 22.09…" at bounding box center [594, 335] width 738 height 108
click at [399, 229] on div "3 блюда" at bounding box center [385, 228] width 107 height 15
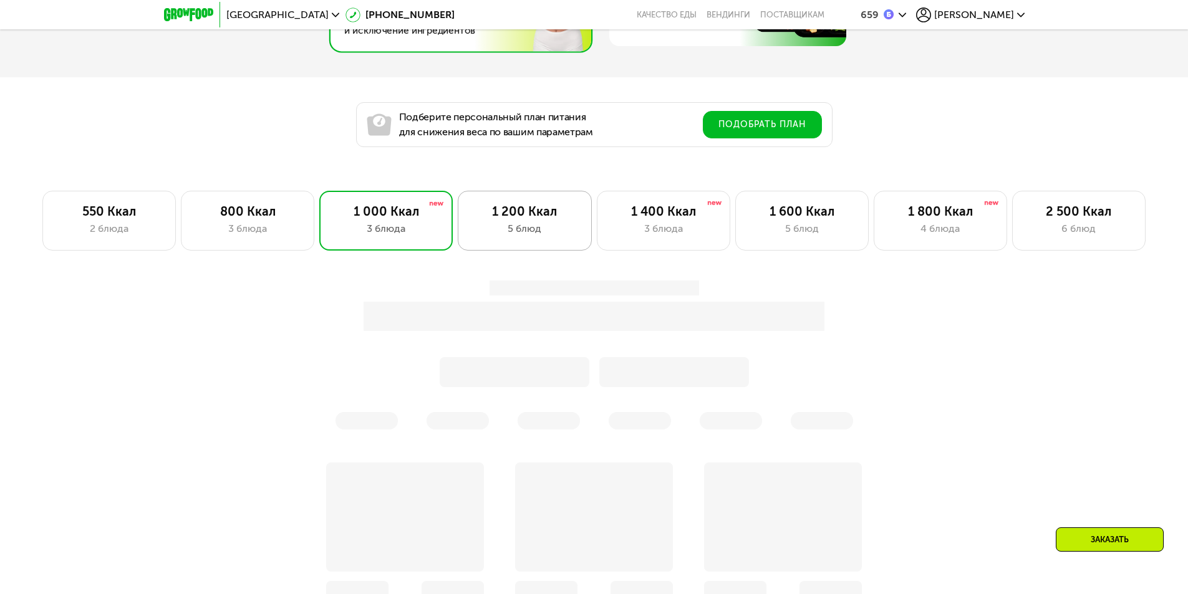
click at [494, 228] on div "5 блюд" at bounding box center [524, 228] width 107 height 15
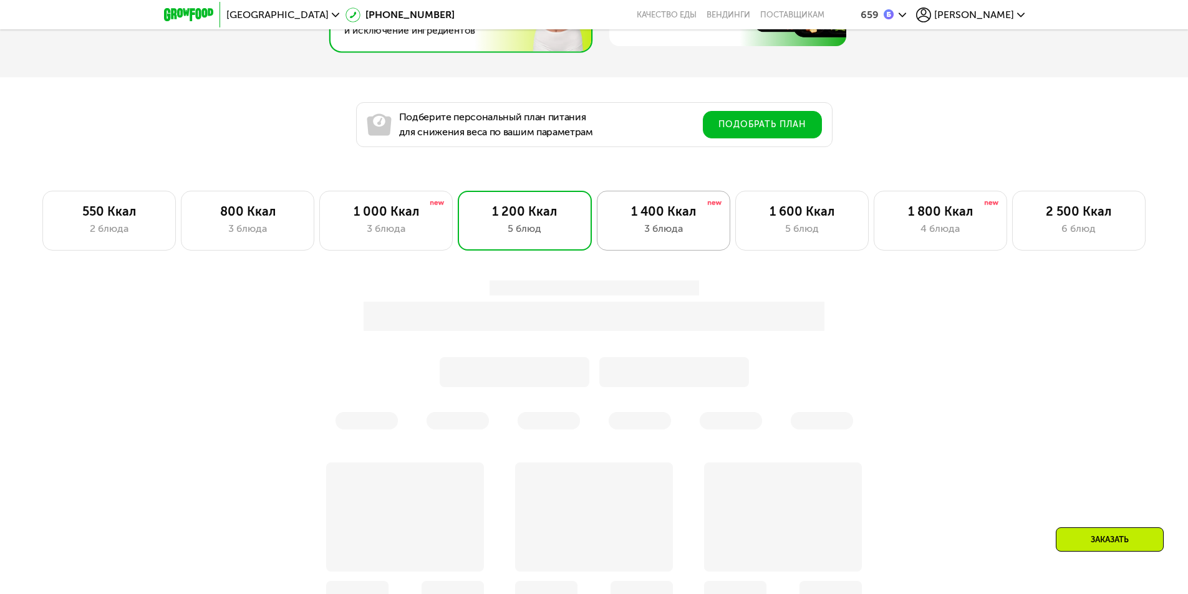
click at [613, 226] on div "3 блюда" at bounding box center [663, 228] width 107 height 15
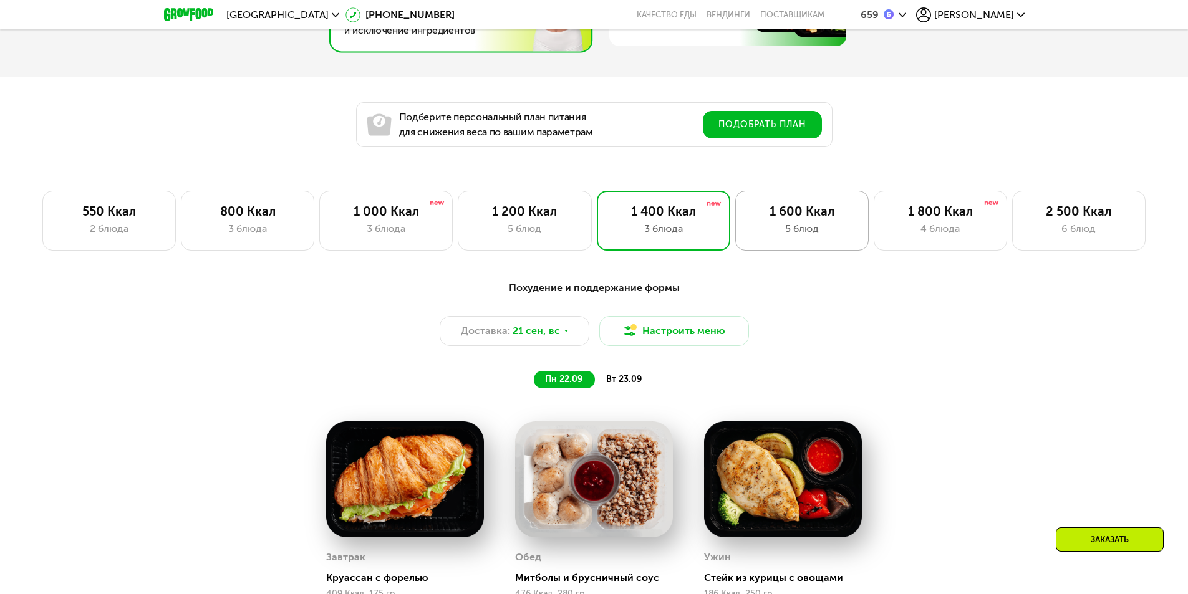
click at [799, 236] on div "5 блюд" at bounding box center [801, 228] width 107 height 15
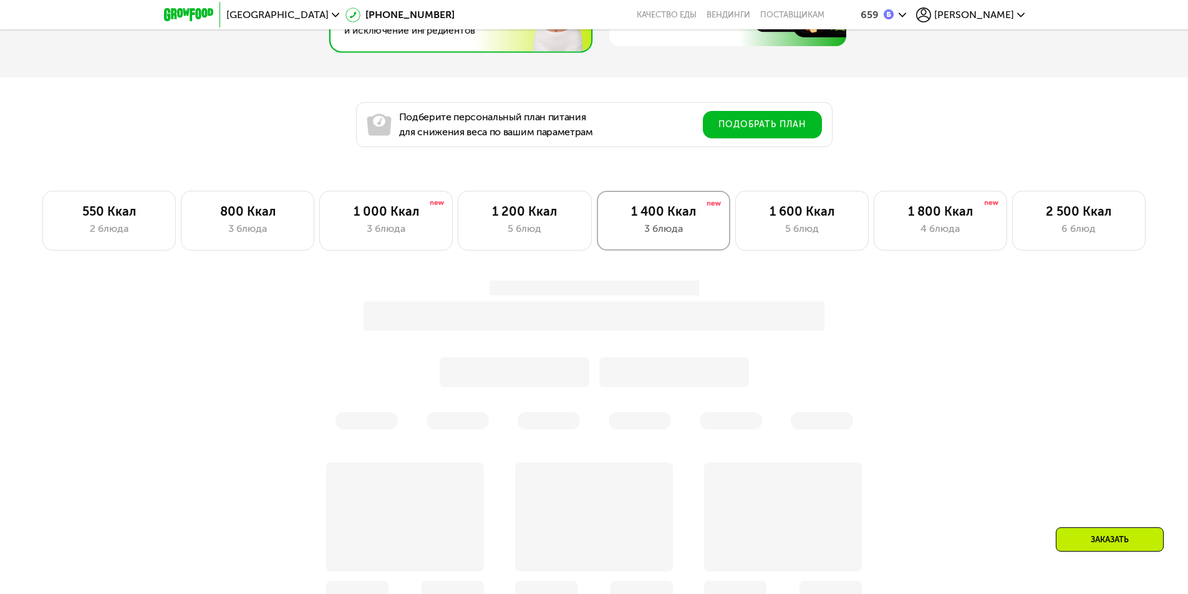
click at [649, 231] on div "3 блюда" at bounding box center [663, 228] width 107 height 15
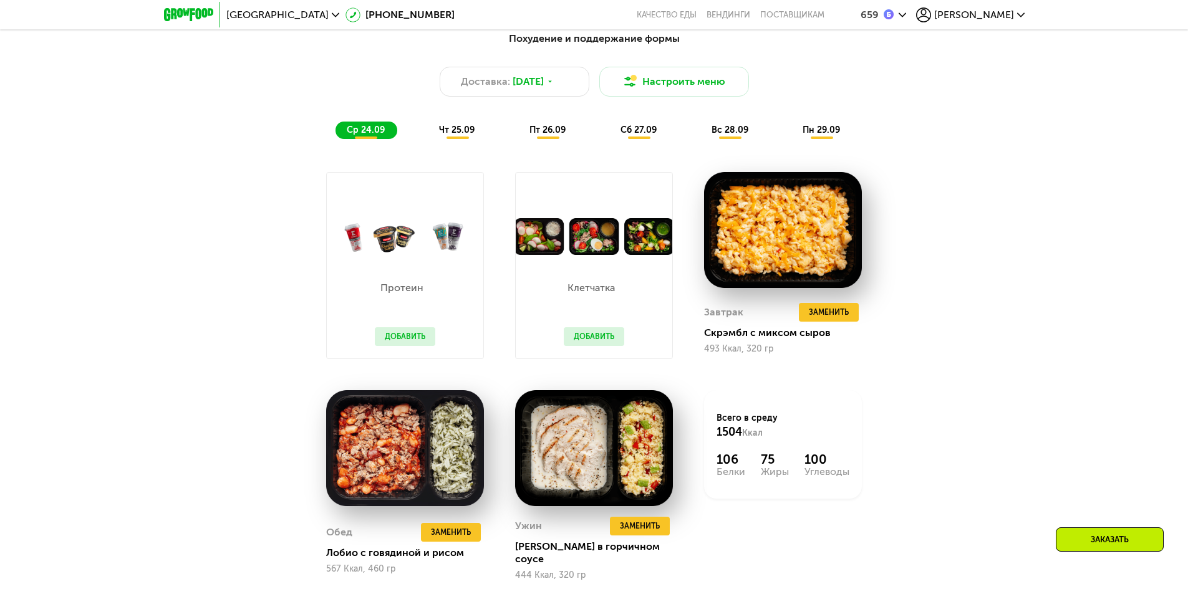
scroll to position [748, 0]
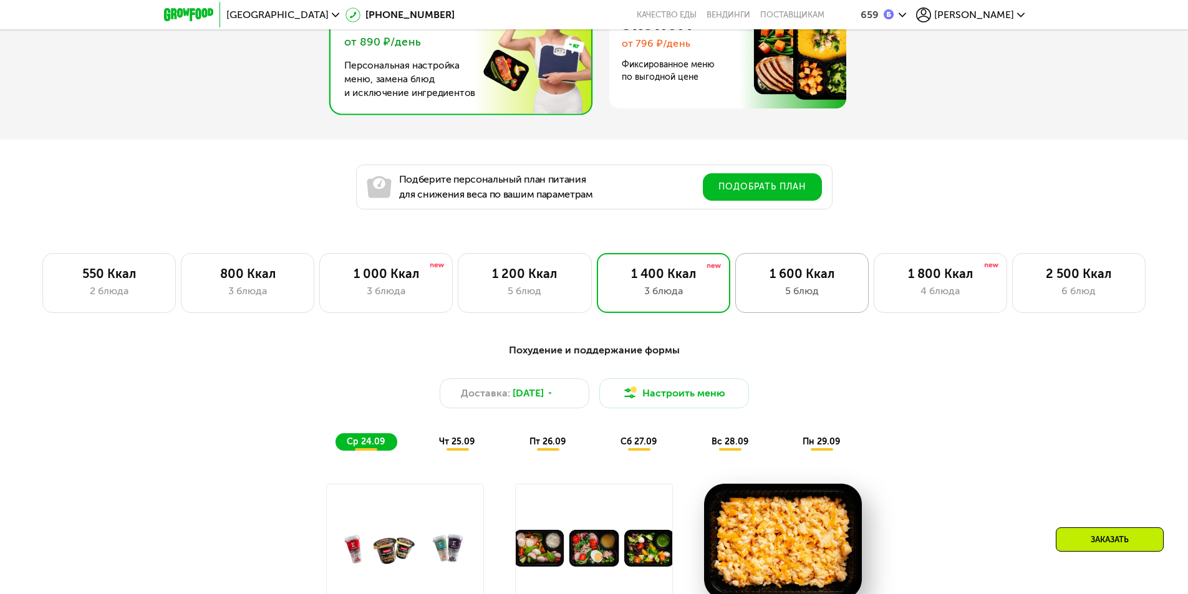
click at [818, 299] on div "5 блюд" at bounding box center [801, 291] width 107 height 15
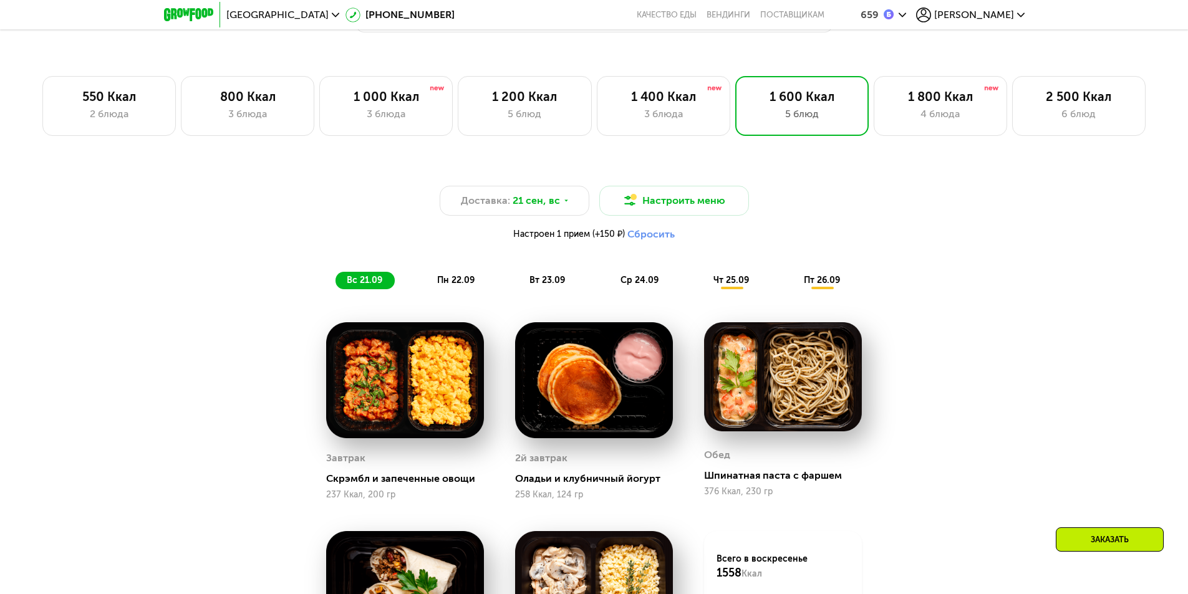
scroll to position [811, 0]
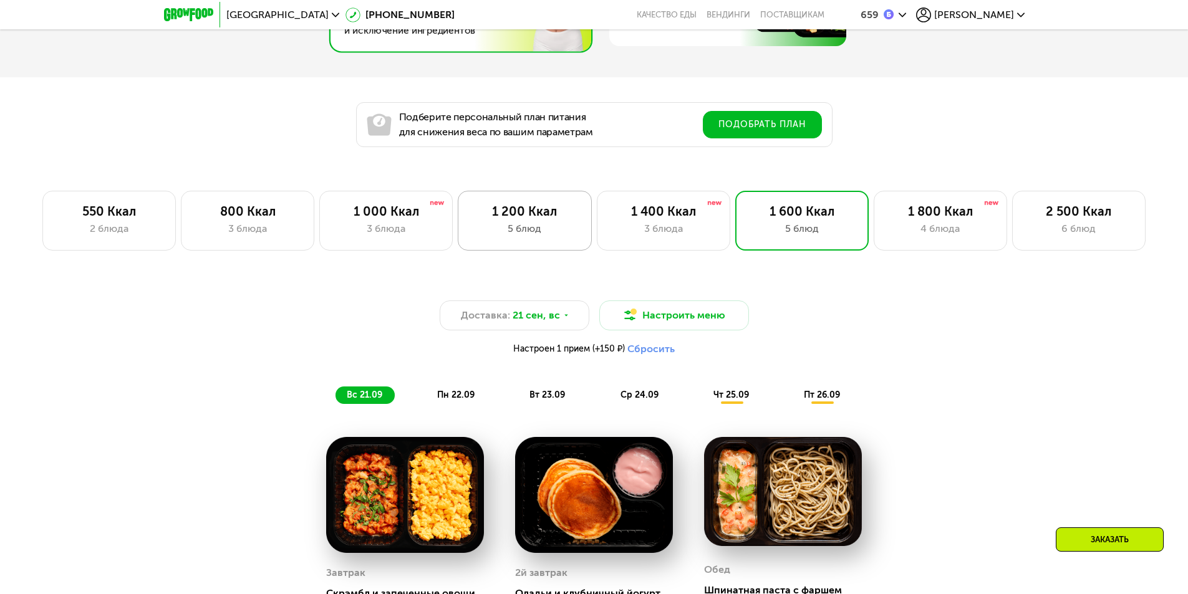
click at [550, 234] on div "5 блюд" at bounding box center [524, 228] width 107 height 15
click at [671, 234] on div "3 блюда" at bounding box center [663, 228] width 107 height 15
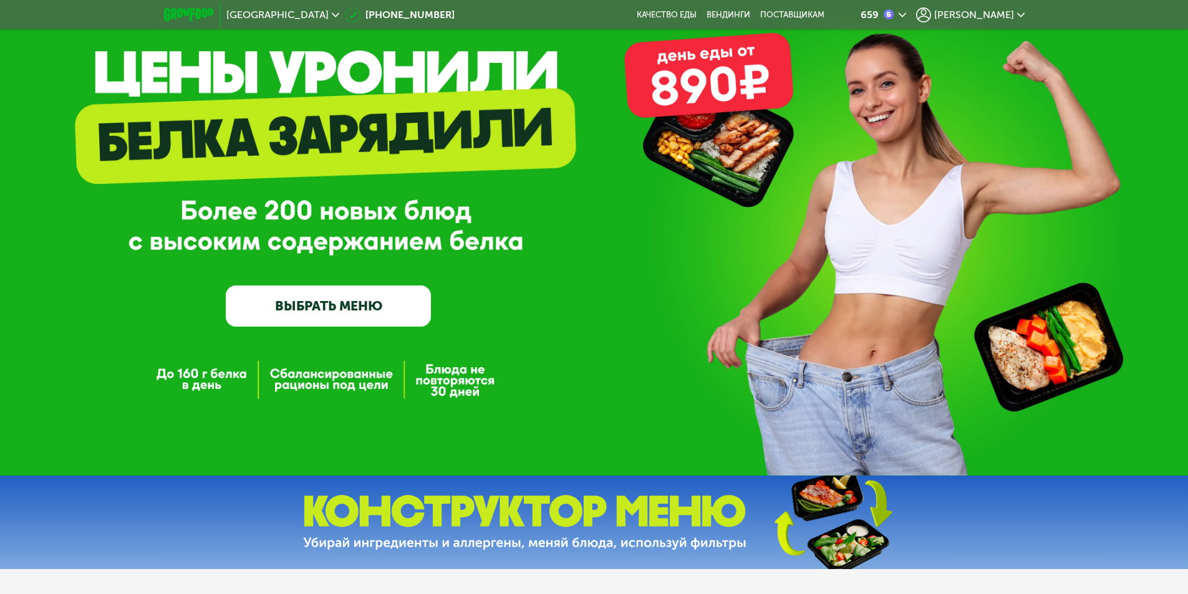
scroll to position [0, 0]
